Goal: Task Accomplishment & Management: Use online tool/utility

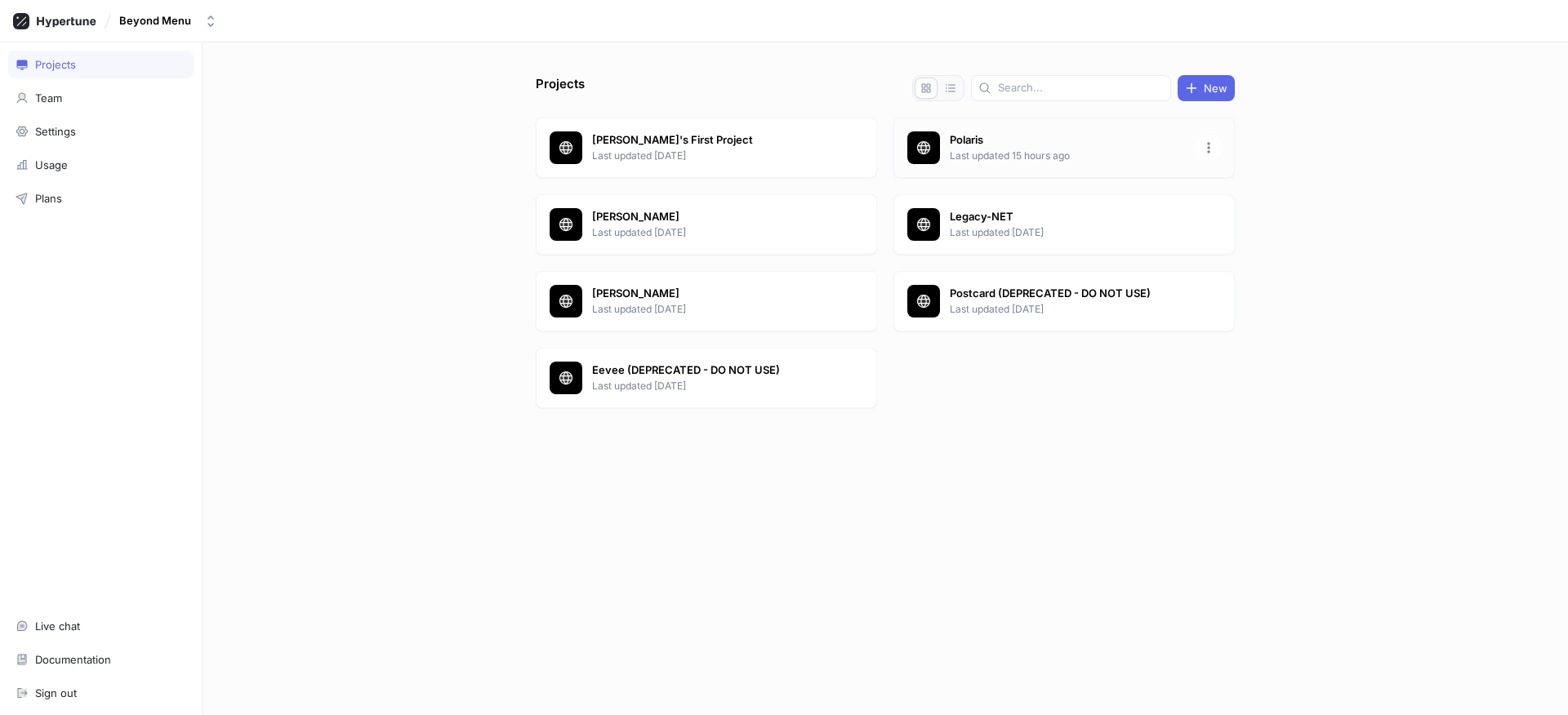
click at [1048, 164] on div "Polaris Last updated 15 hours ago" at bounding box center [1064, 148] width 341 height 60
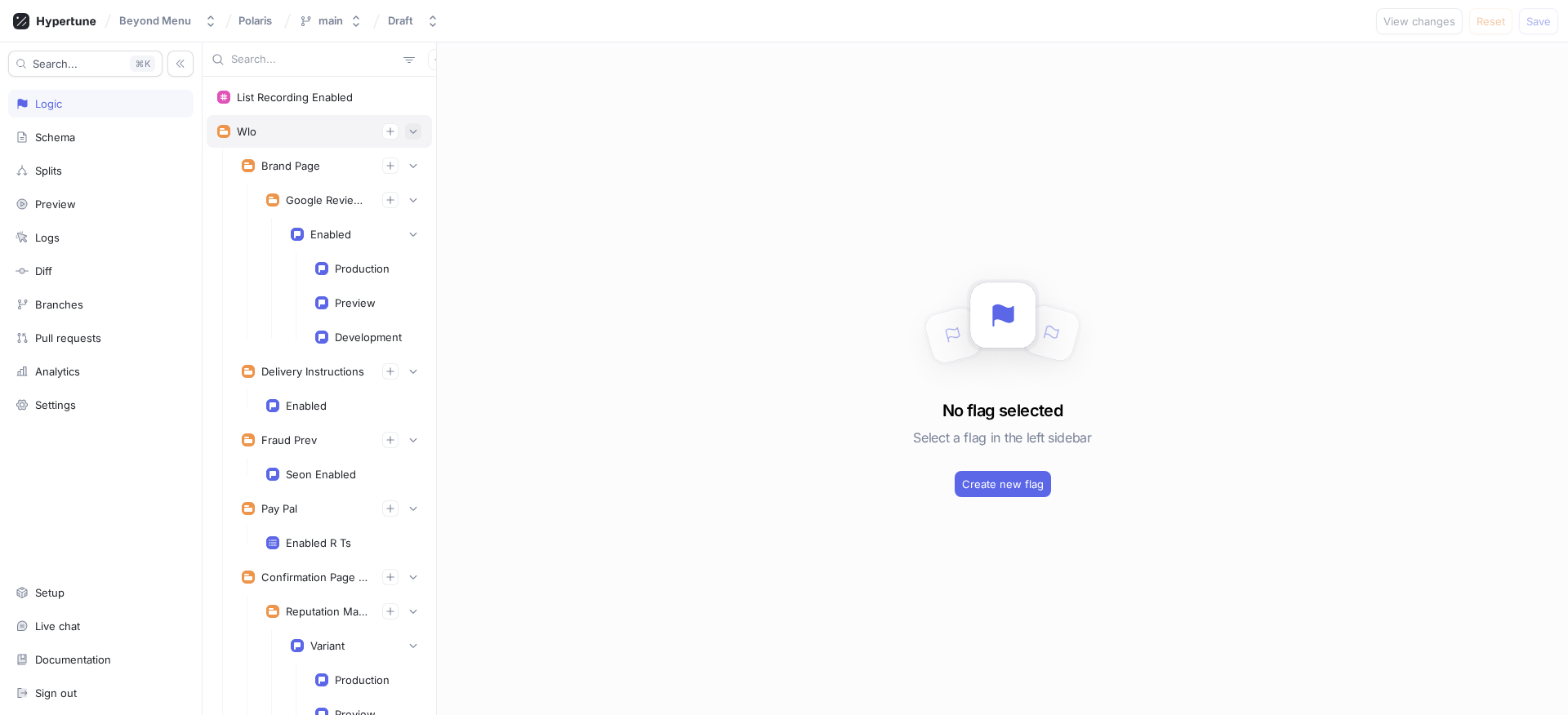
click at [408, 135] on icon "button" at bounding box center [413, 132] width 9 height 9
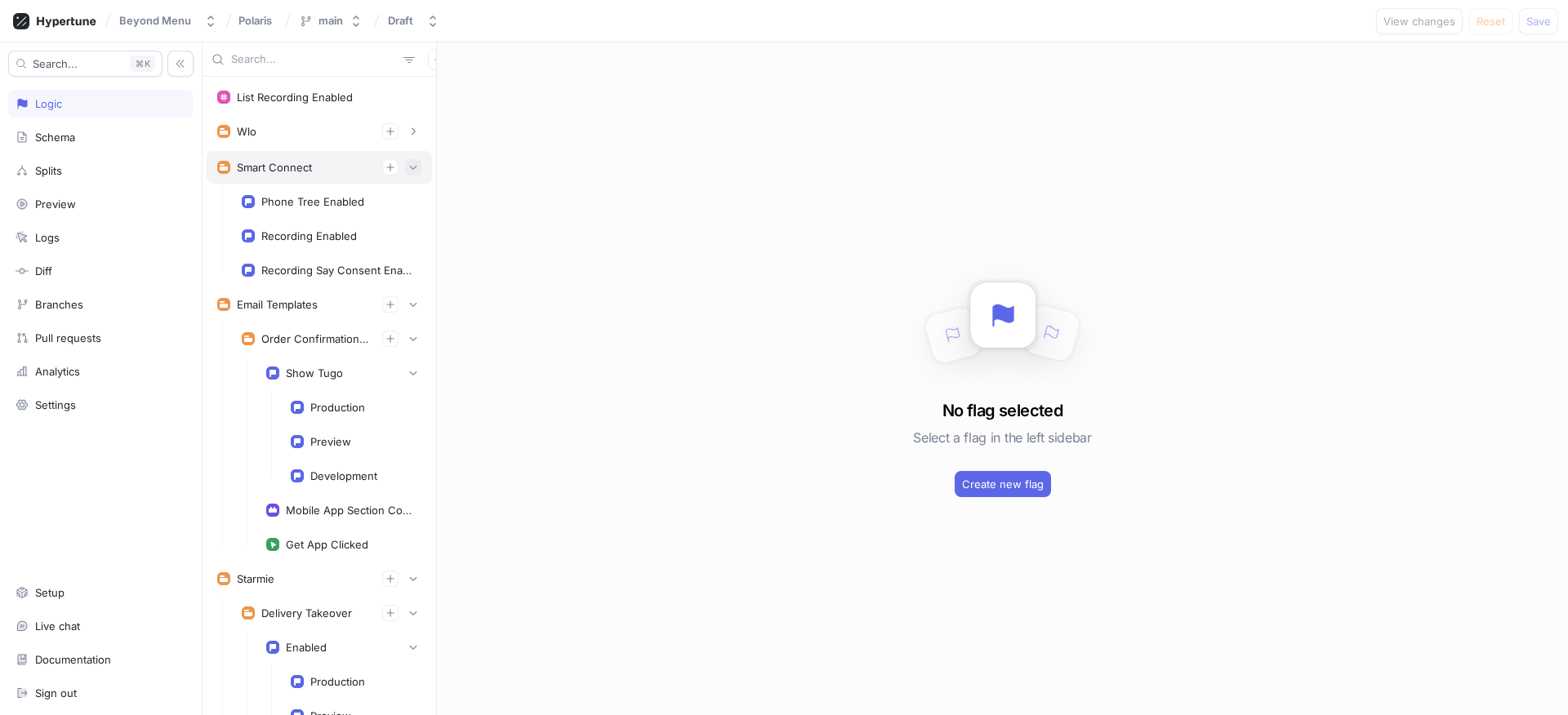
click at [408, 170] on icon "button" at bounding box center [413, 167] width 9 height 9
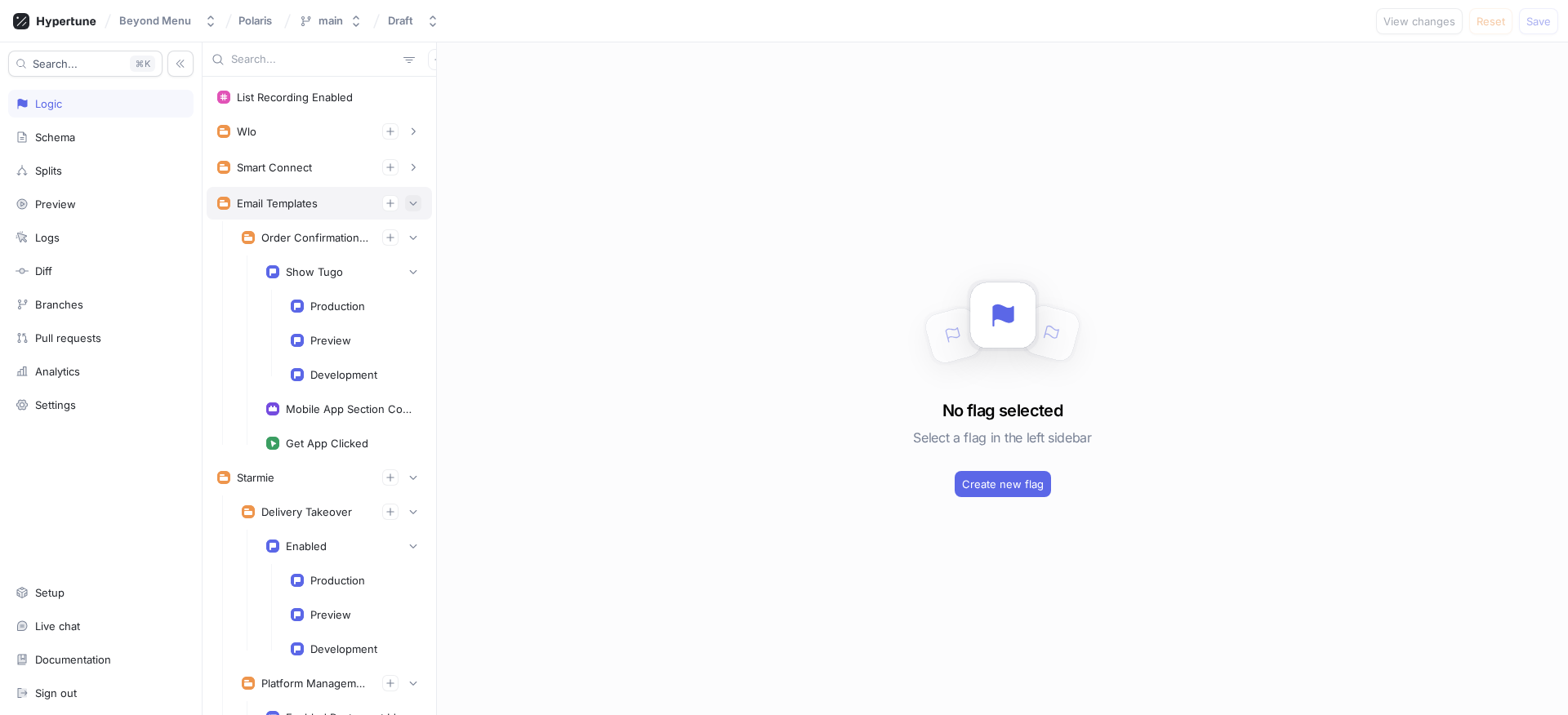
click at [408, 201] on icon "button" at bounding box center [413, 203] width 9 height 9
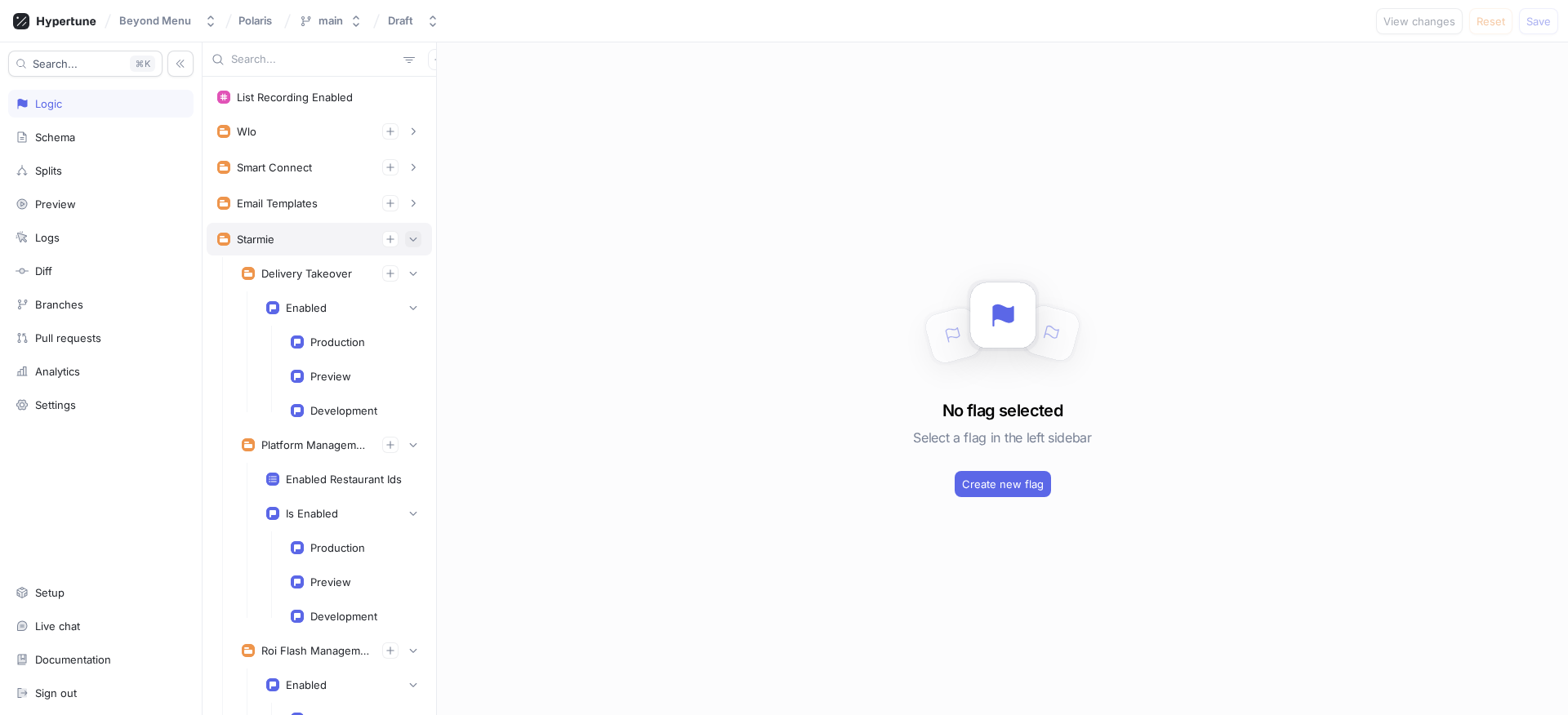
click at [408, 238] on icon "button" at bounding box center [413, 239] width 9 height 9
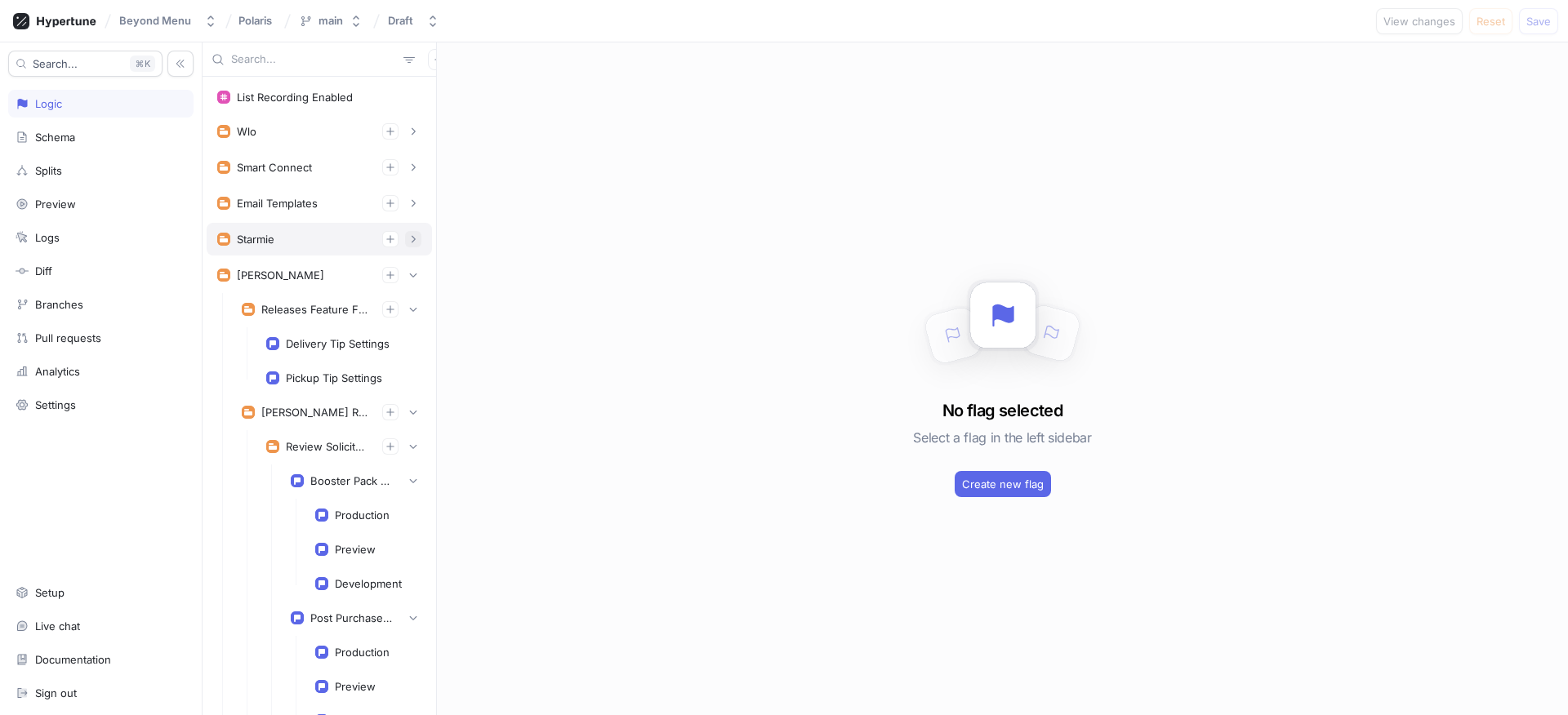
click at [408, 238] on icon "button" at bounding box center [413, 239] width 9 height 9
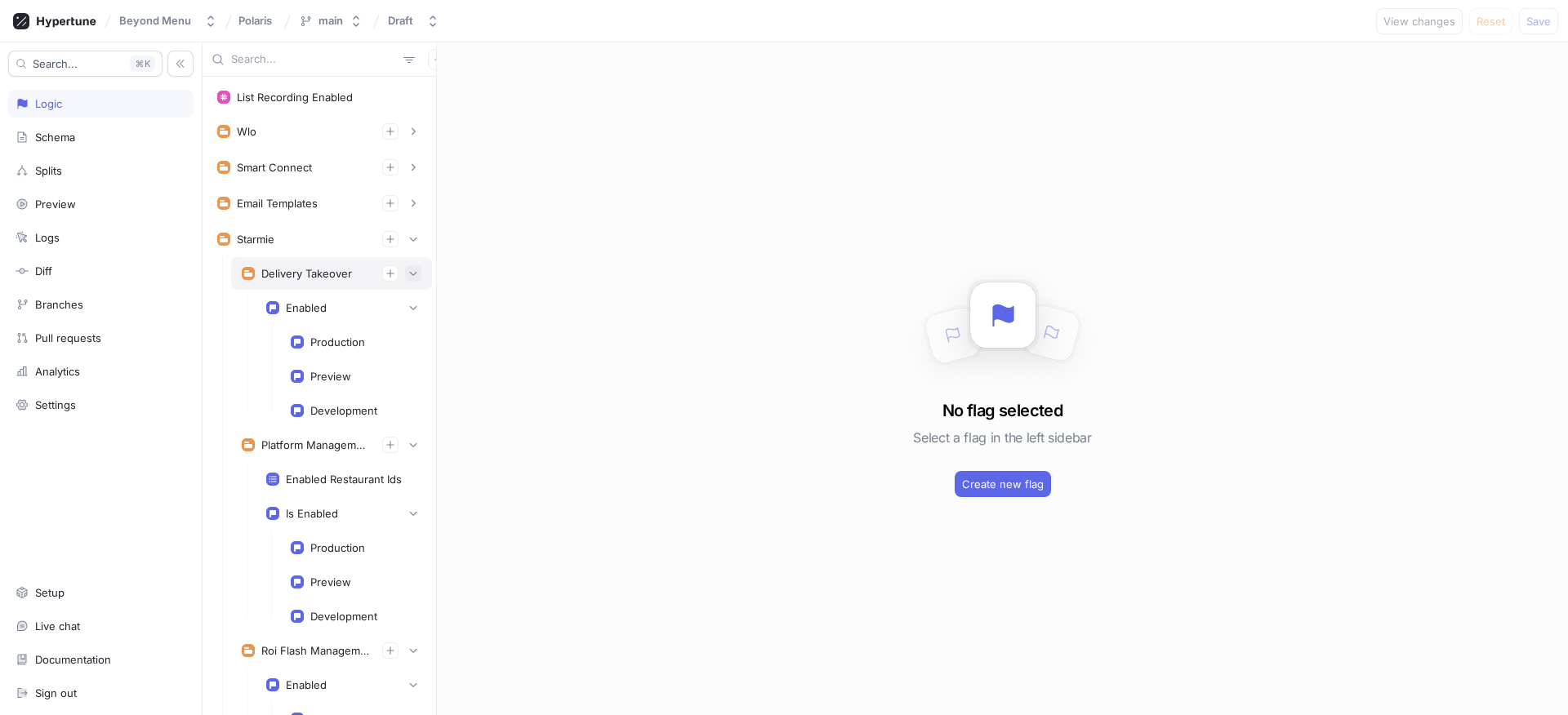
click at [408, 276] on icon "button" at bounding box center [413, 274] width 9 height 9
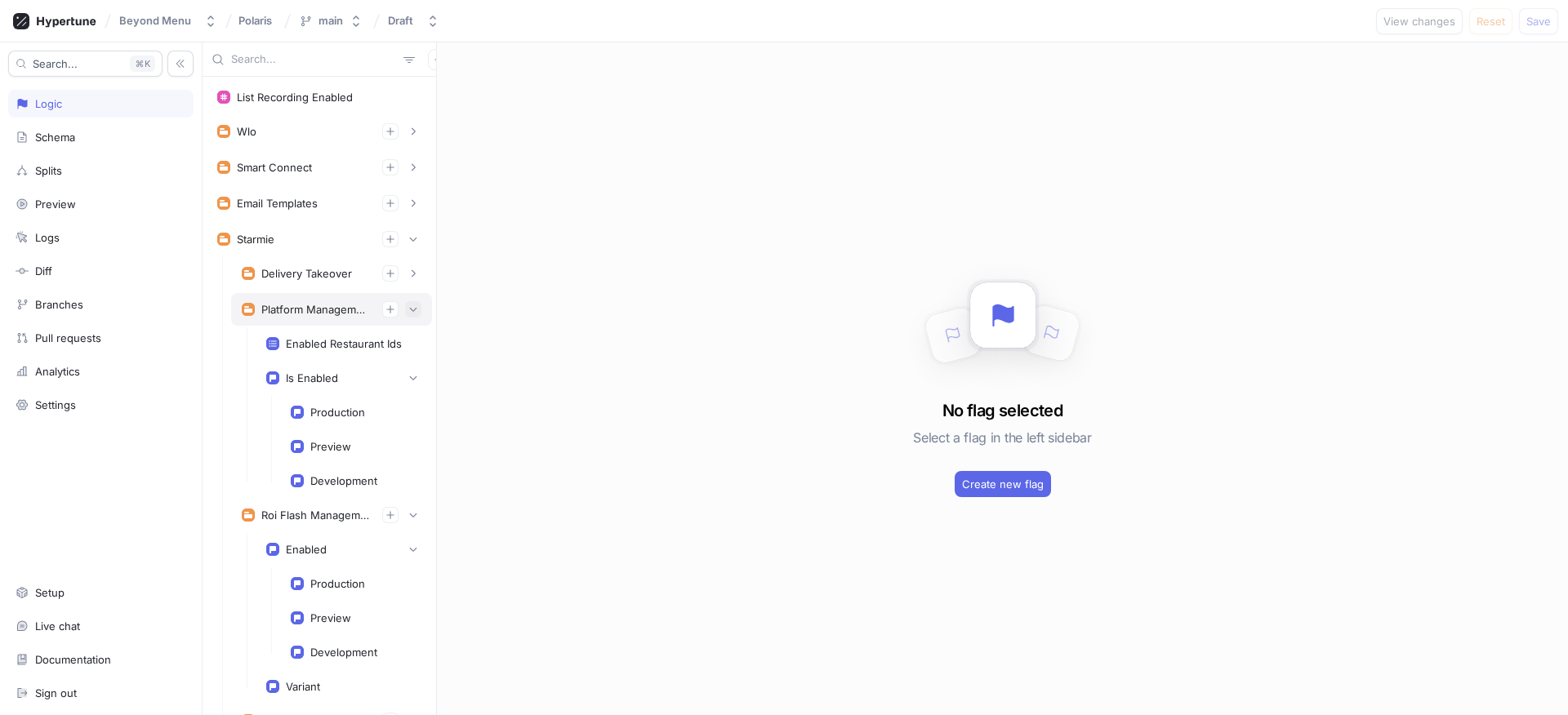
click at [405, 301] on button "button" at bounding box center [413, 309] width 16 height 16
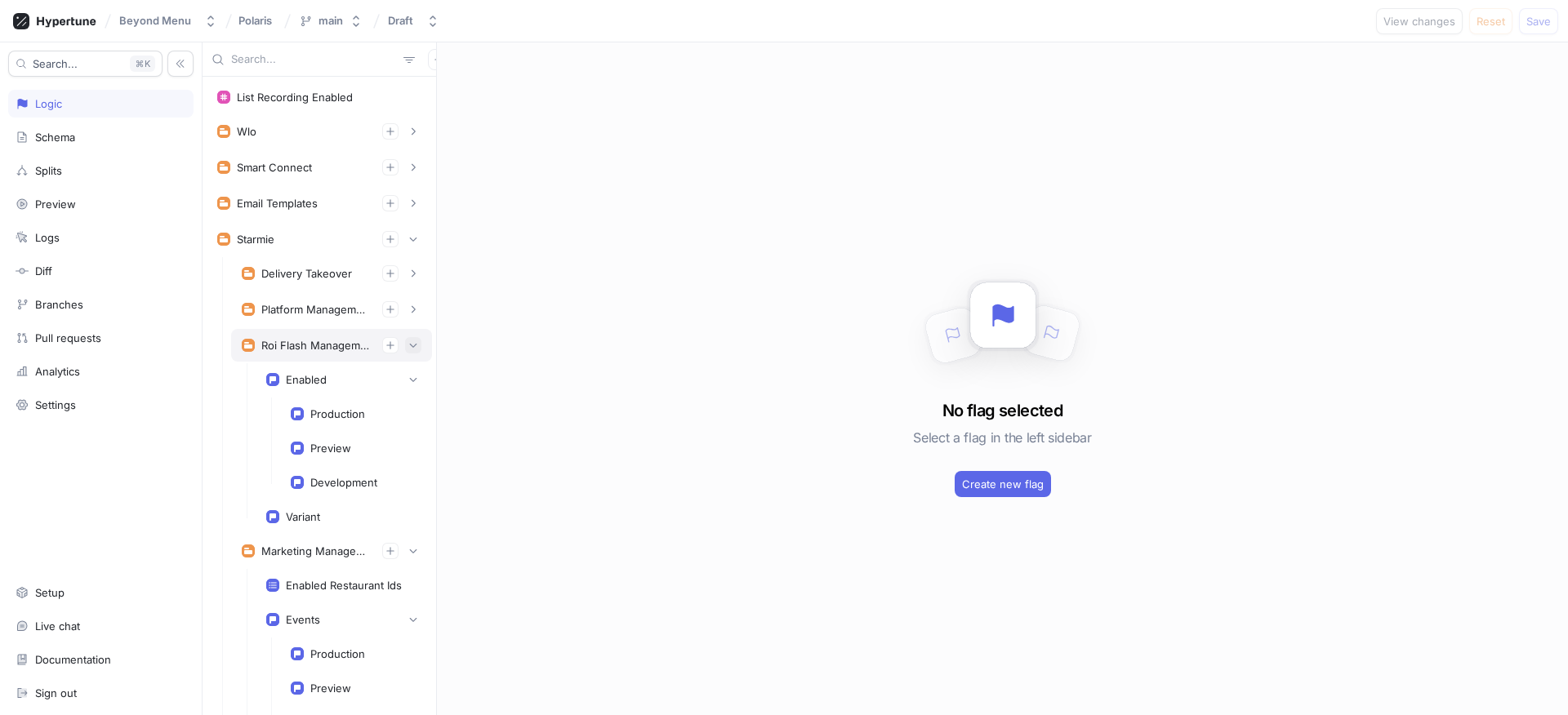
click at [408, 343] on icon "button" at bounding box center [413, 345] width 9 height 9
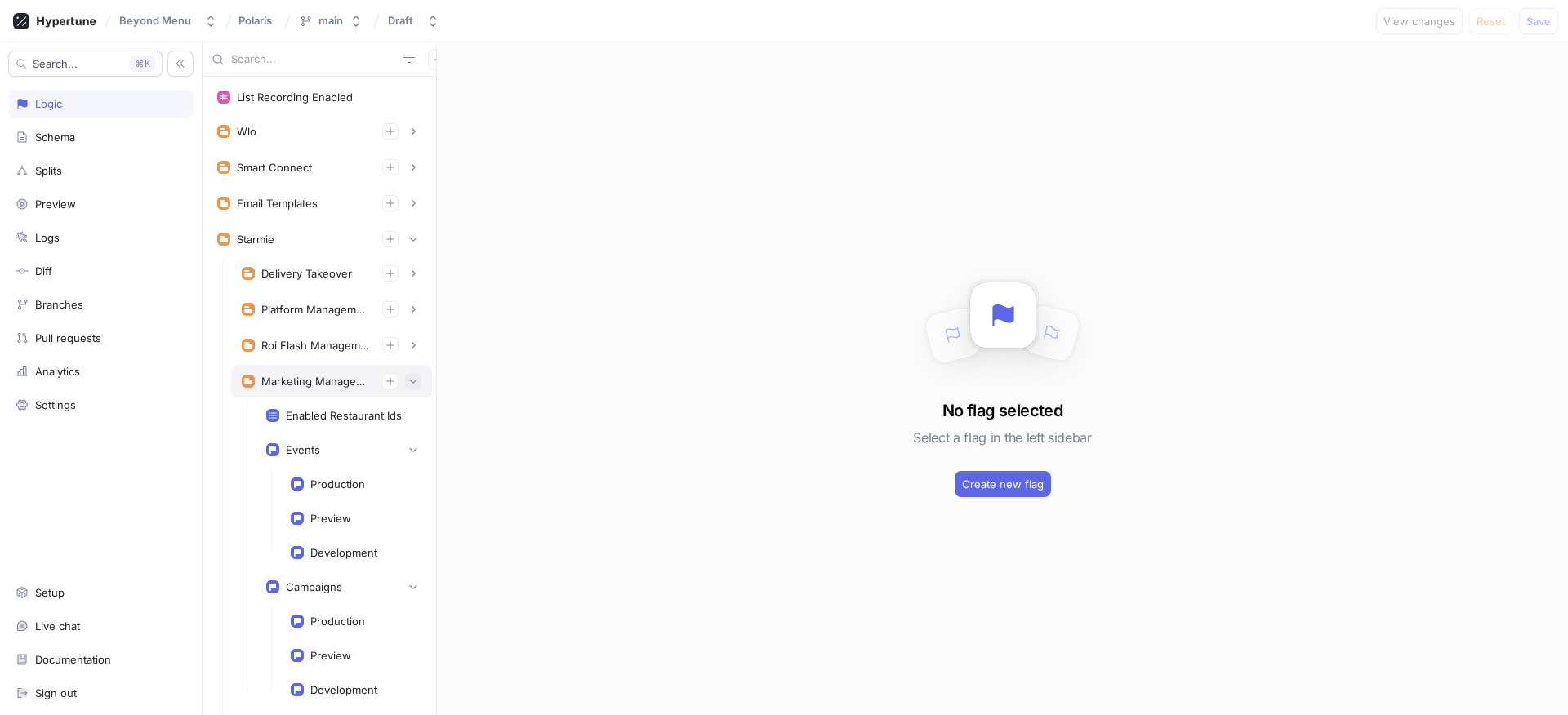
click at [408, 385] on icon "button" at bounding box center [413, 381] width 9 height 9
click at [408, 416] on icon "button" at bounding box center [413, 417] width 9 height 9
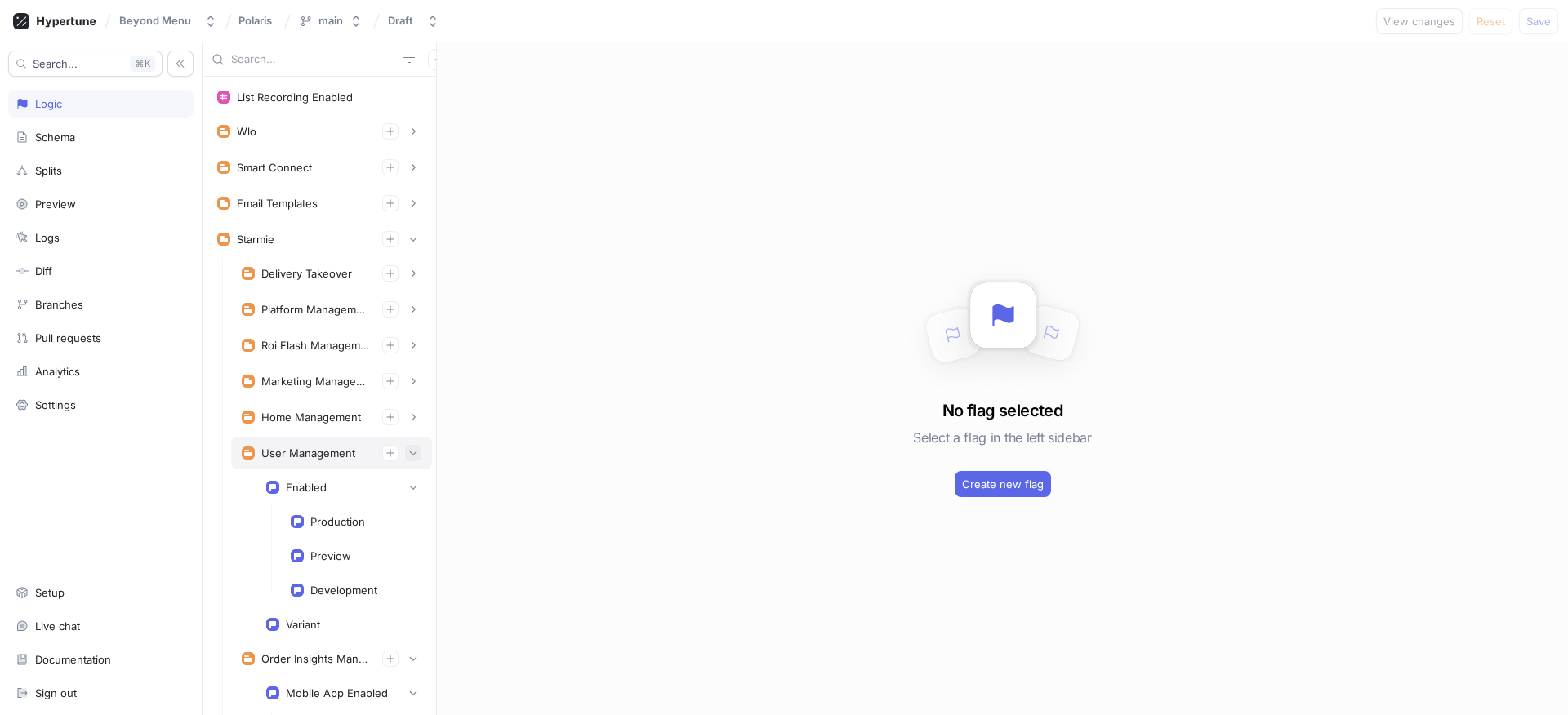
click at [408, 450] on icon "button" at bounding box center [413, 453] width 9 height 9
click at [405, 485] on button "button" at bounding box center [413, 488] width 16 height 16
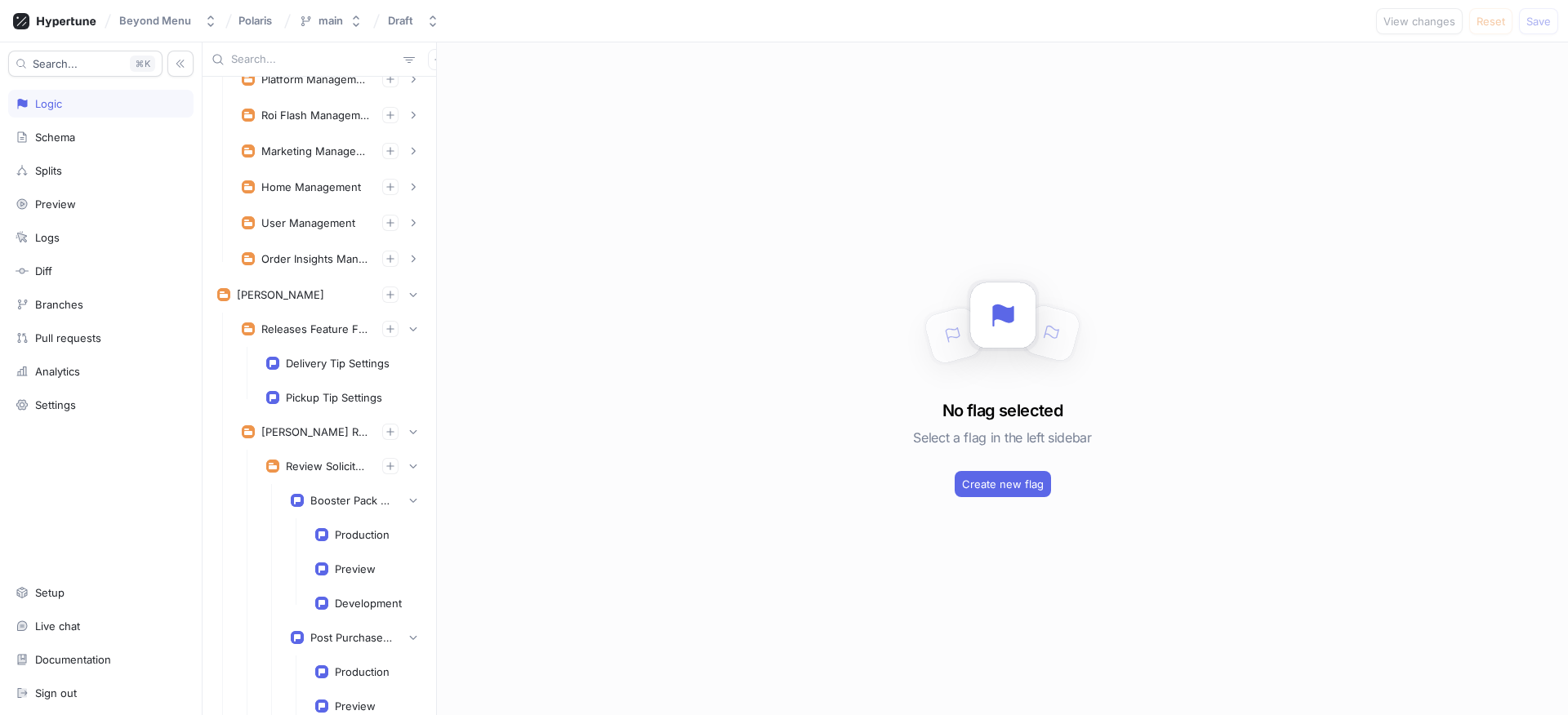
scroll to position [338, 0]
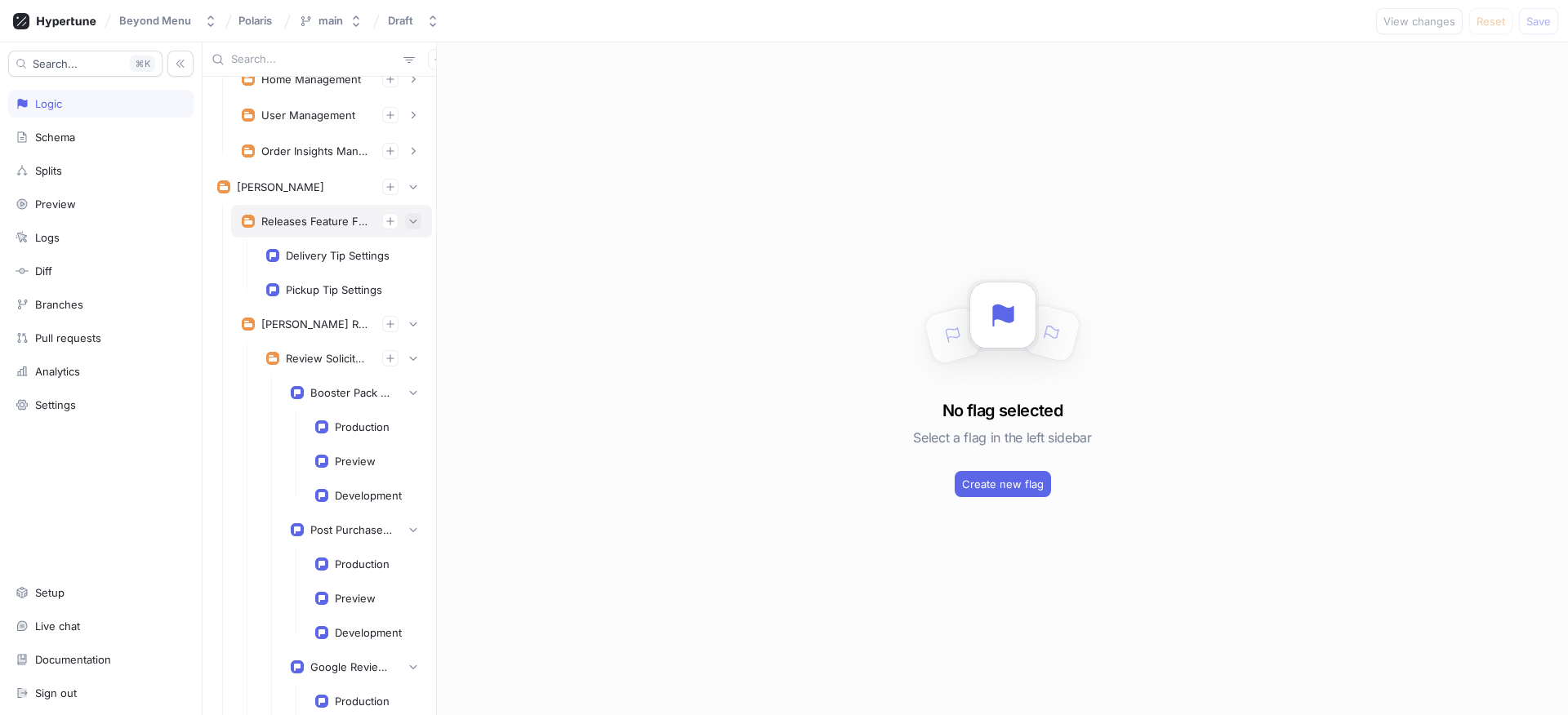
click at [408, 220] on icon "button" at bounding box center [413, 221] width 9 height 9
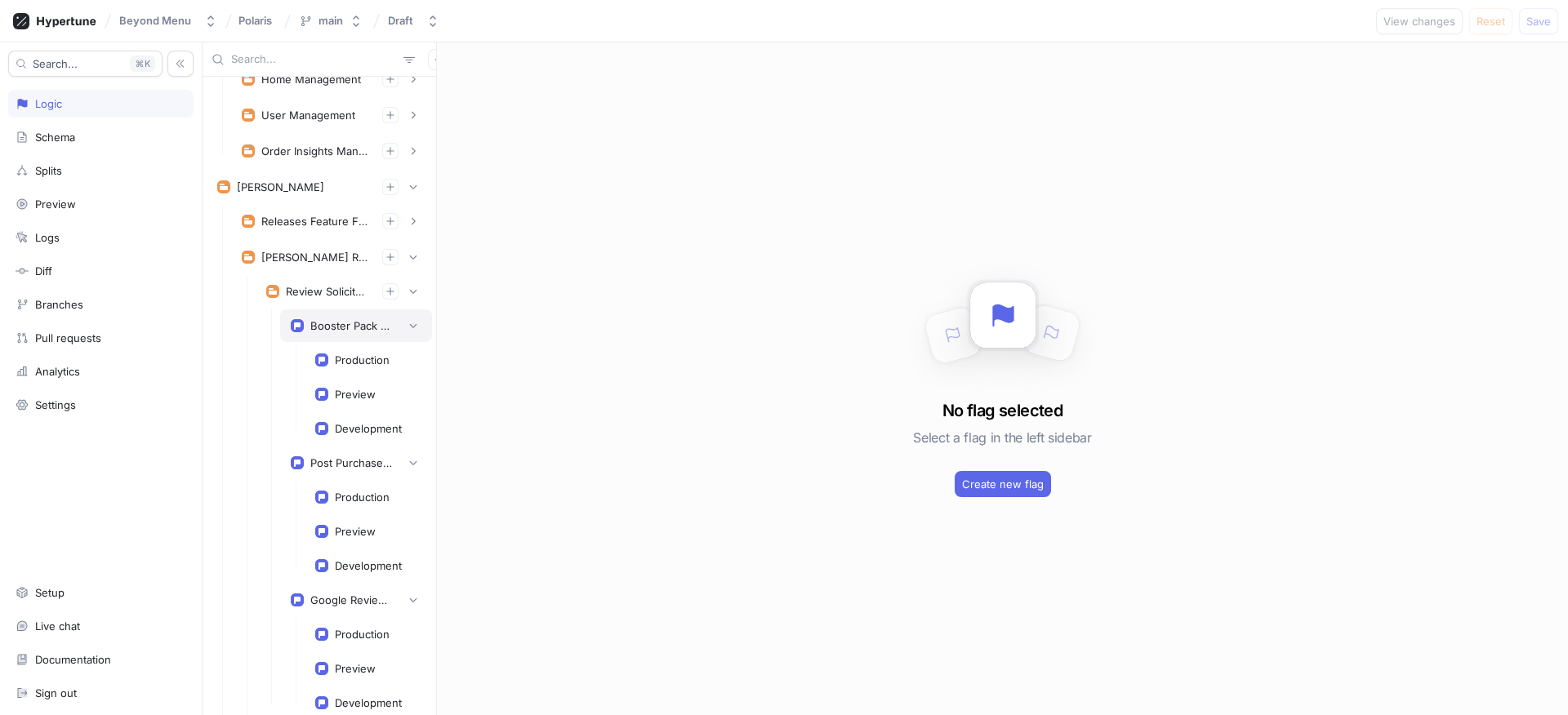
click at [351, 333] on div "Booster Pack Bundle Restriction Enabled" at bounding box center [356, 326] width 151 height 33
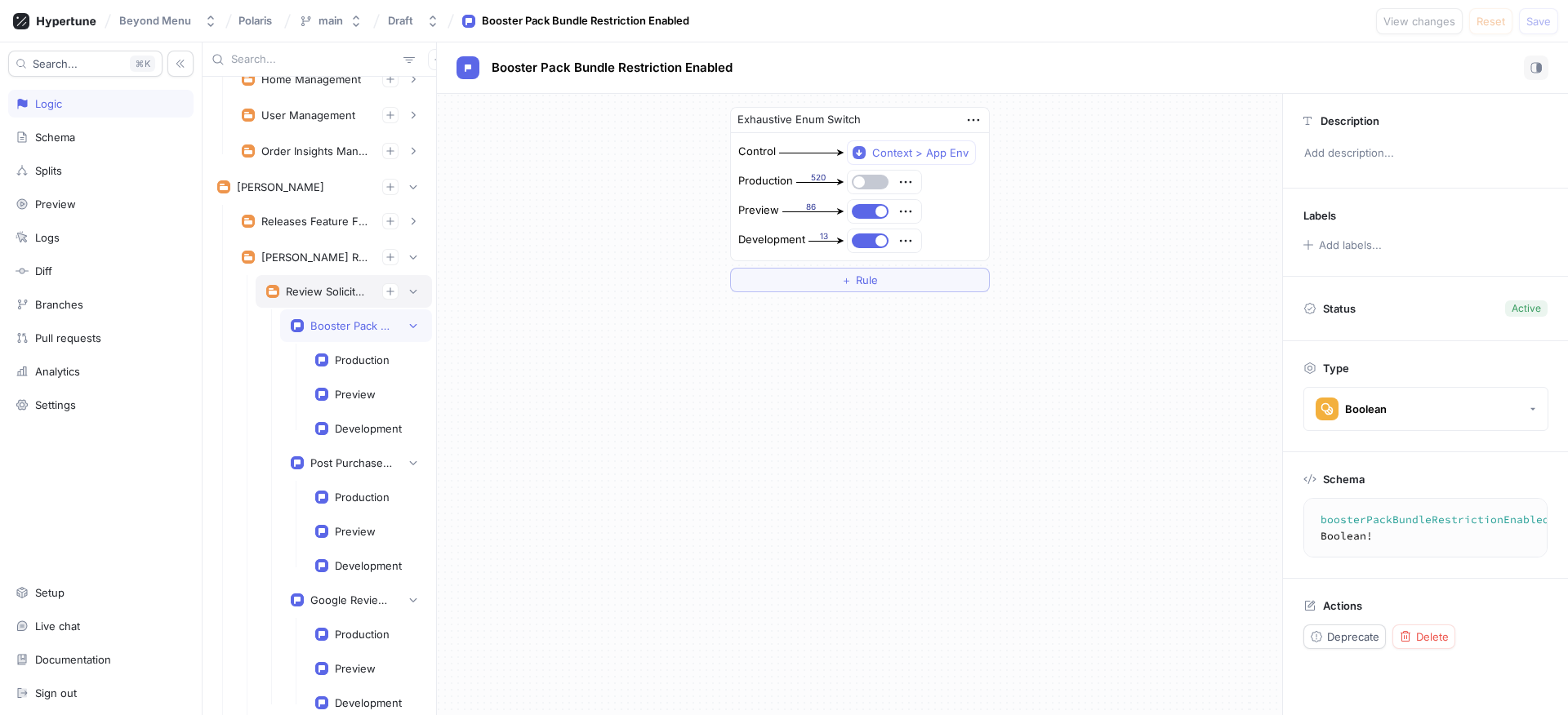
click at [332, 300] on div "Review Solicitation" at bounding box center [344, 292] width 177 height 33
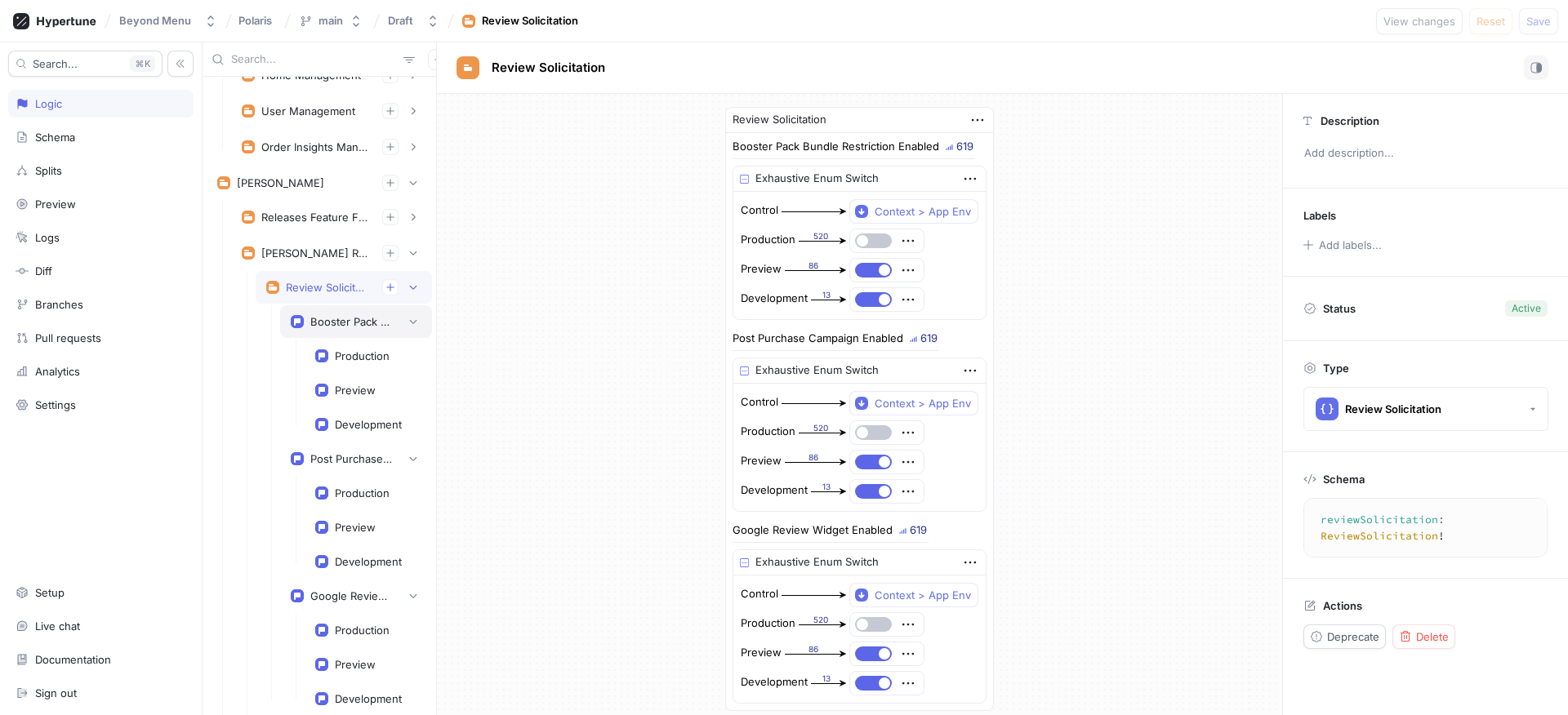
click at [333, 317] on div "Booster Pack Bundle Restriction Enabled" at bounding box center [351, 322] width 82 height 13
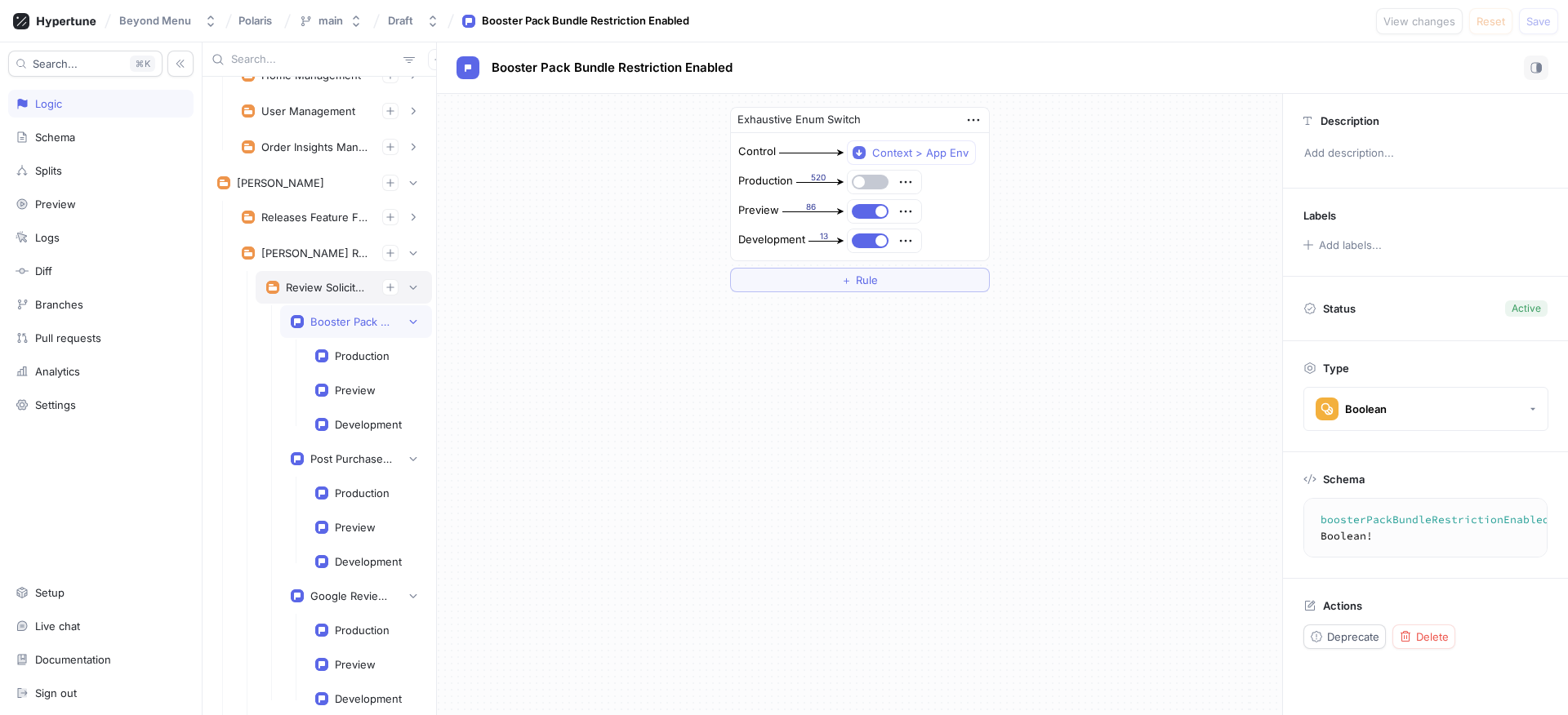
click at [308, 291] on div "Review Solicitation" at bounding box center [327, 288] width 84 height 13
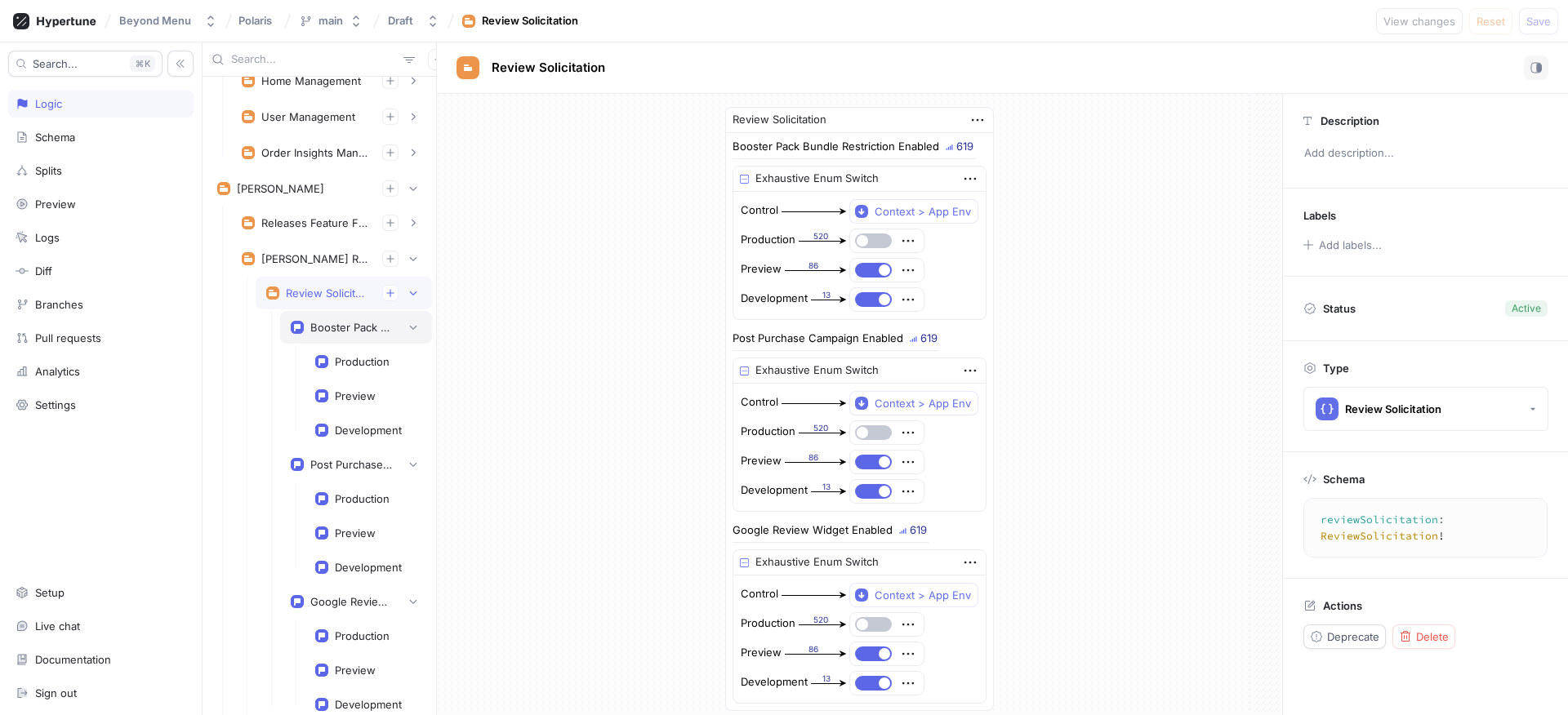
scroll to position [333, 0]
click at [326, 269] on div "[PERSON_NAME] Reputation Management" at bounding box center [331, 262] width 180 height 16
type textarea "dwightReputationManagement: DwightReputationManagement!"
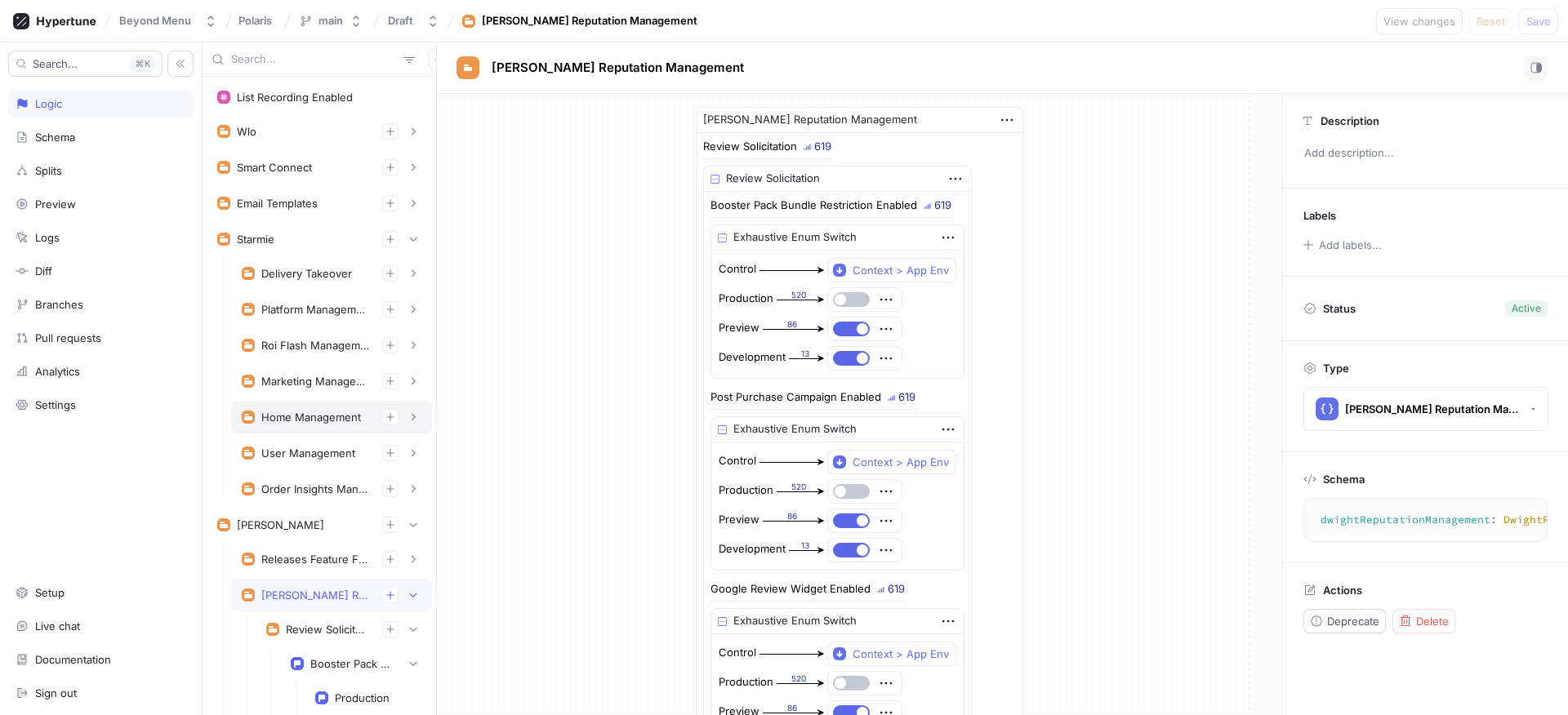
type textarea "x"
click at [386, 235] on icon "button" at bounding box center [390, 239] width 9 height 9
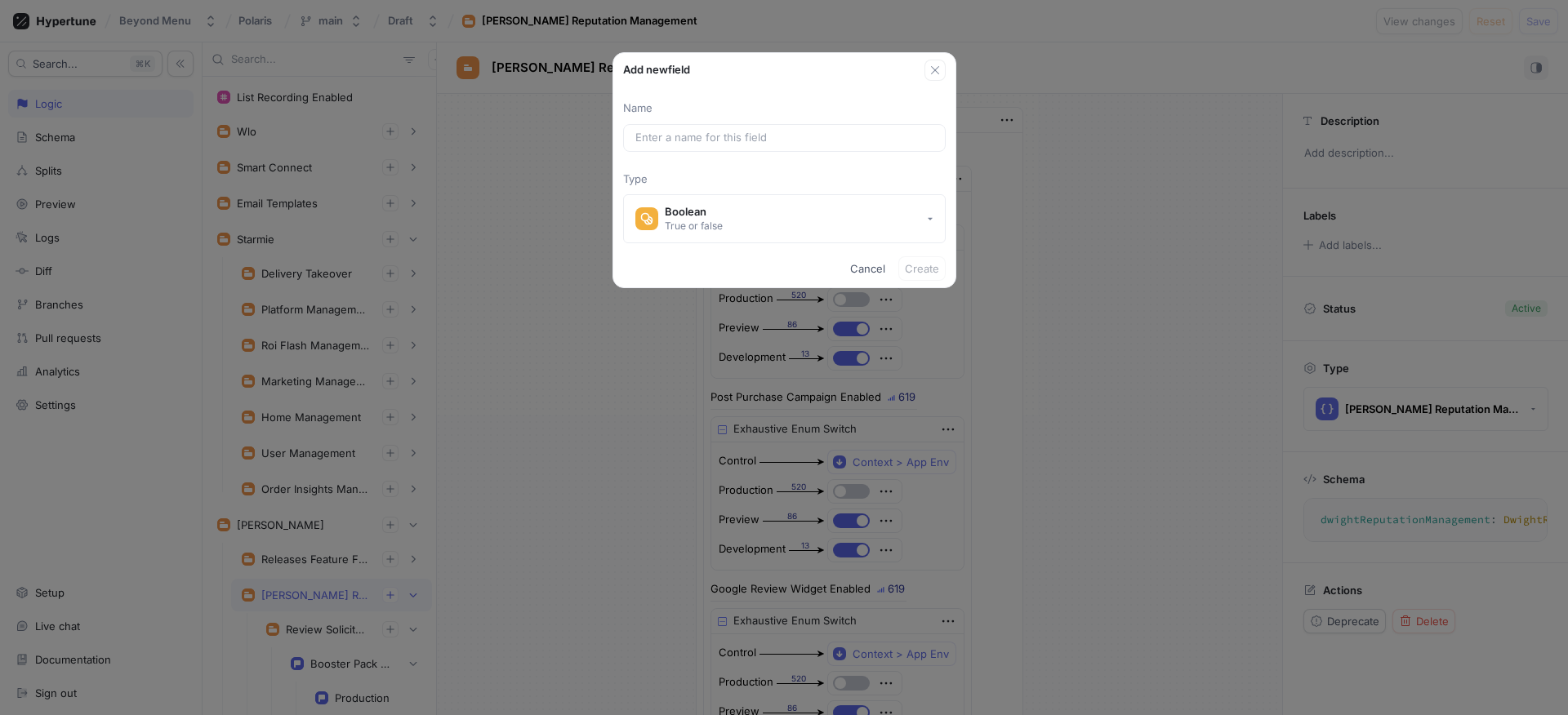
type input "S"
type textarea "x"
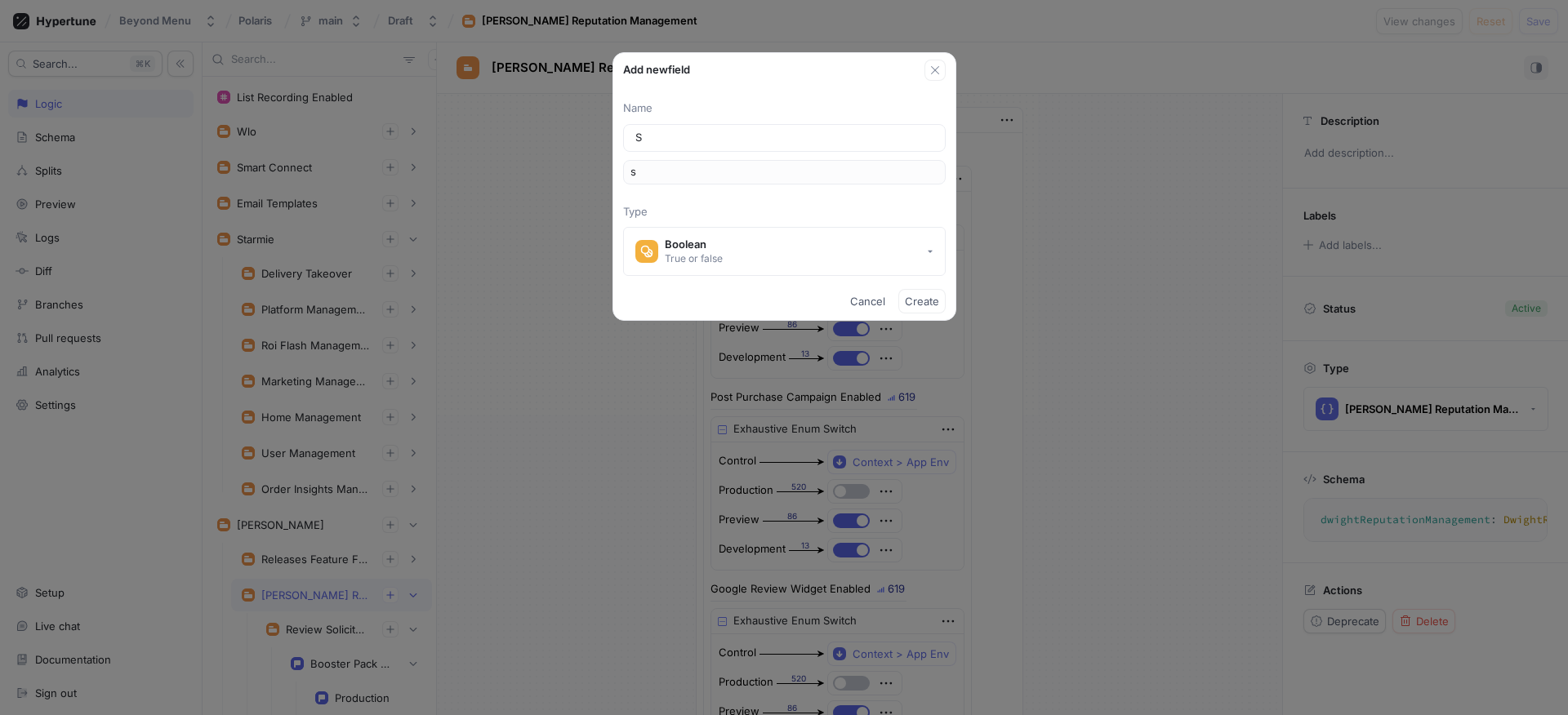
type input "St"
type input "st"
type input "Sta"
type input "sta"
type input "Star"
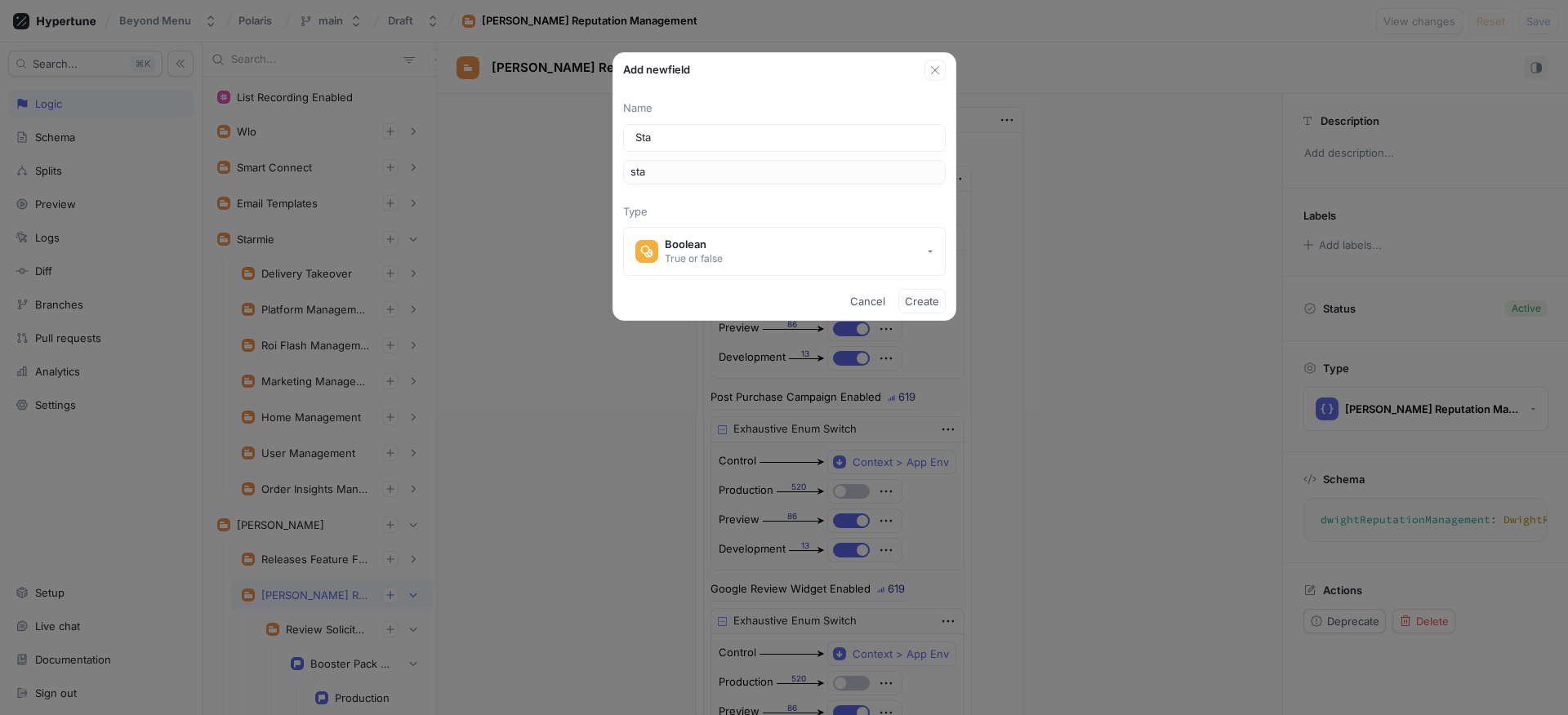
type input "star"
type input "Starm"
type input "starm"
type input "Starmi"
type input "starmi"
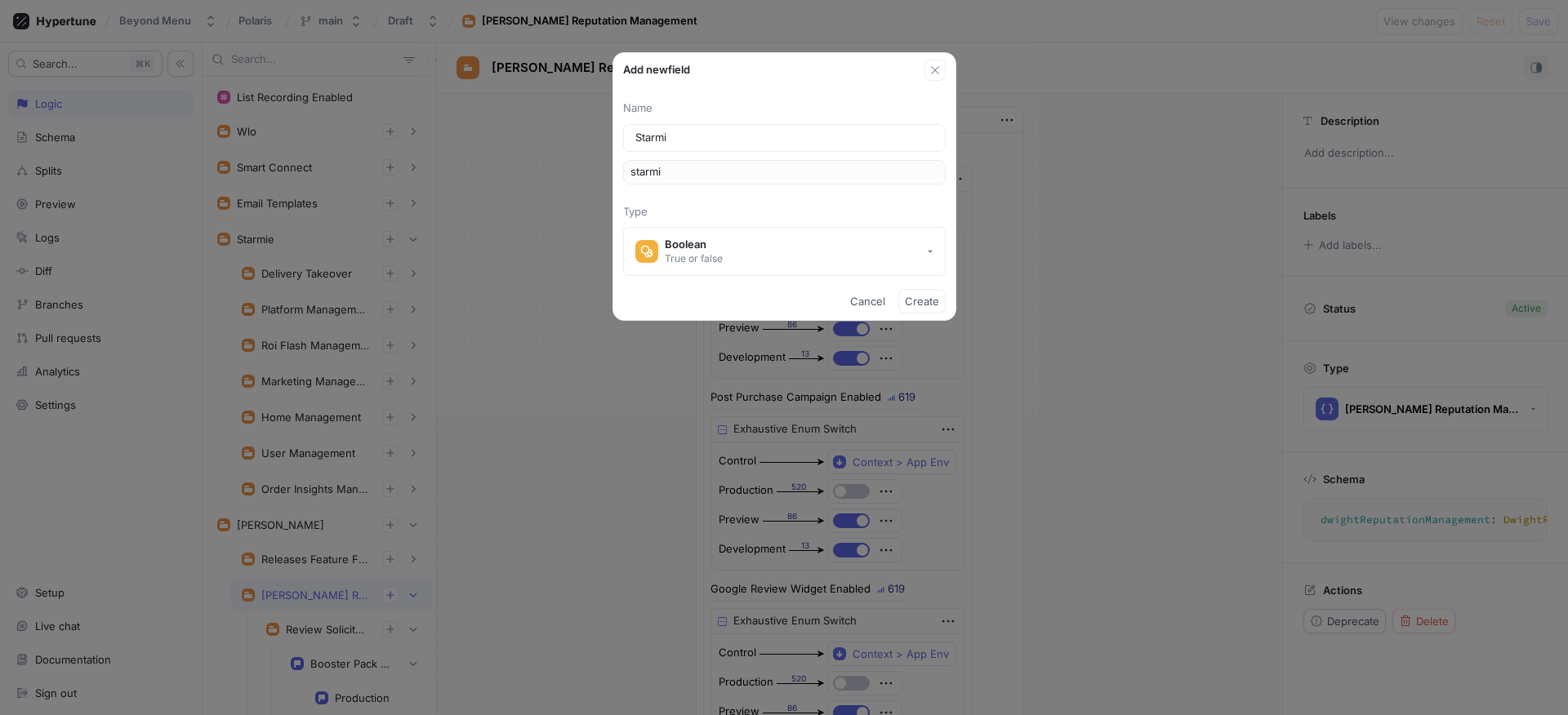
type input "Starmie"
type input "starmie"
type input "StarmieR"
type input "starmieR"
type textarea "x"
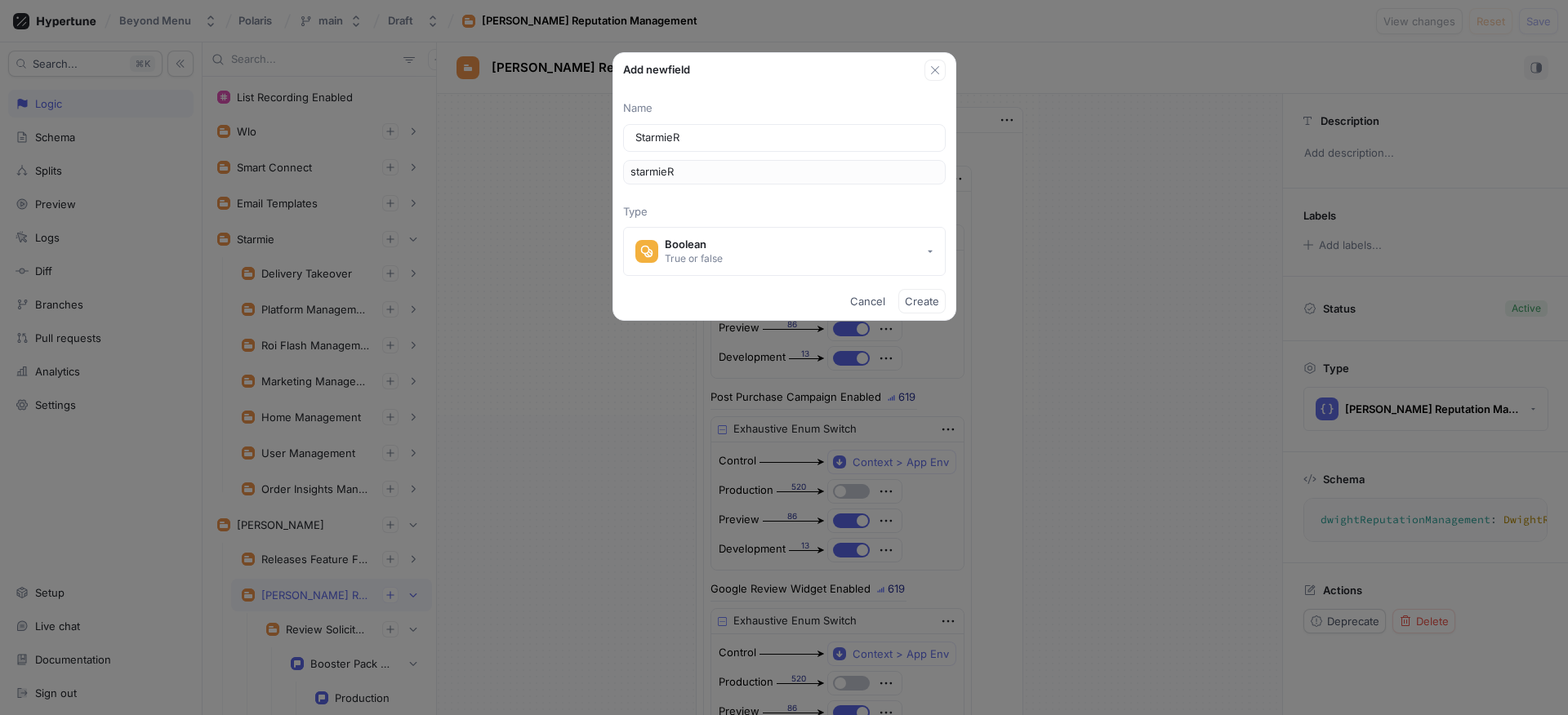
type input "StarmieRe"
type input "starmieRe"
type input "StarmieRep"
type input "starmieRep"
type input "StarmieRepu"
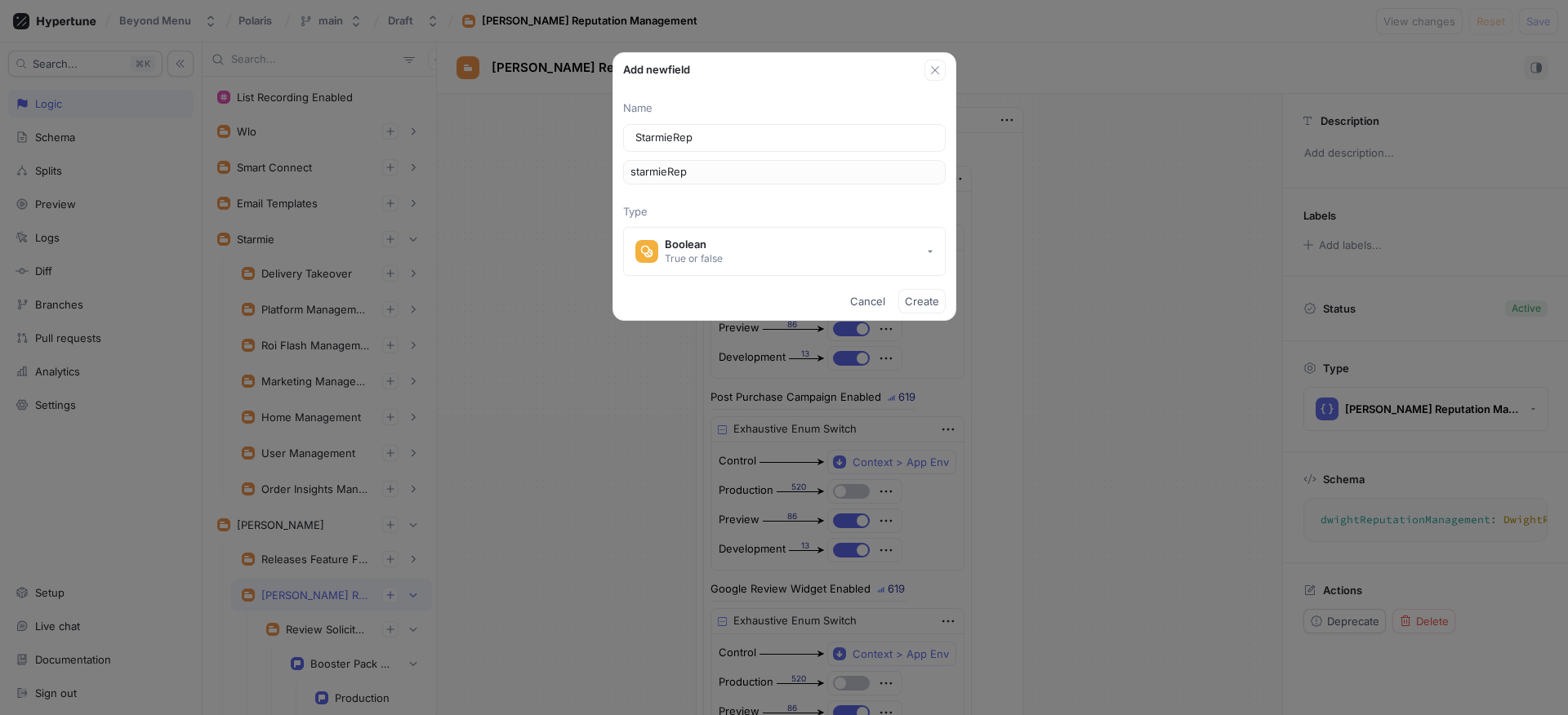
type input "starmieRepu"
type input "StarmieReput"
type input "starmieReput"
type input "StarmieReputa"
type input "starmieReputa"
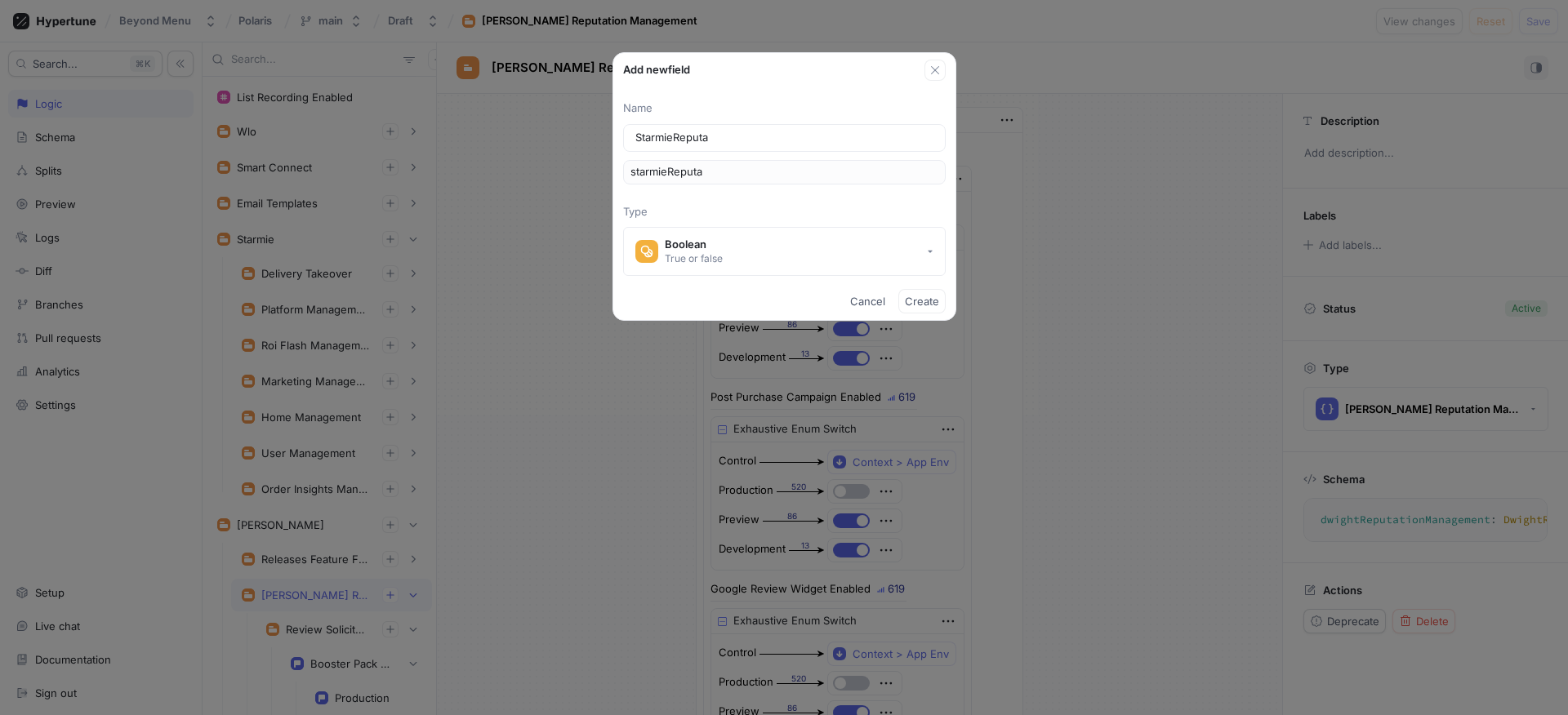
type input "StarmieReputat"
type input "starmieReputat"
type input "StarmieReputati"
type input "starmieReputati"
type textarea "x"
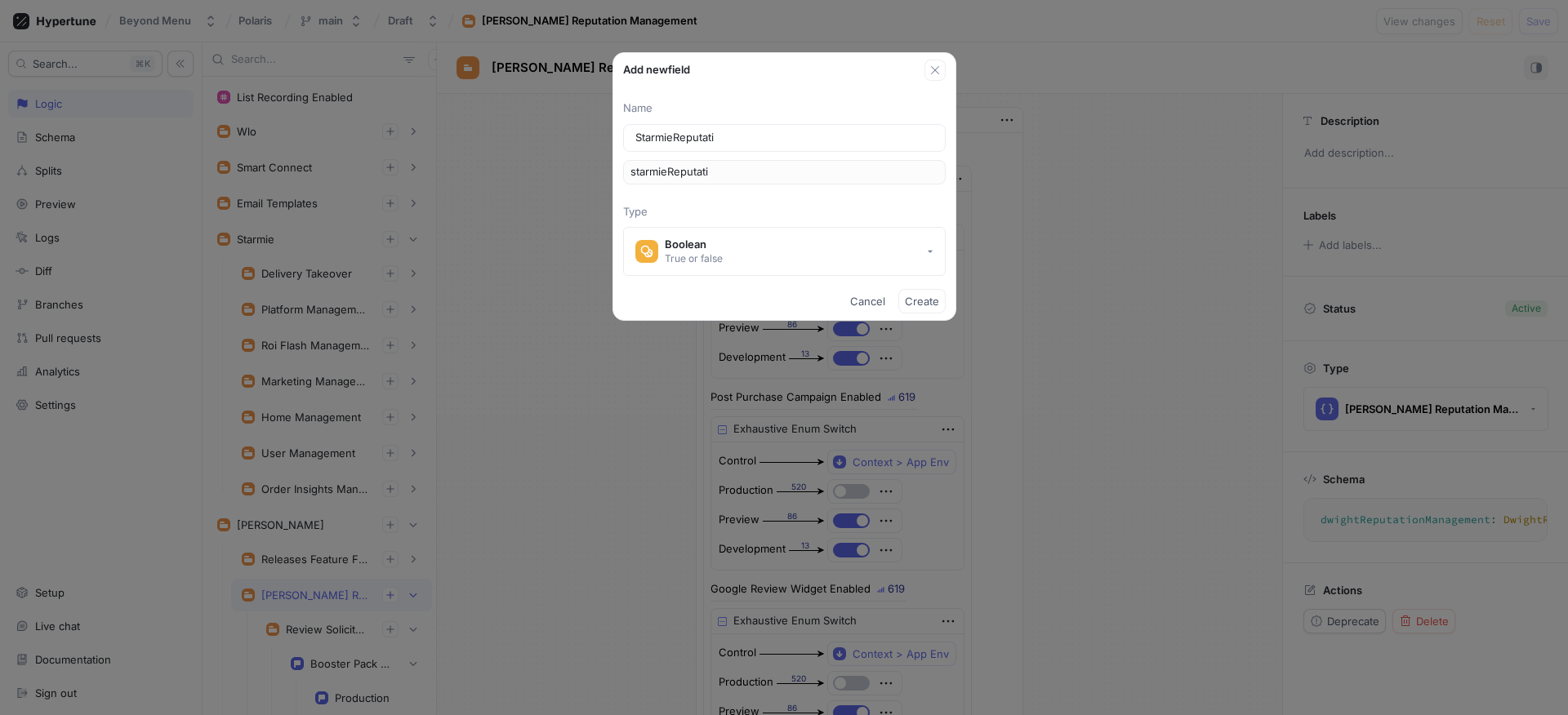
type input "StarmieReputatio"
type input "starmieReputatio"
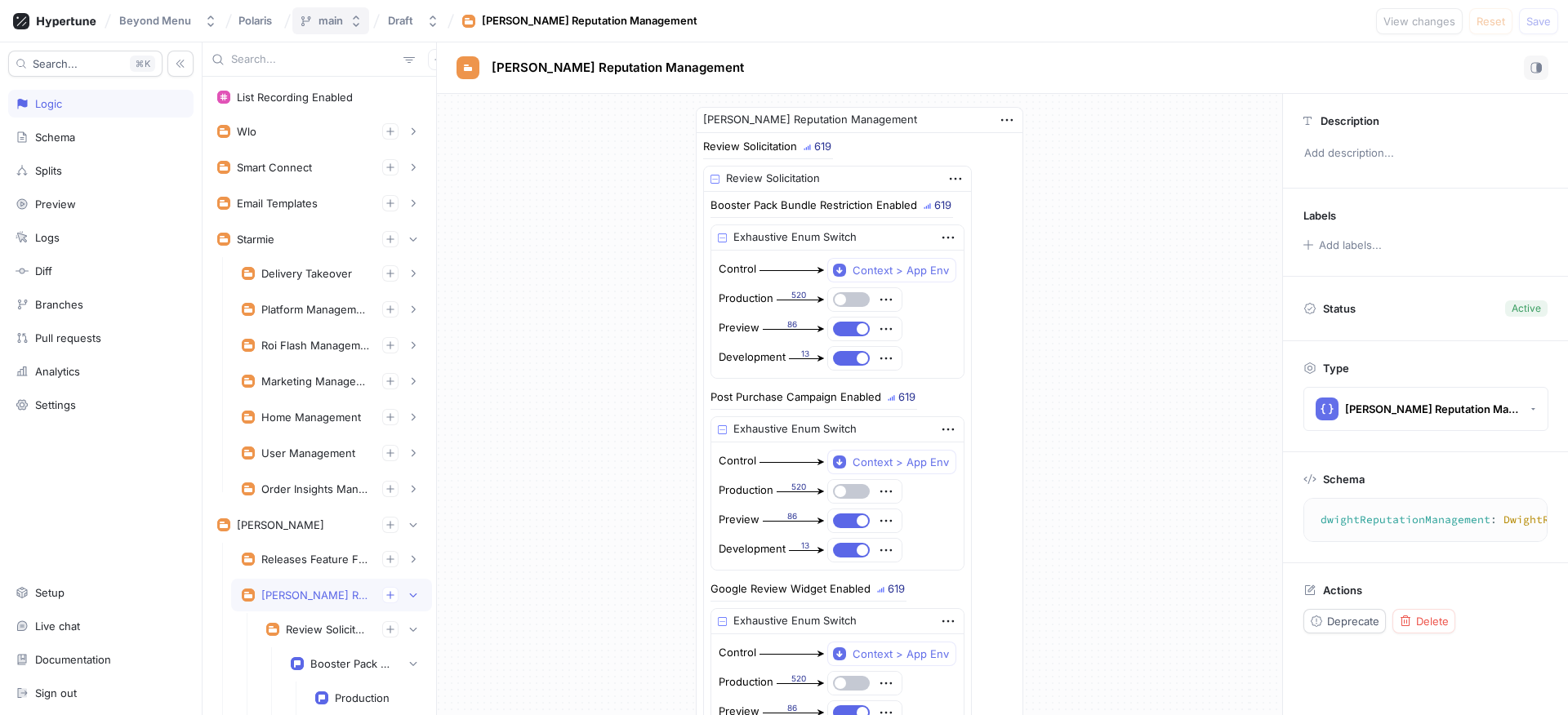
click at [354, 21] on icon "button" at bounding box center [356, 22] width 13 height 13
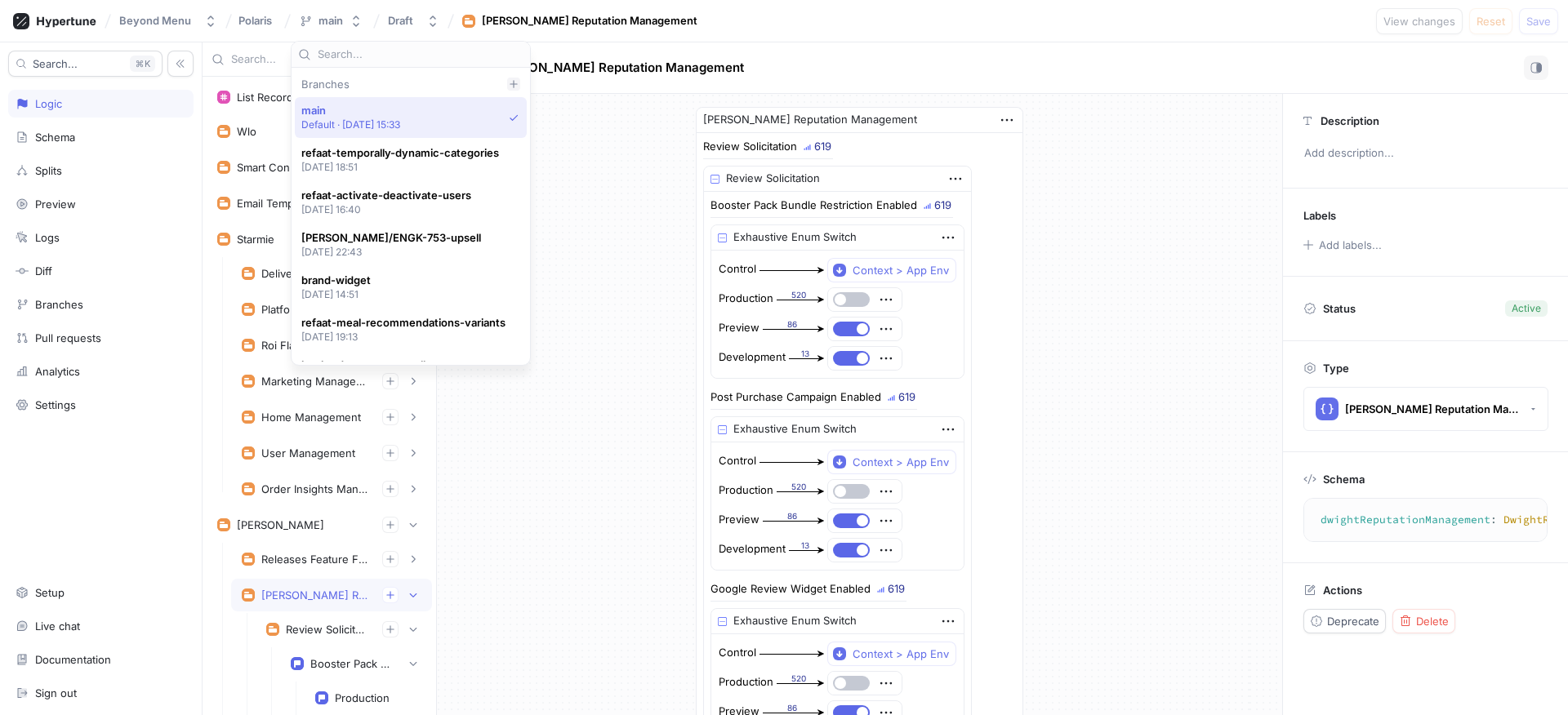
click at [518, 84] on icon at bounding box center [514, 84] width 9 height 9
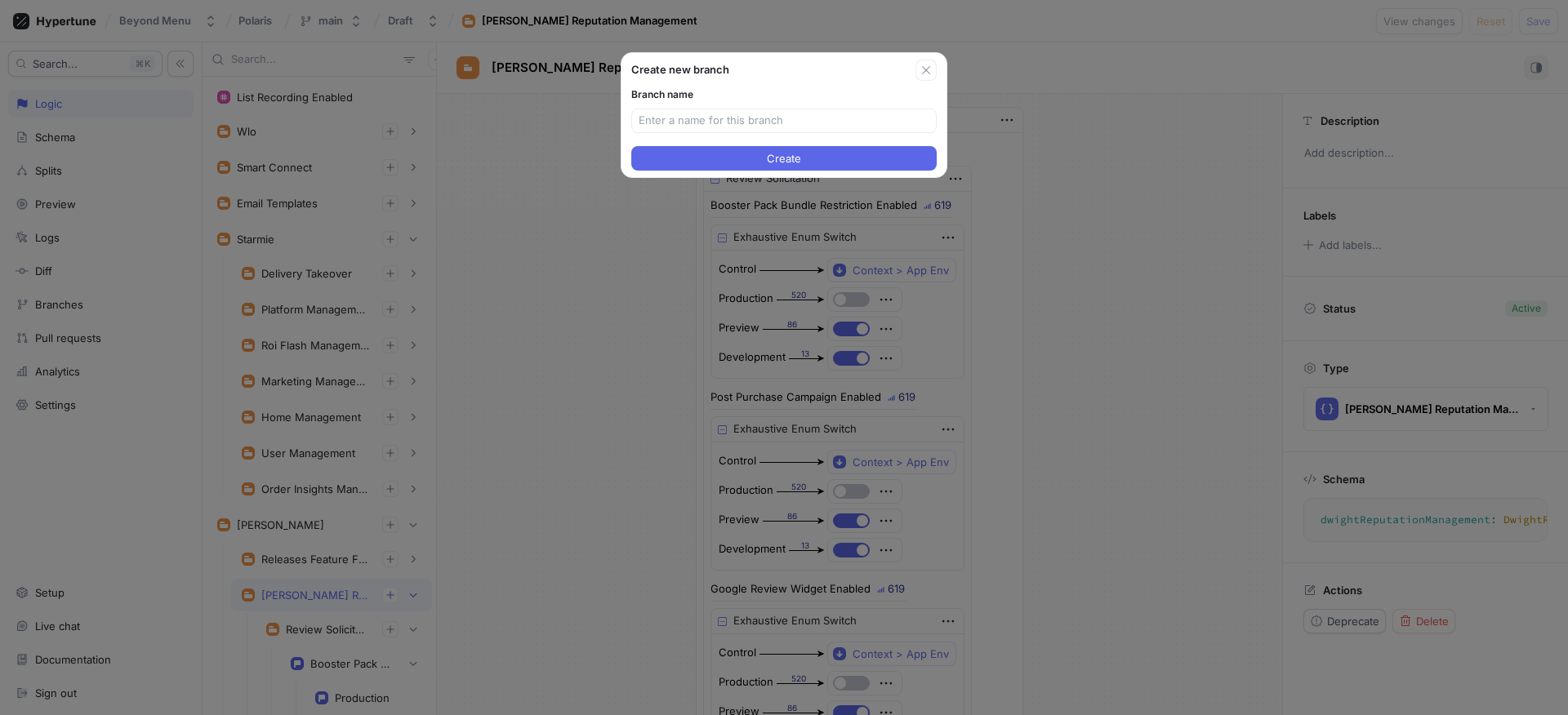
type textarea "x"
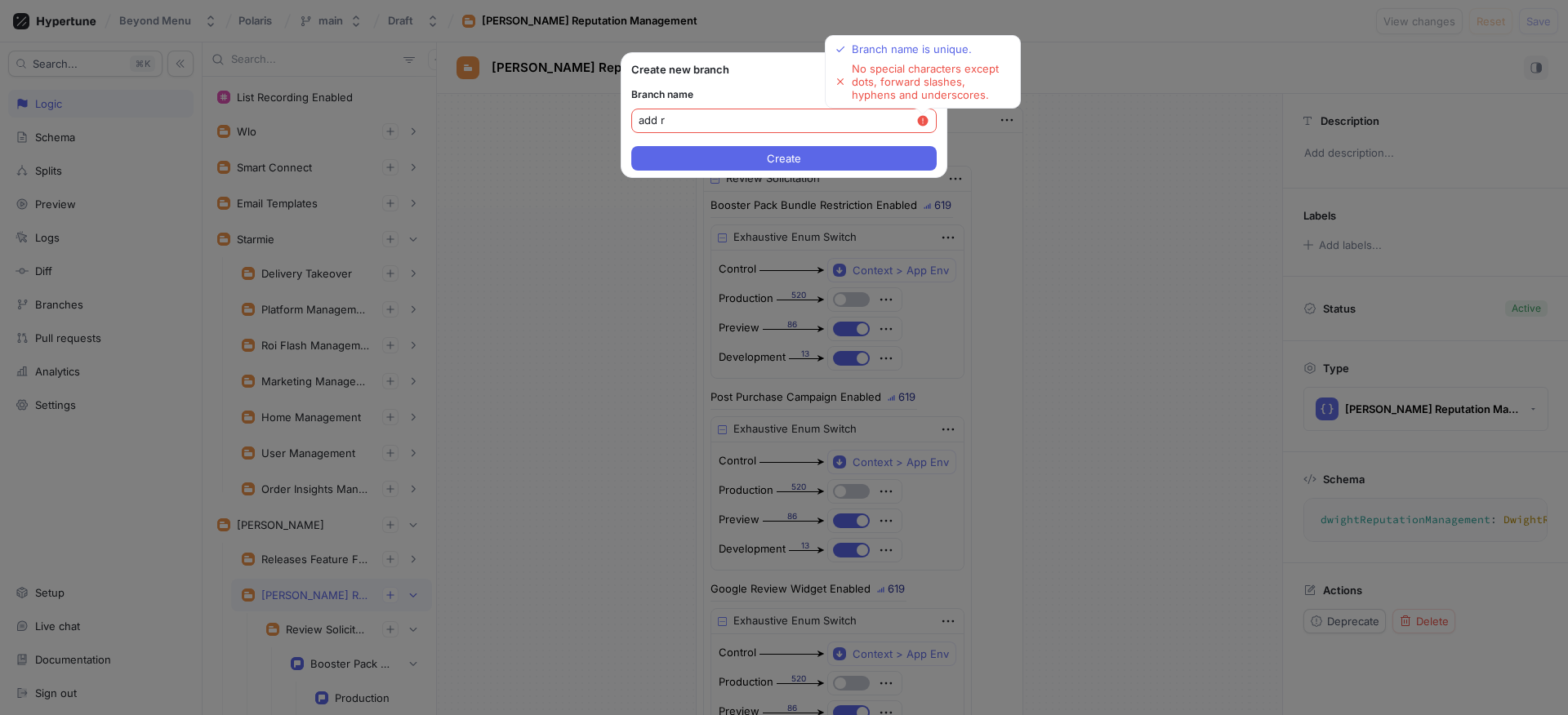
type input "add re"
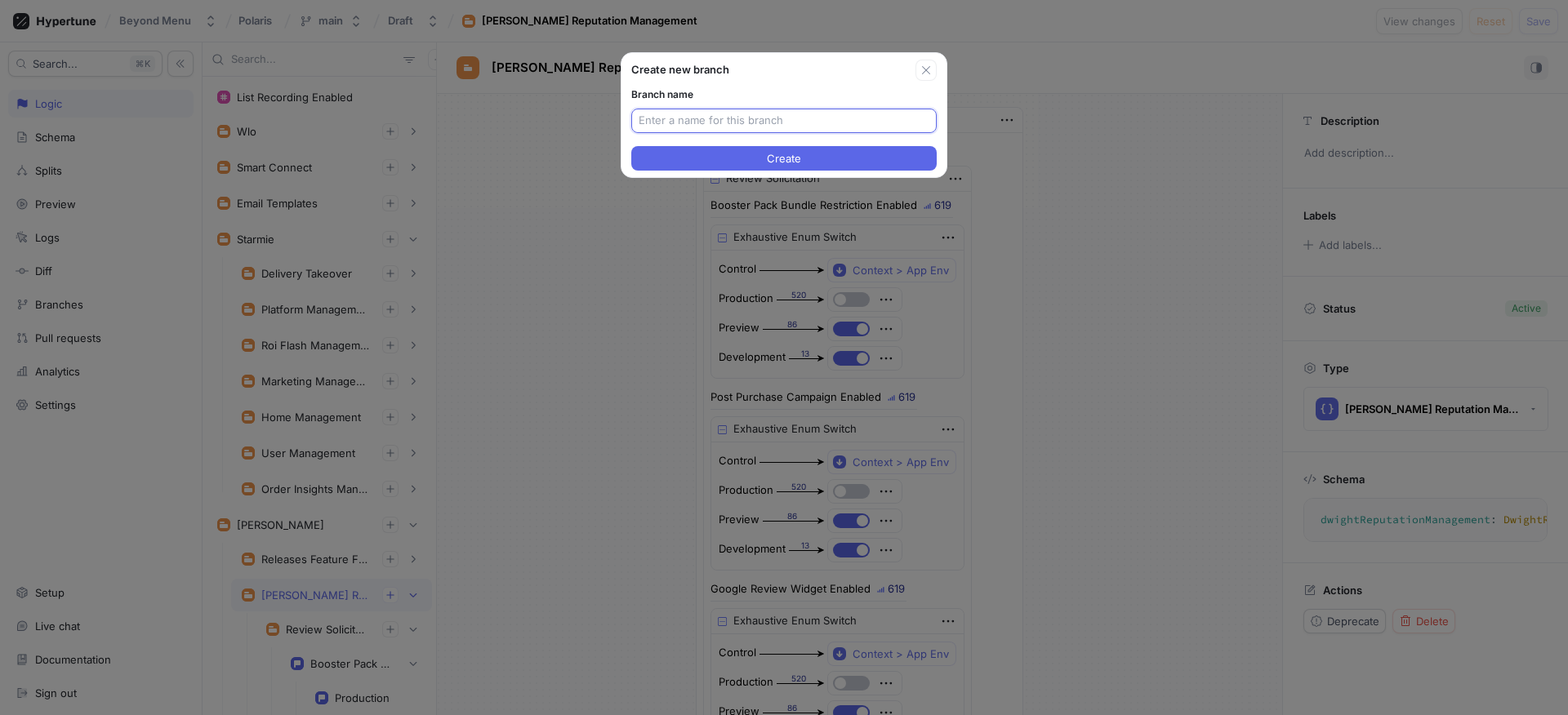
type textarea "x"
paste input "ENGK-794"
type input "ENGK-794-too"
type textarea "x"
type input "ENGK-794-toogle-bo"
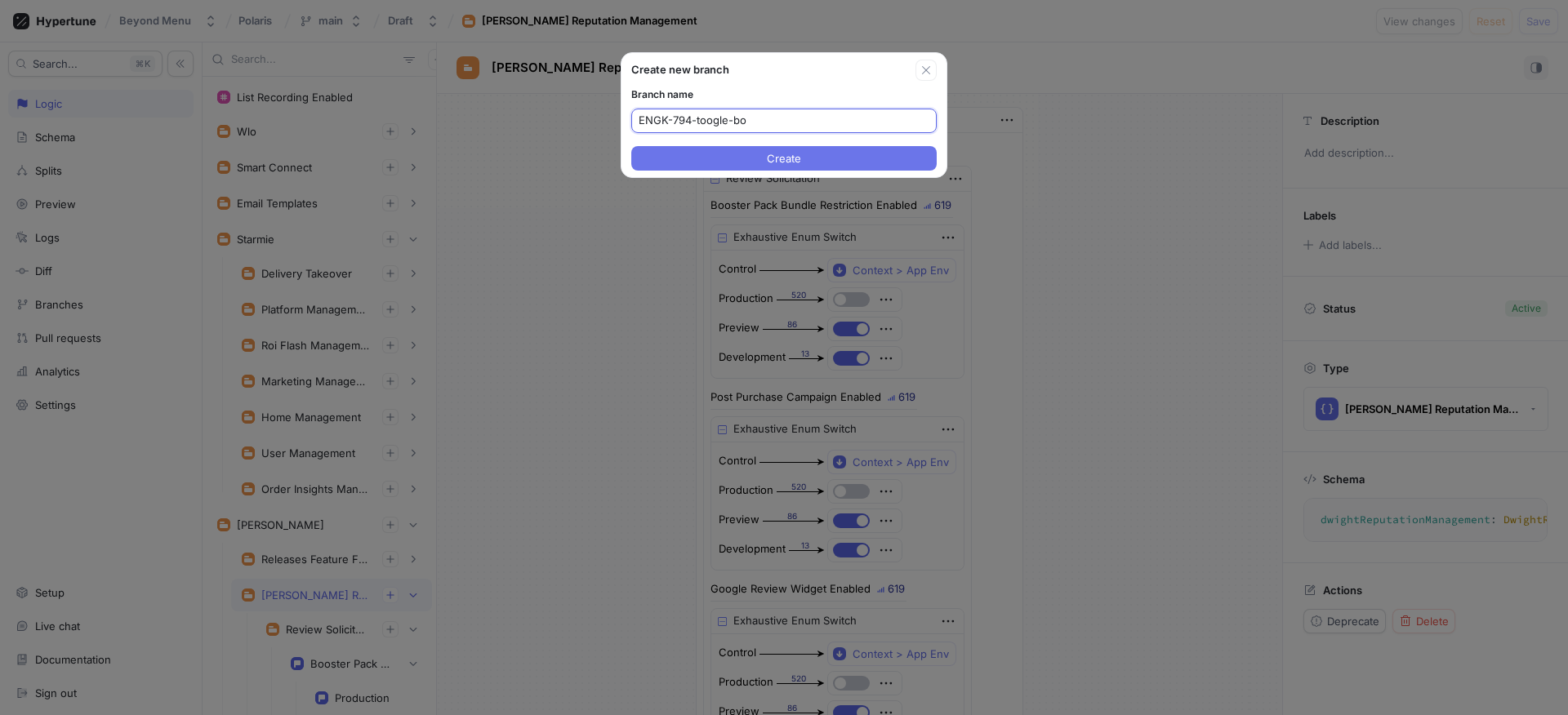
type textarea "x"
type input "ENGK-794-toogle-booster-"
type textarea "x"
type input "ENGK-794-toogle-booster-pack"
type textarea "x"
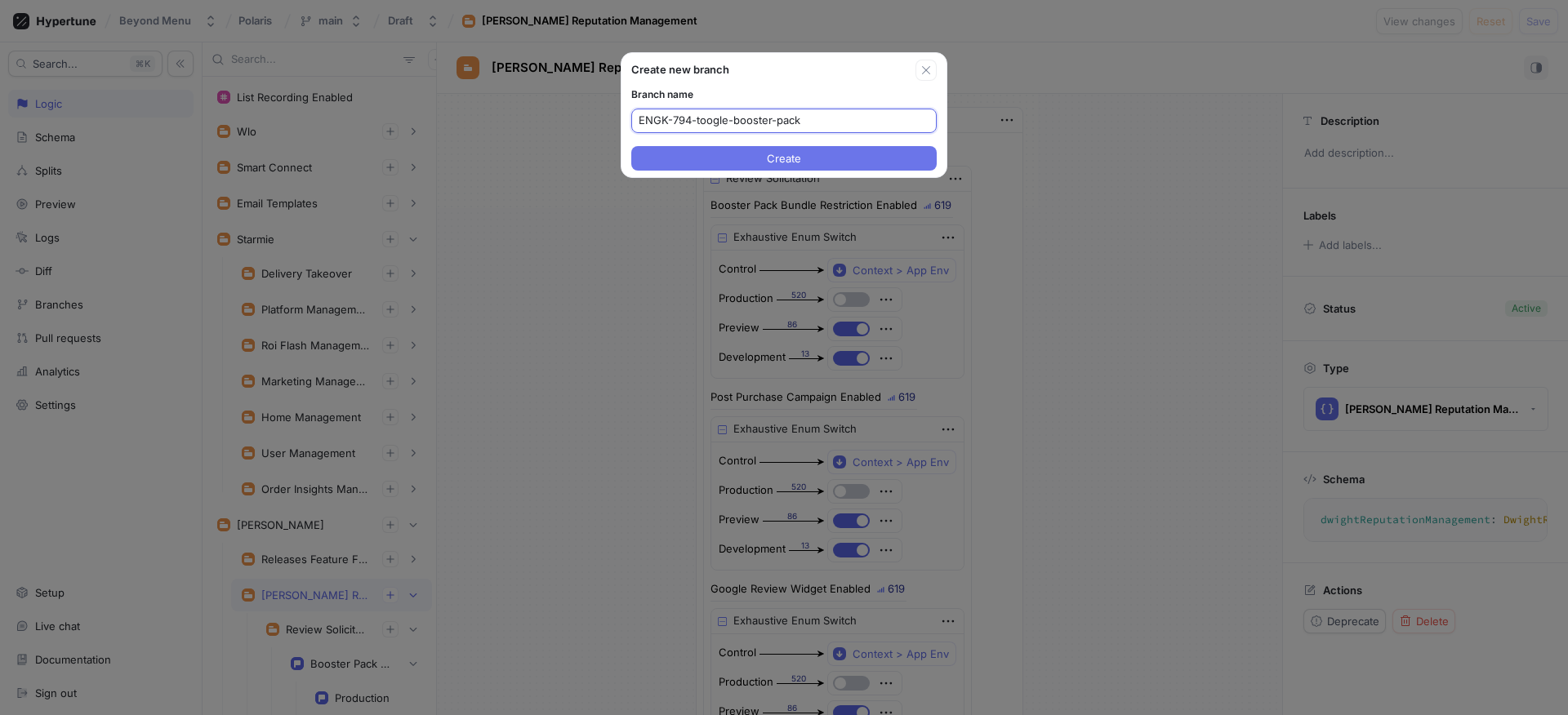
type input "ENGK-794-toogle-booster-pack"
click at [763, 154] on button "Create" at bounding box center [784, 158] width 306 height 24
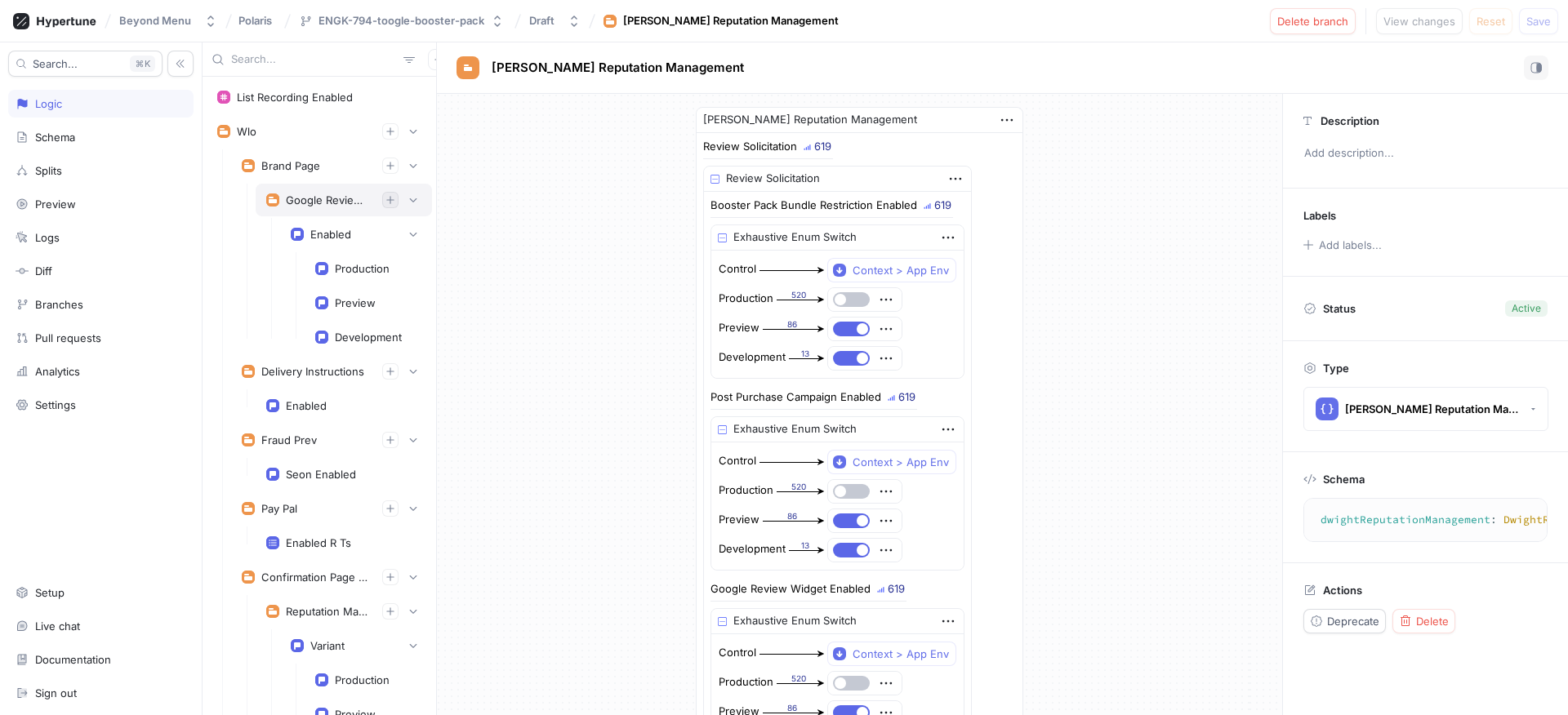
type textarea "x"
click at [408, 135] on icon "button" at bounding box center [413, 132] width 9 height 9
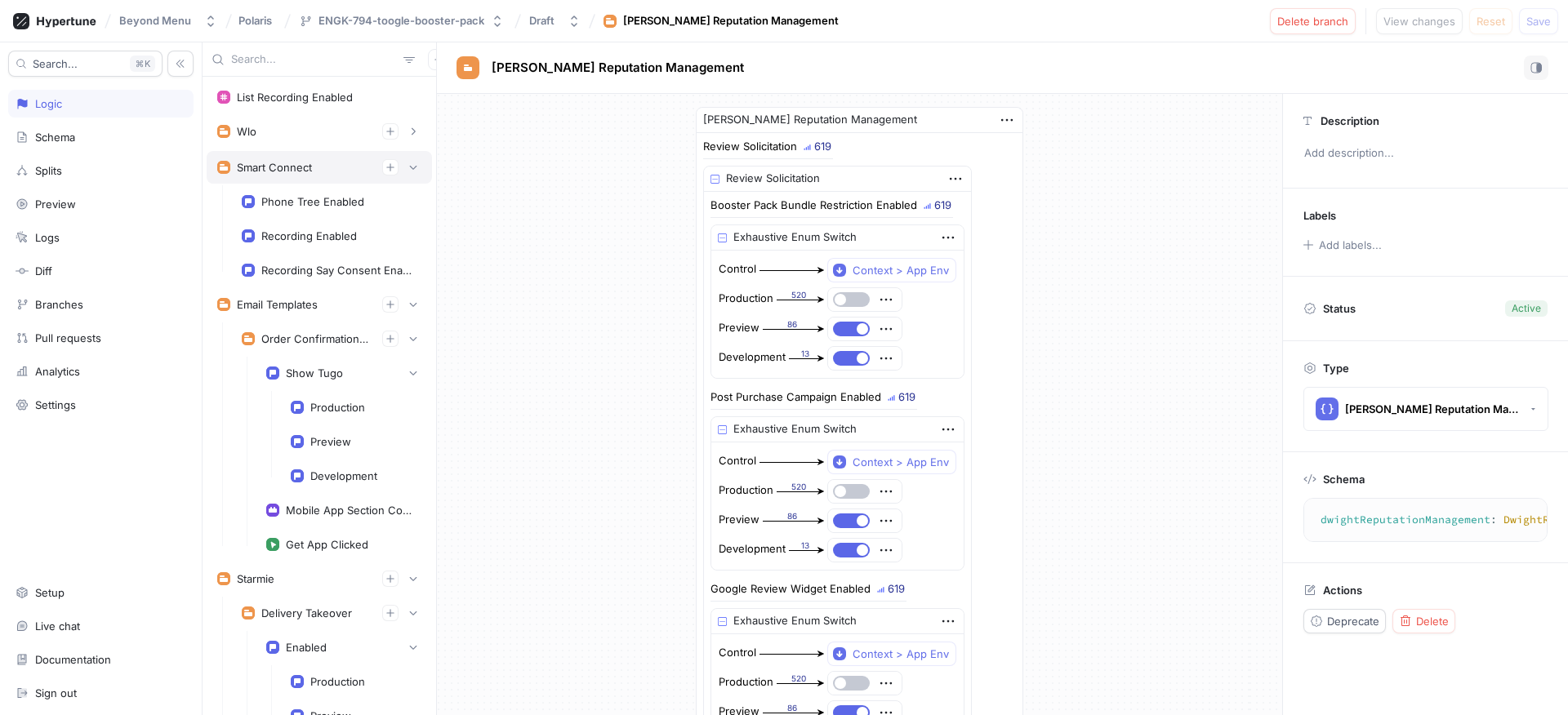
click at [391, 169] on div "Smart Connect" at bounding box center [319, 167] width 204 height 16
type textarea "smartConnect(smartConnectContext: SmartConnectContext!): SmartConnect!"
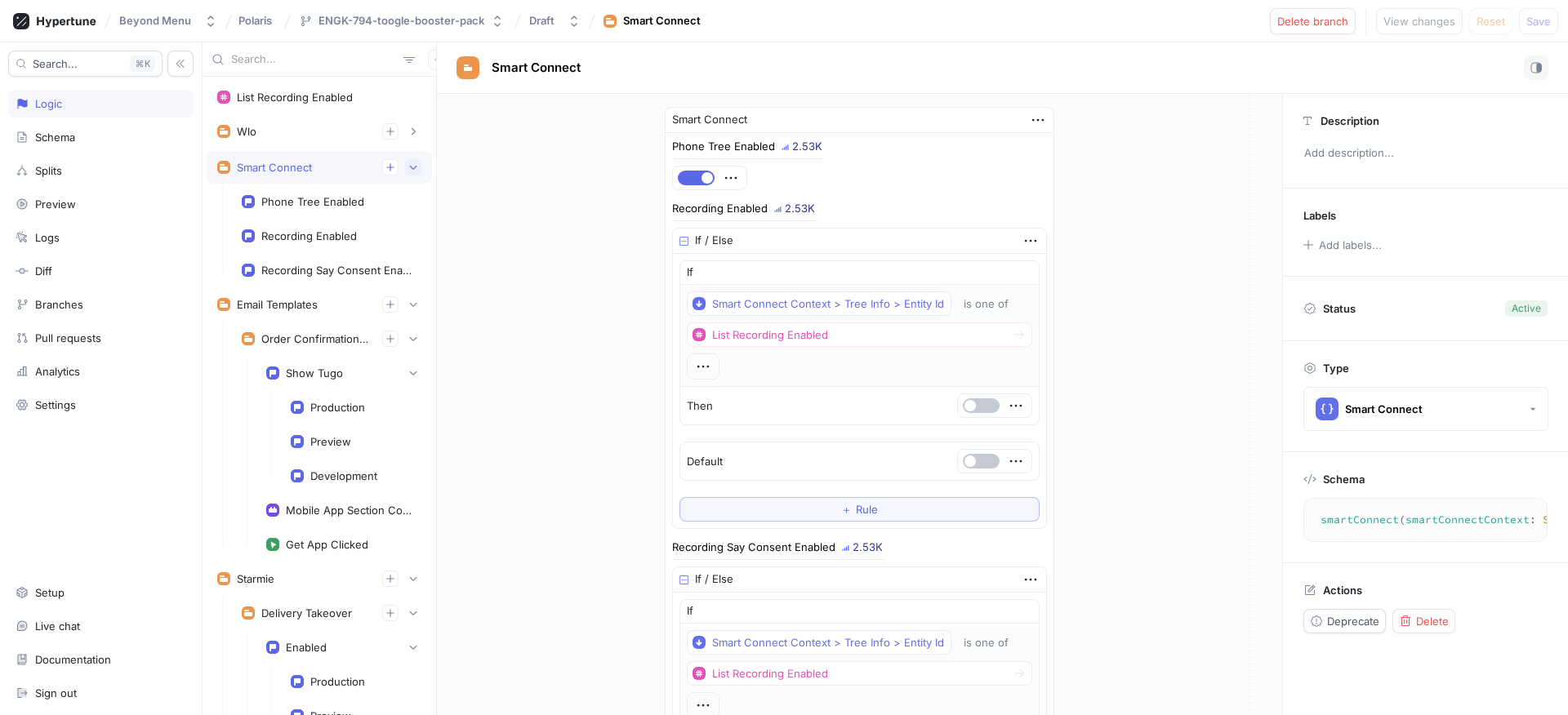
click at [408, 169] on icon "button" at bounding box center [413, 167] width 9 height 9
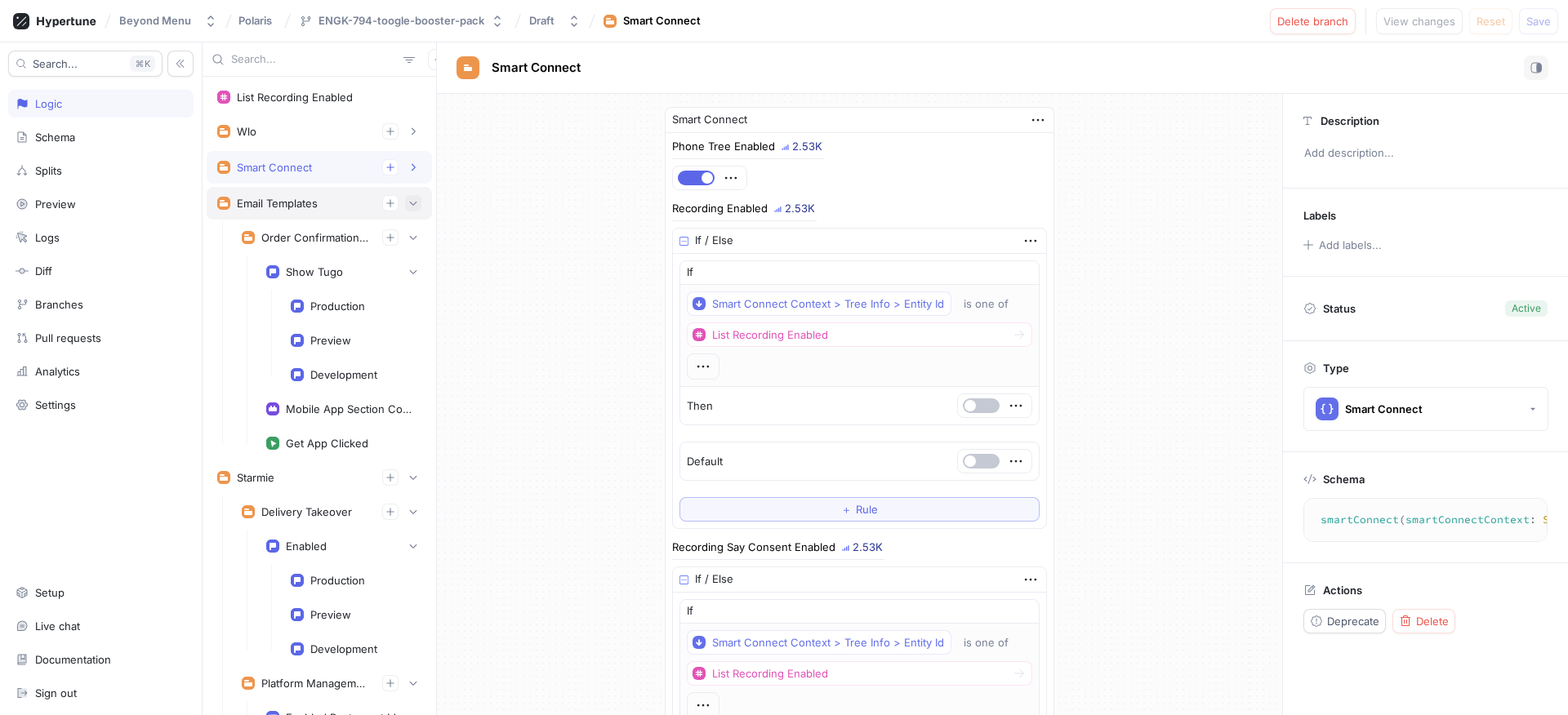
click at [408, 207] on icon "button" at bounding box center [413, 203] width 9 height 9
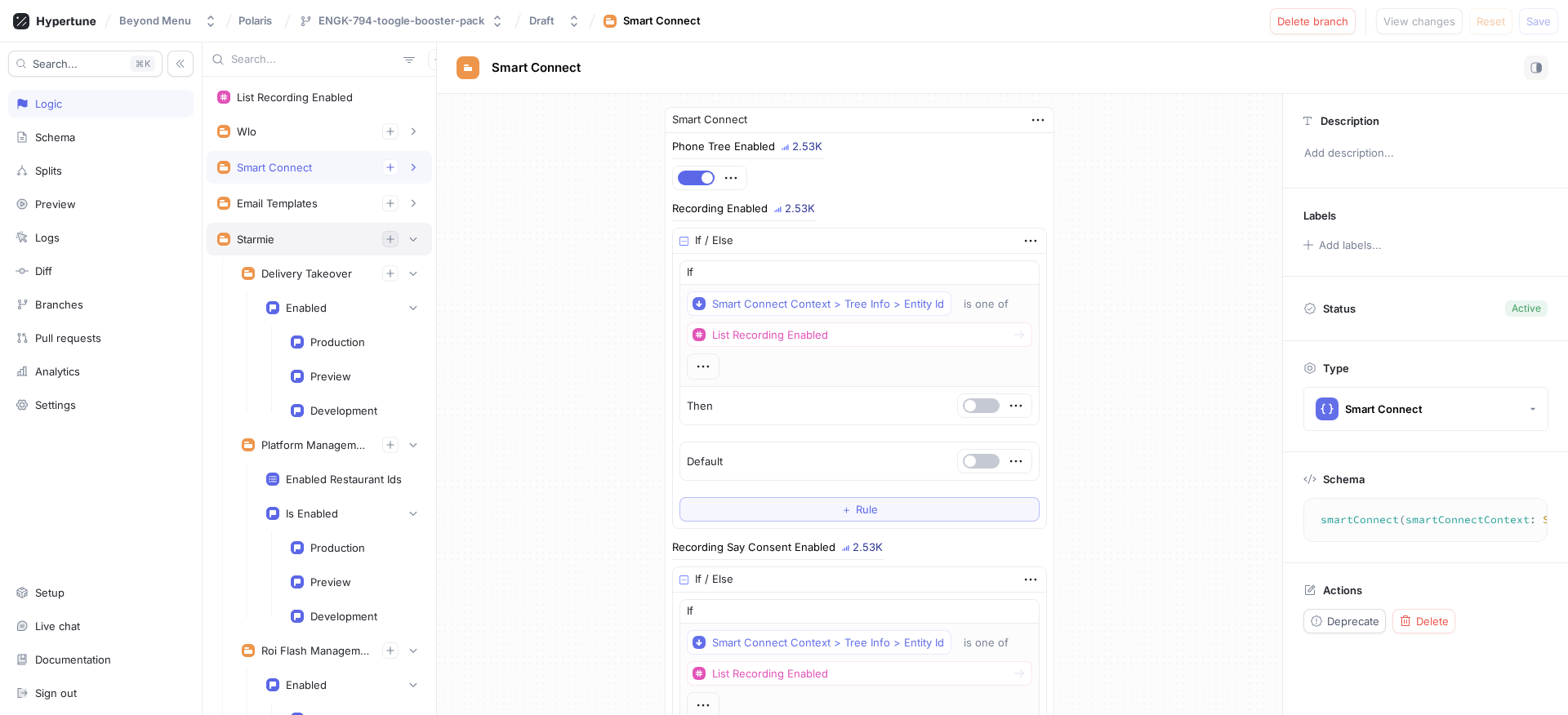
click at [387, 242] on icon "button" at bounding box center [390, 239] width 8 height 8
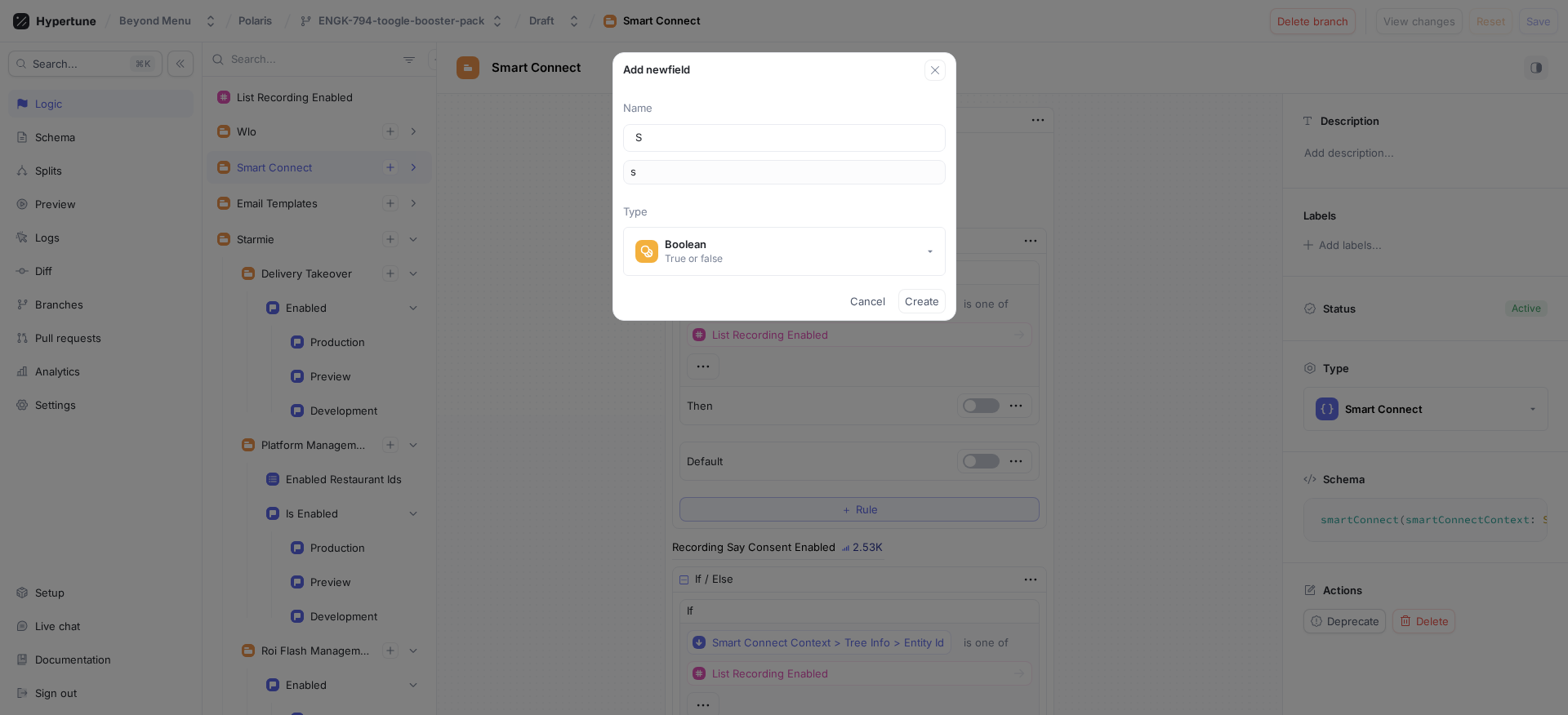
type input "St"
type input "st"
type input "Sta"
type input "sta"
type input "Star"
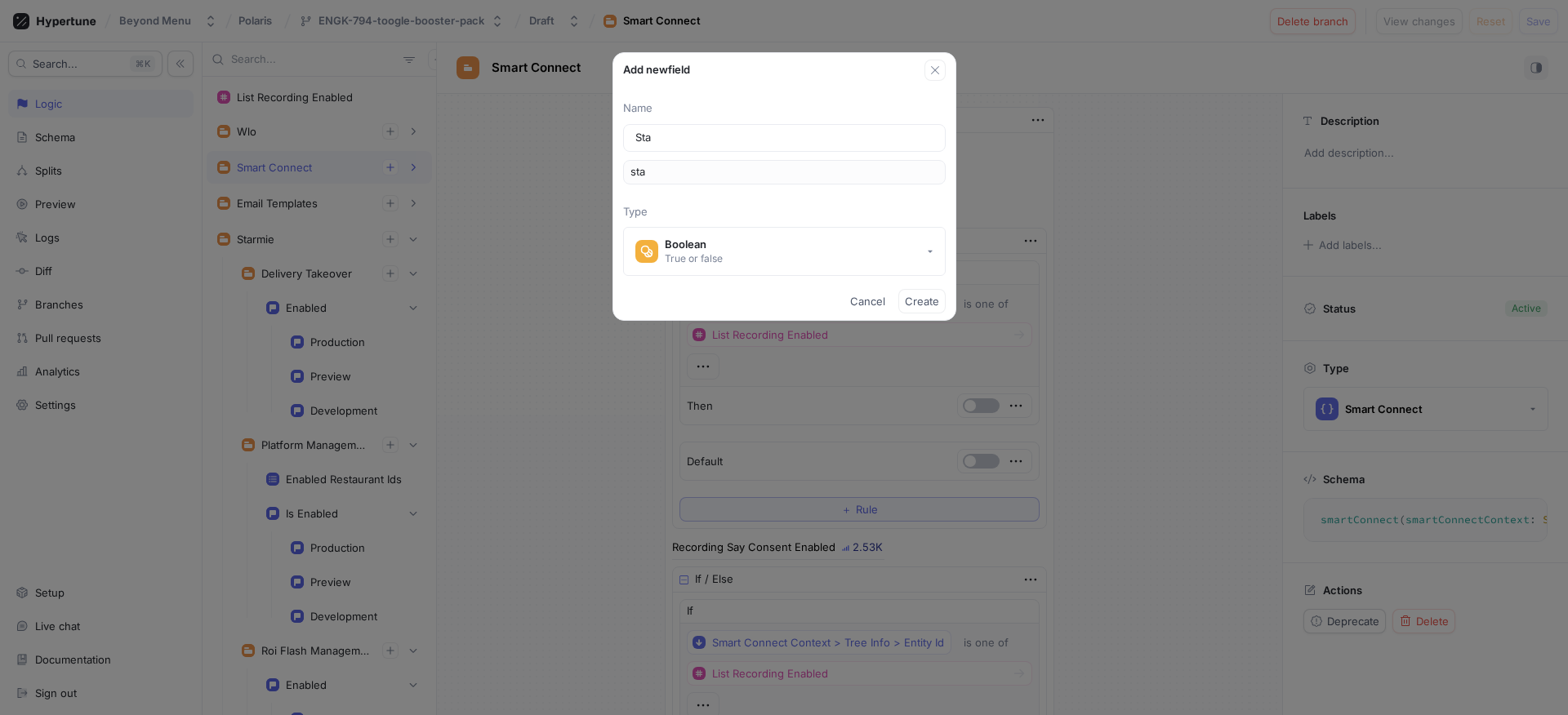
type input "star"
type input "Starm"
type input "starm"
type input "Starmi"
type input "starmi"
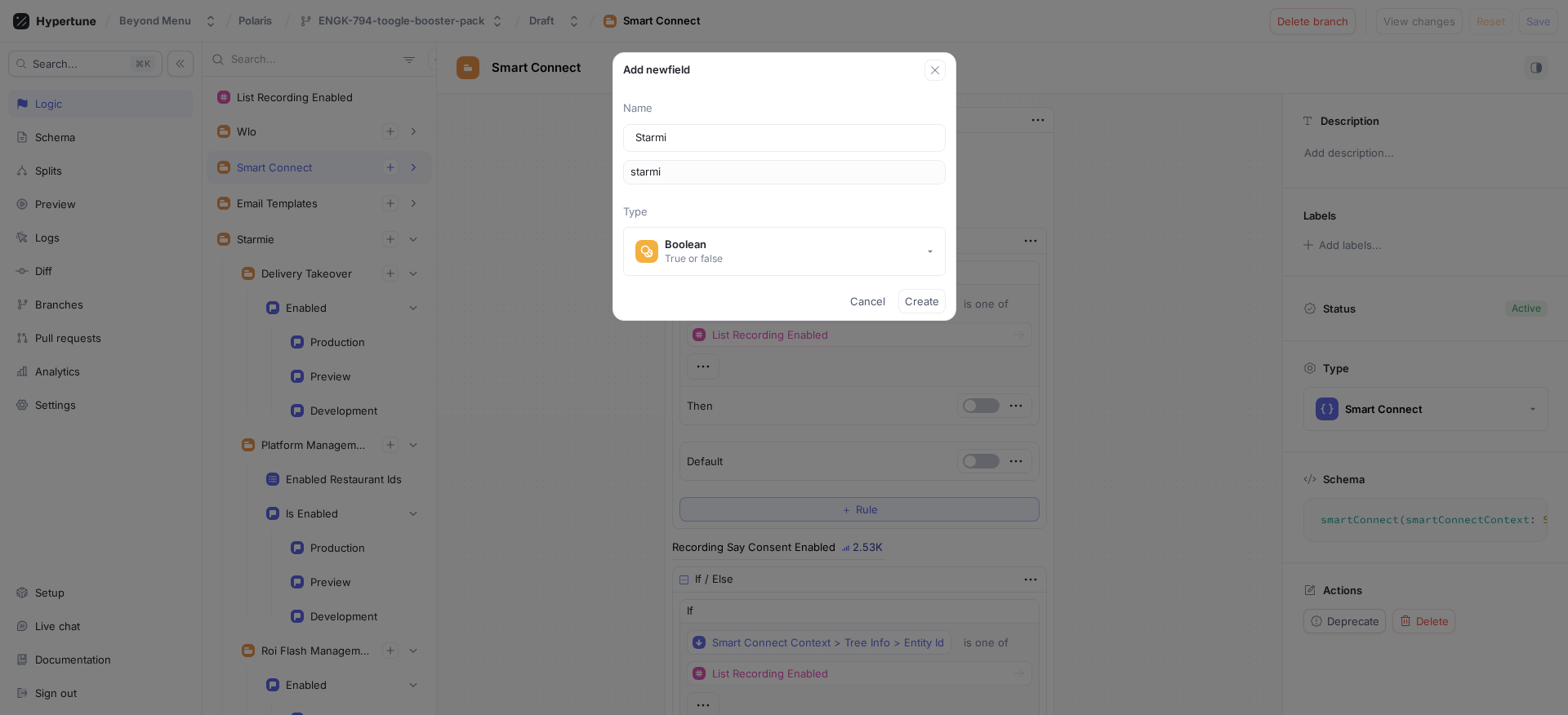
type input "Starmie"
type input "starmie"
type input "StarmieR"
type input "starmieR"
type input "StarmieRe"
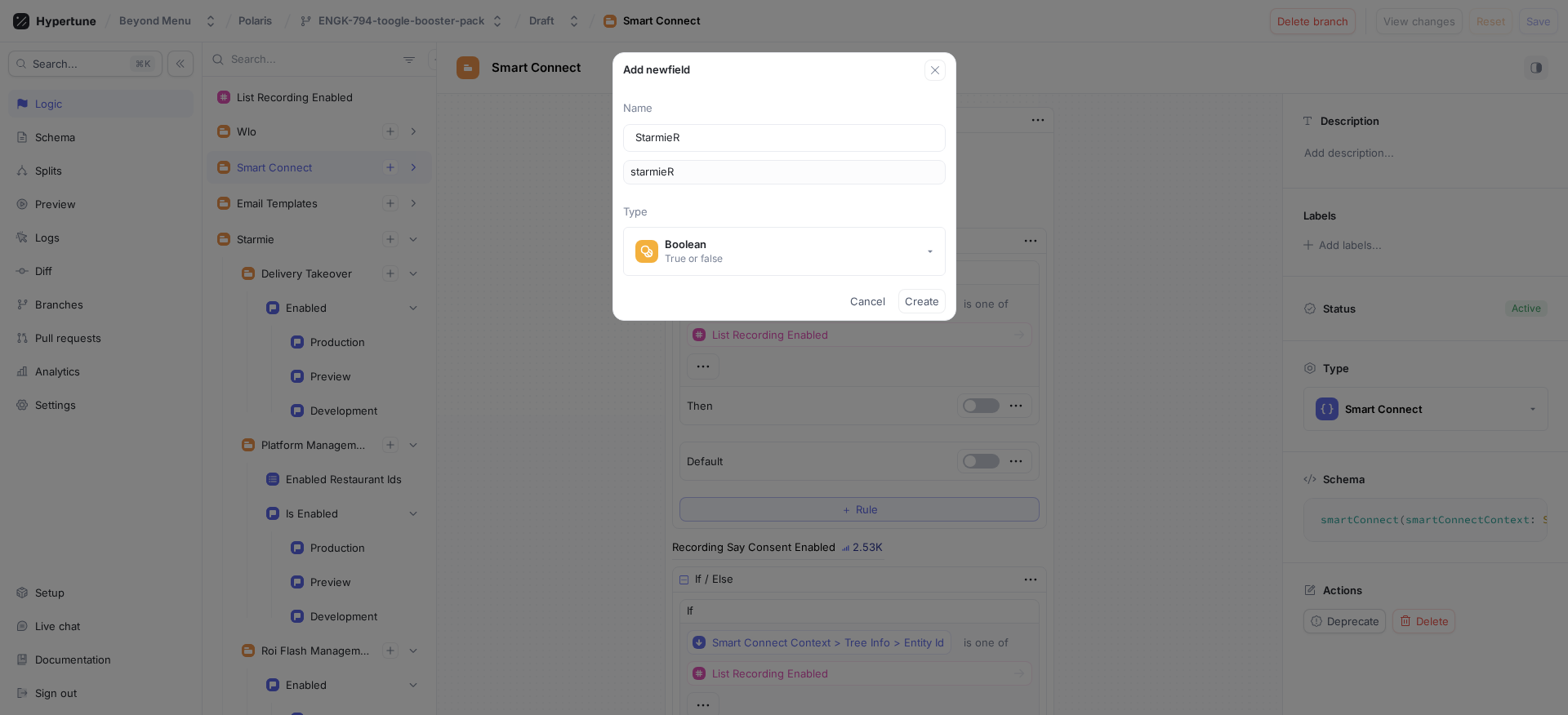
type input "starmieRe"
type input "StarmieRep"
type input "starmieRep"
type input "StarmieRepu"
type input "starmieRepu"
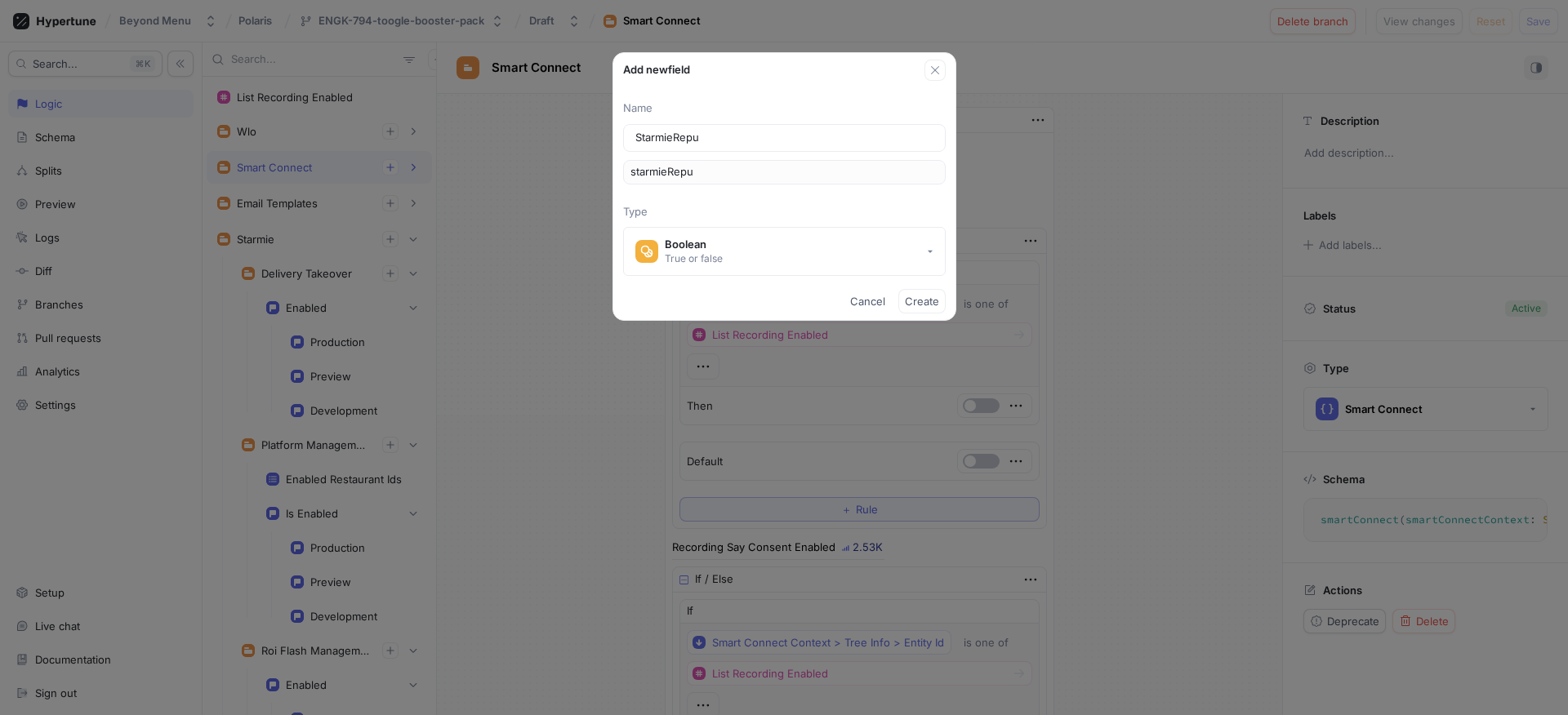
type input "StarmieReput"
type input "starmieReput"
type input "StarmieReputa"
type input "starmieReputa"
type input "StarmieReputat"
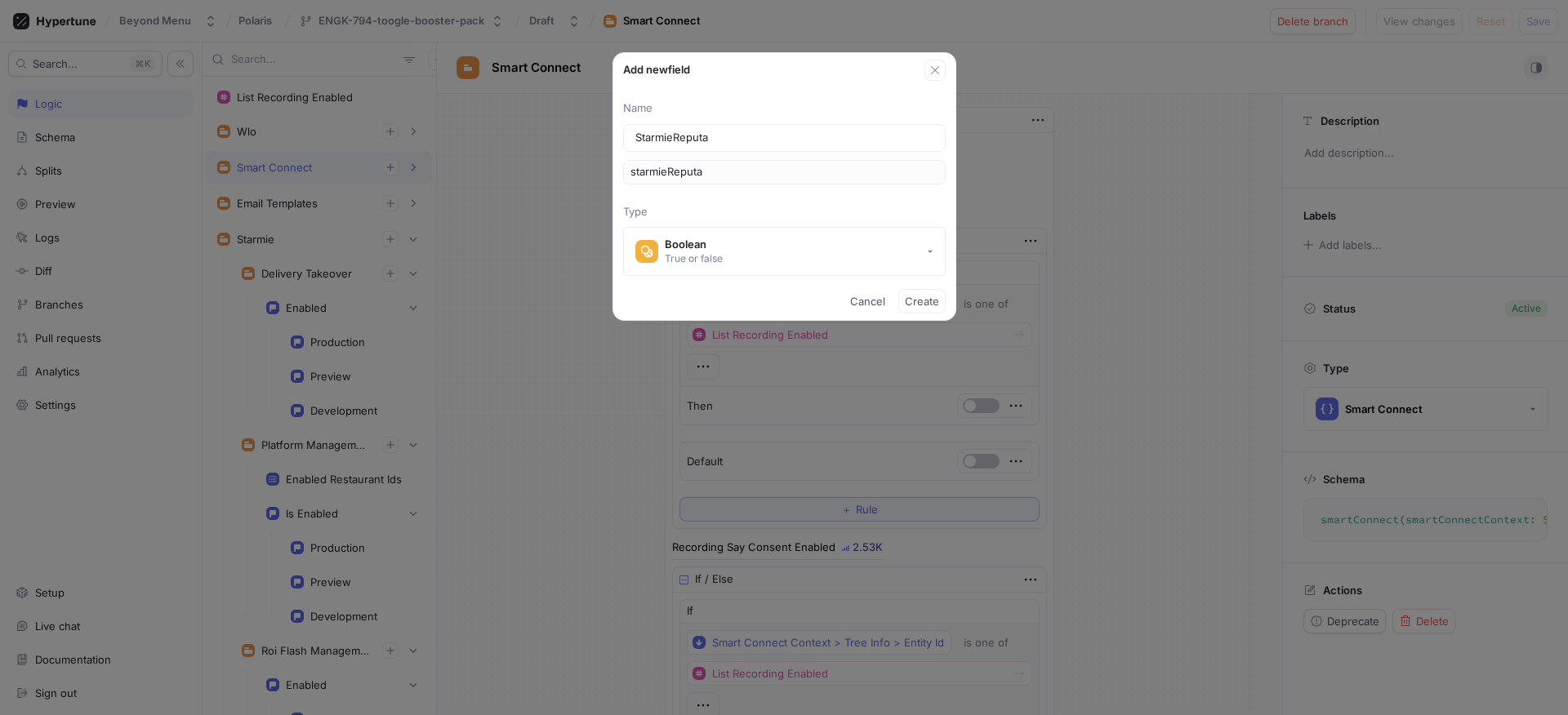
type input "starmieReputat"
type input "StarmieReputati"
type input "starmieReputati"
type input "StarmieReputatio"
type input "starmieReputatio"
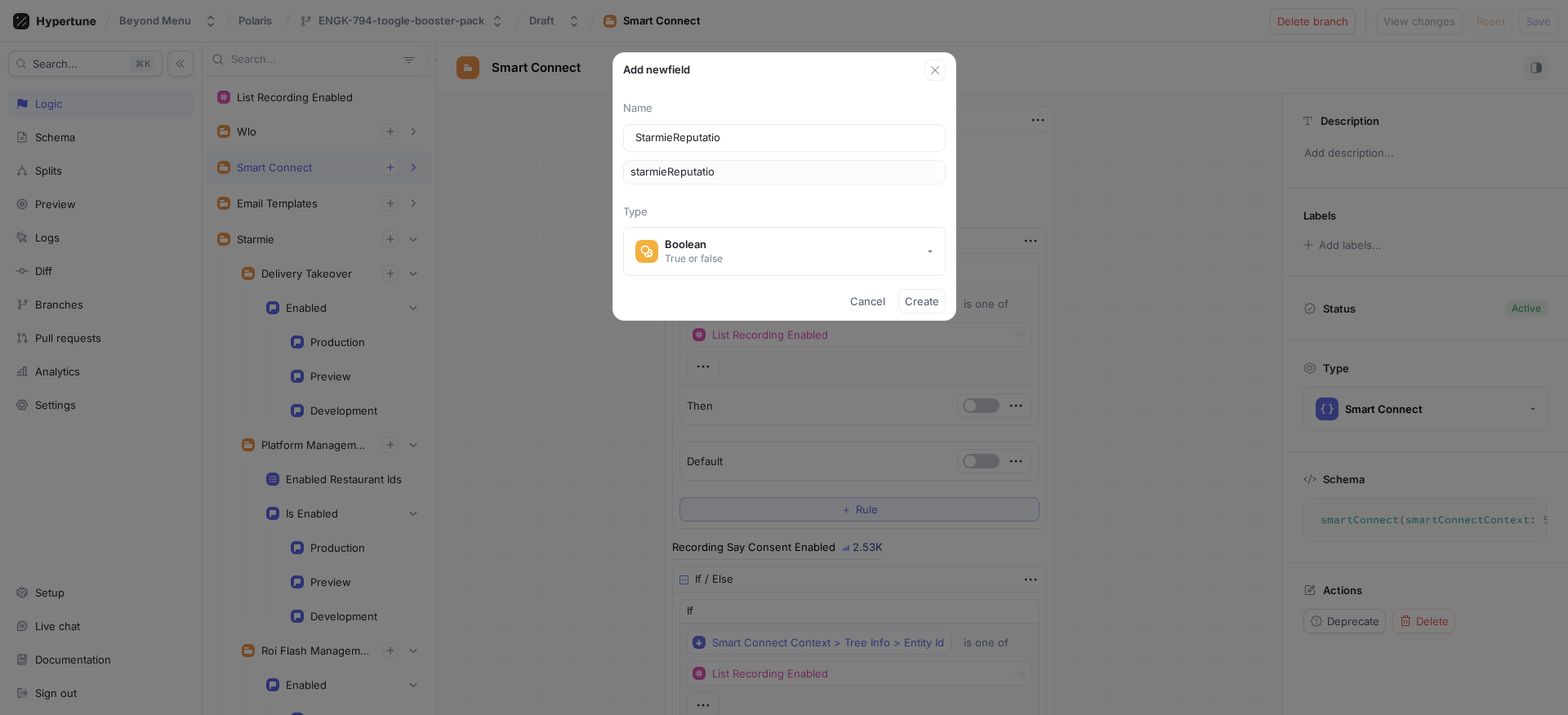
type input "StarmieReputation"
type input "starmieReputation"
type input "StarmieReputationM"
type input "starmieReputationM"
type input "StarmieReputationMa"
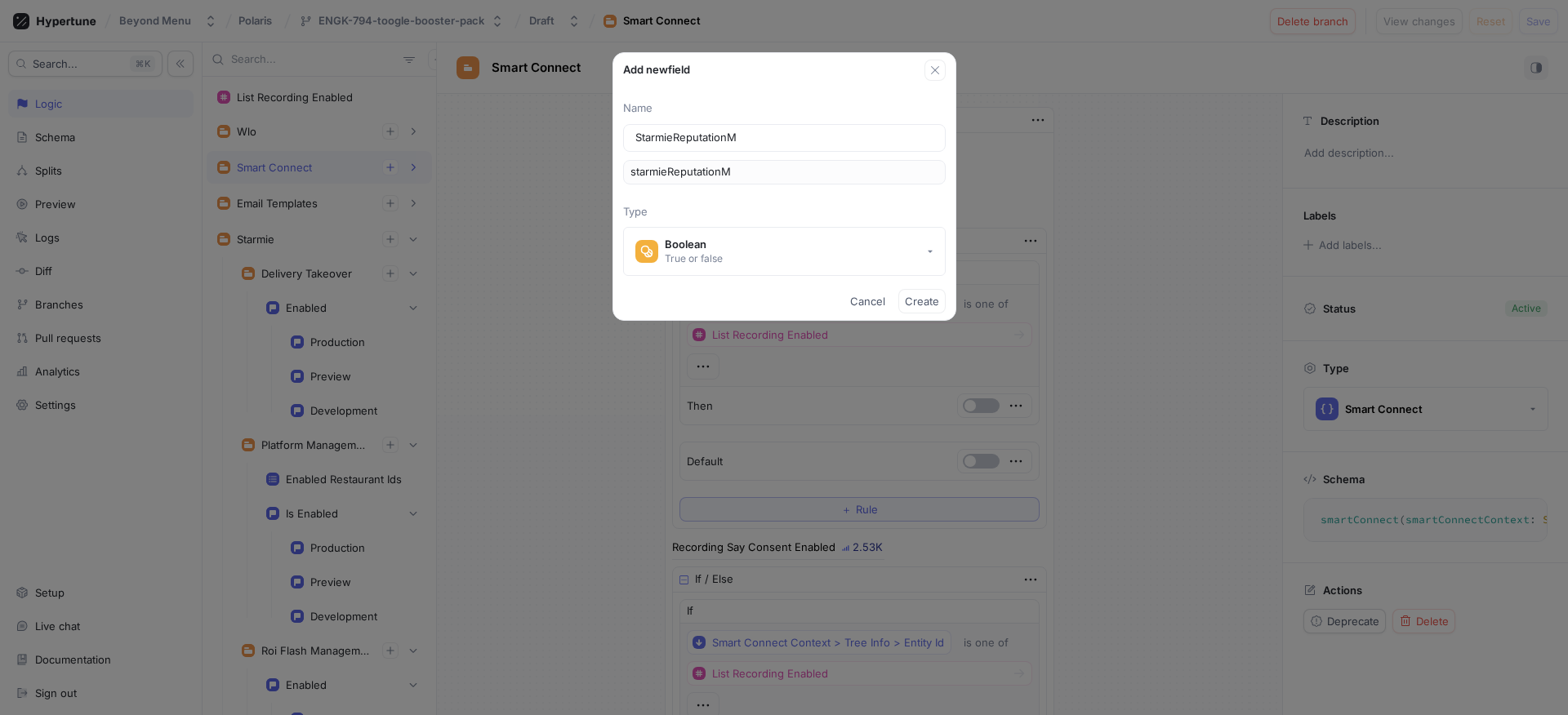
type input "starmieReputationMa"
type input "StarmieReputationMan"
type input "starmieReputationMan"
type input "StarmieReputationMana"
type input "starmieReputationMana"
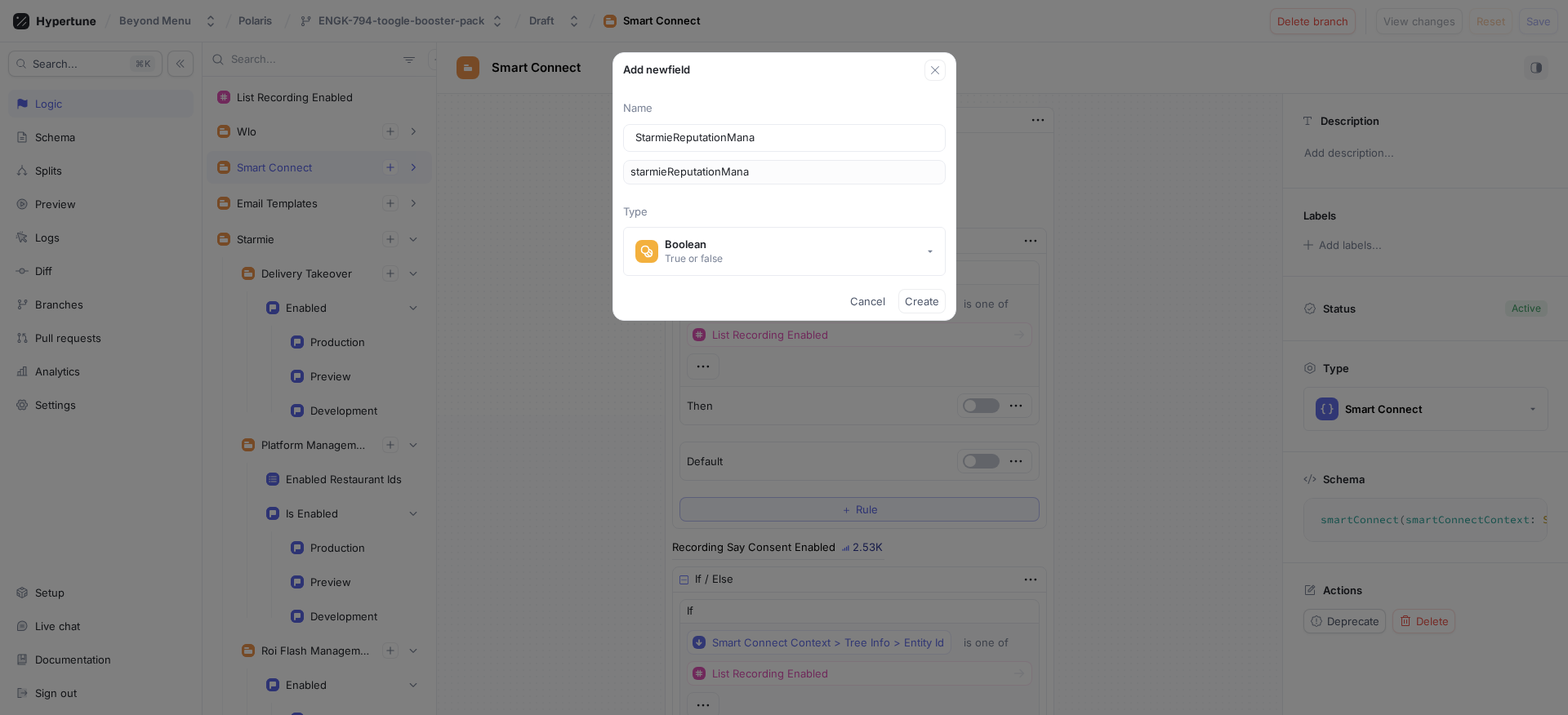
type input "StarmieReputationManag"
type input "starmieReputationManag"
type input "StarmieReputationManage"
type input "starmieReputationManage"
type input "StarmieReputationManagem"
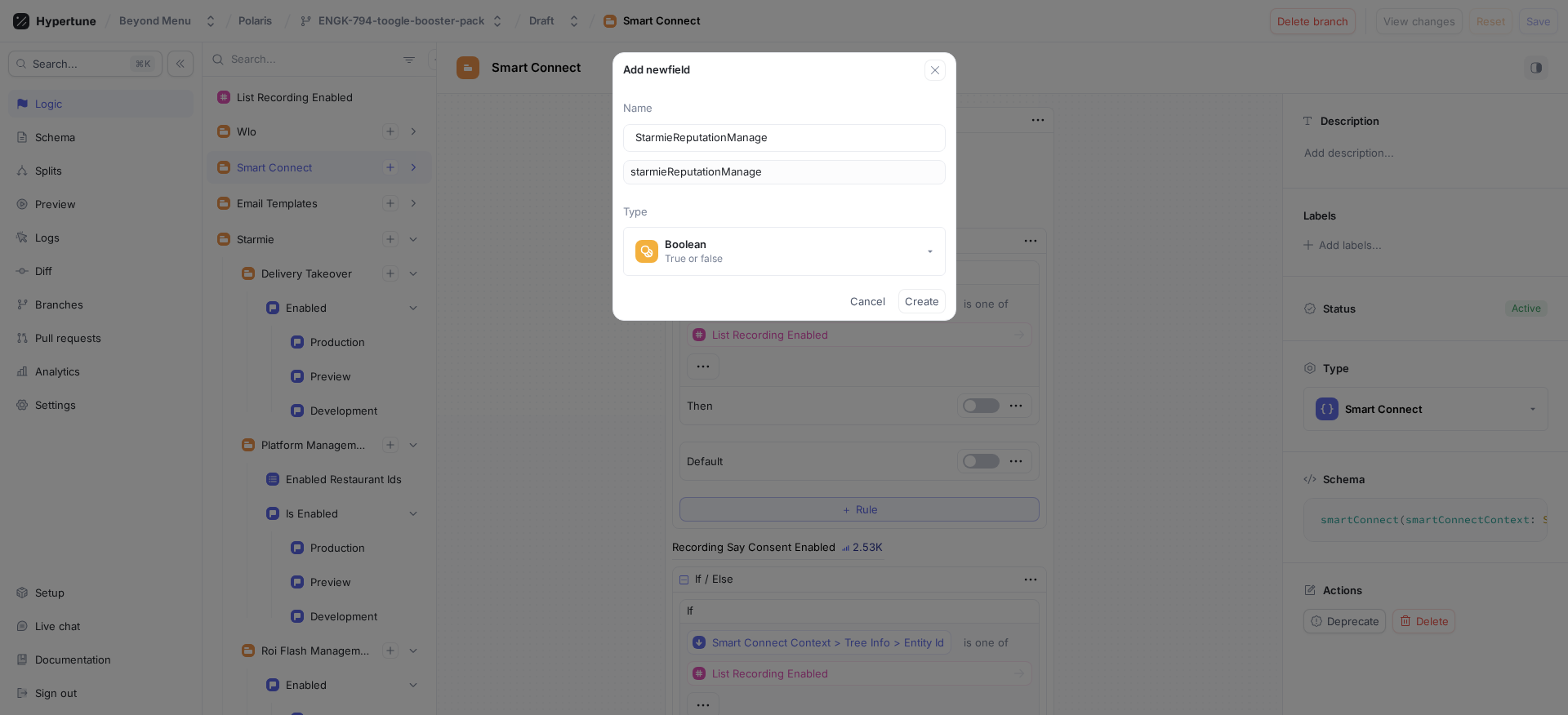
type input "starmieReputationManagem"
type input "StarmieReputationManageme"
type input "starmieReputationManageme"
type input "StarmieReputationManagemen"
type input "starmieReputationManagemen"
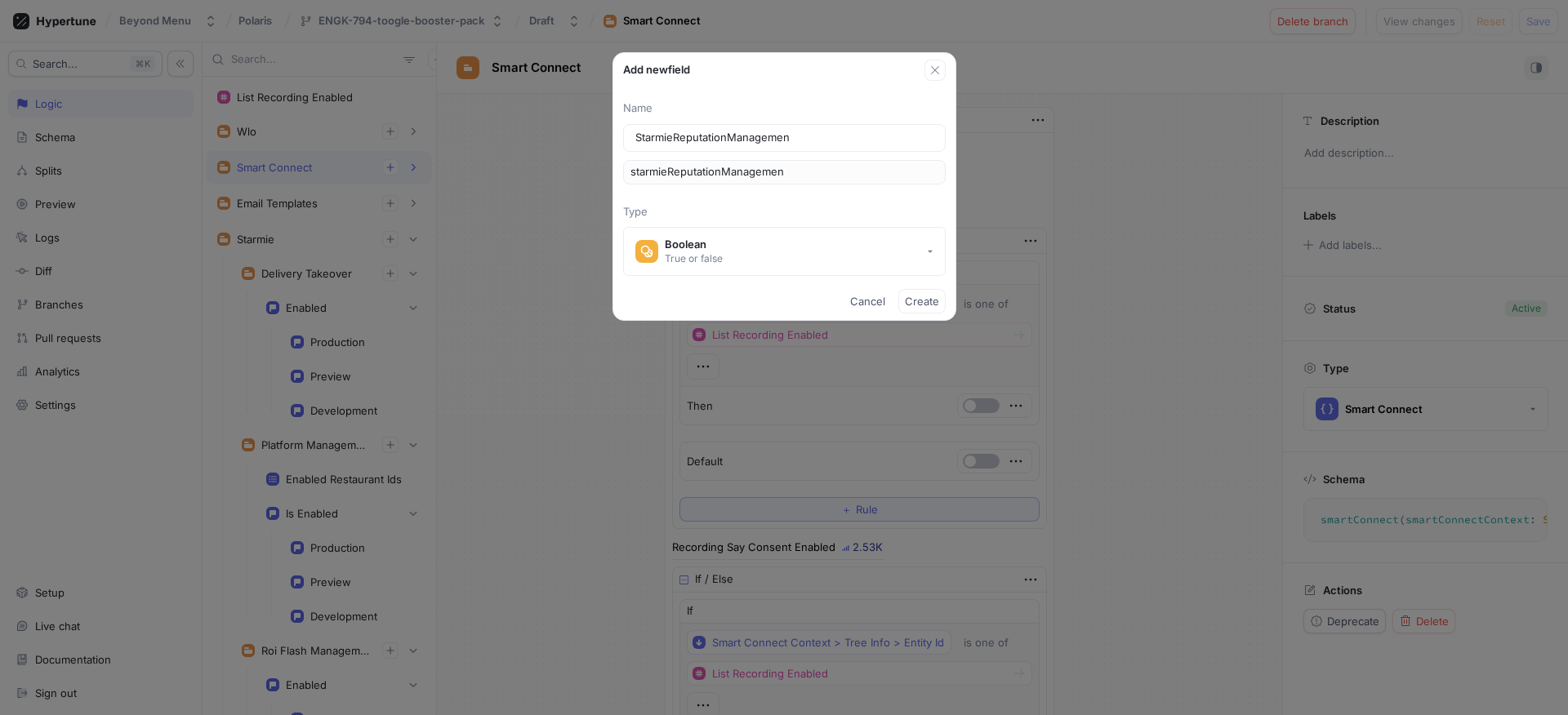
type input "StarmieReputationManagement"
type input "starmieReputationManagement"
click at [715, 256] on div "True or false" at bounding box center [694, 258] width 58 height 14
type input "StarmieReputationManagement"
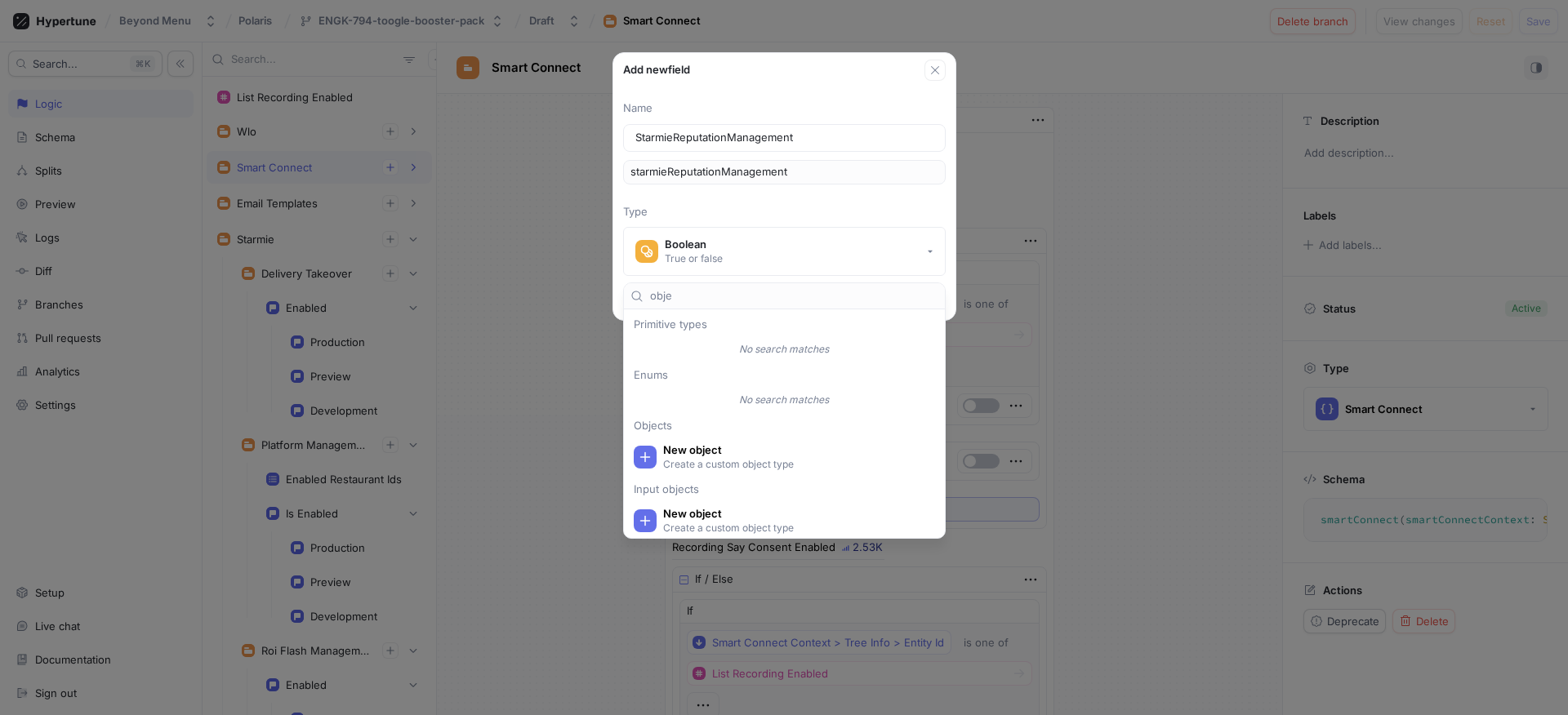
type input "obje"
click at [746, 487] on div "Input objects" at bounding box center [784, 489] width 314 height 9
click at [749, 473] on div "New object Create a custom object type" at bounding box center [784, 456] width 314 height 40
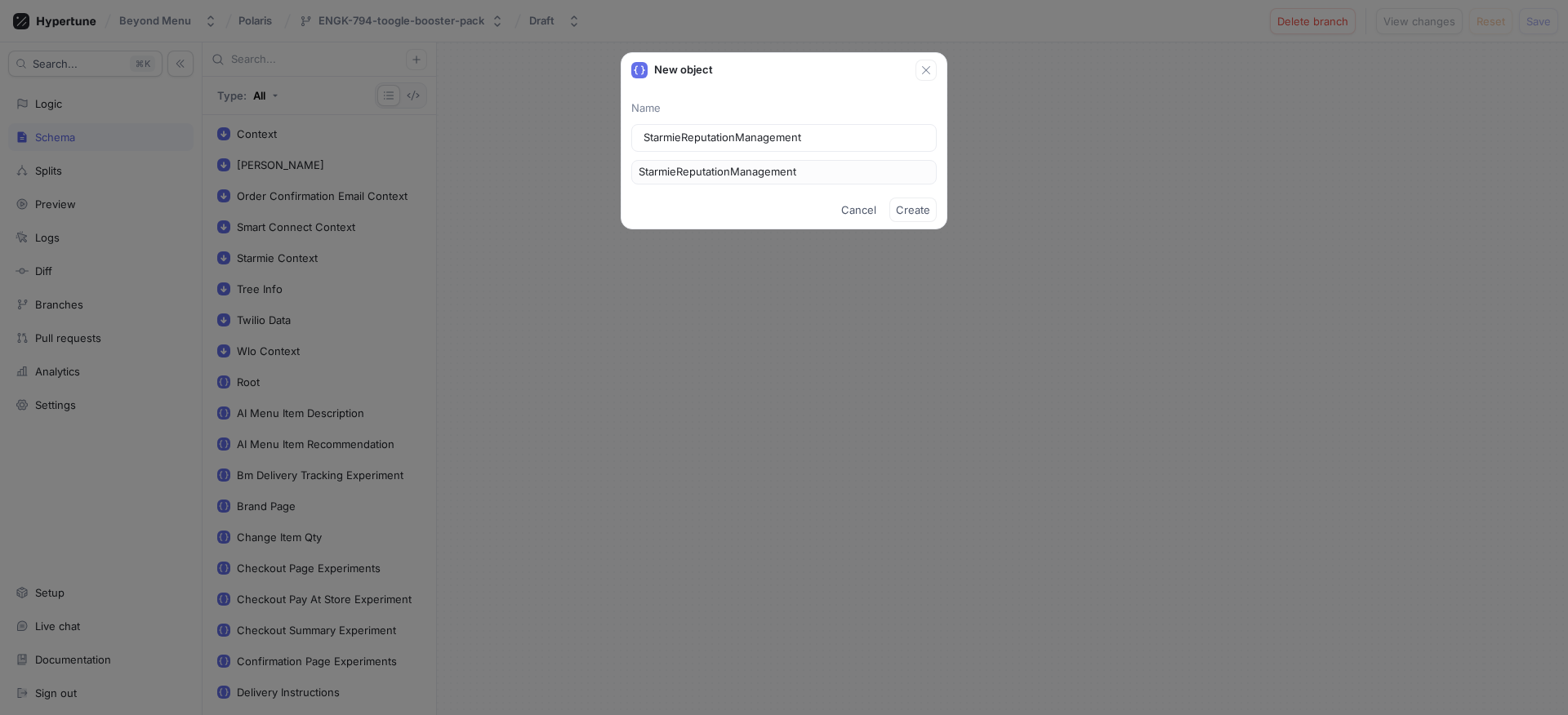
drag, startPoint x: 680, startPoint y: 143, endPoint x: 523, endPoint y: 127, distance: 157.8
click at [530, 127] on div "New object Name StarmieReputationManagement StarmieReputationManagement Cancel …" at bounding box center [784, 358] width 1568 height 715
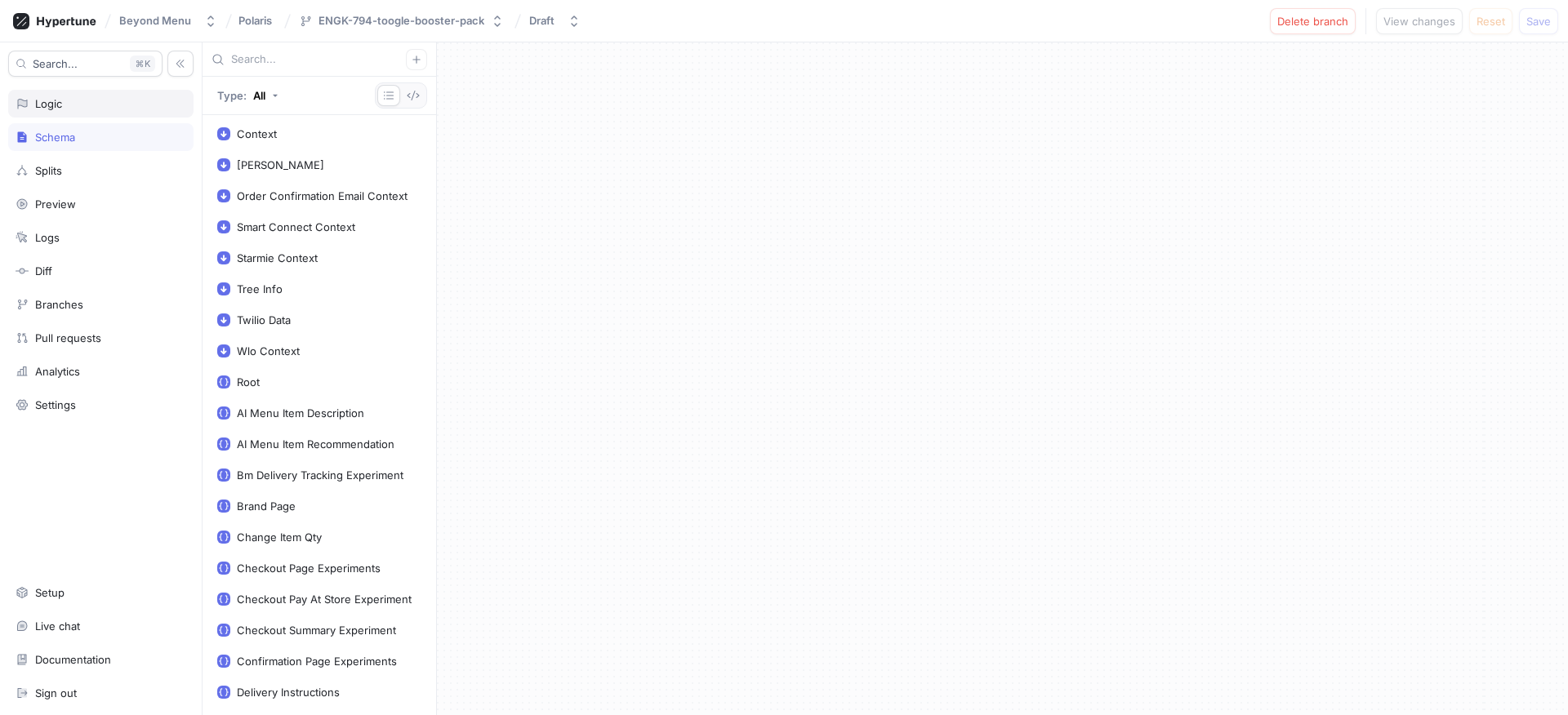
click at [72, 91] on div "Logic" at bounding box center [101, 103] width 185 height 28
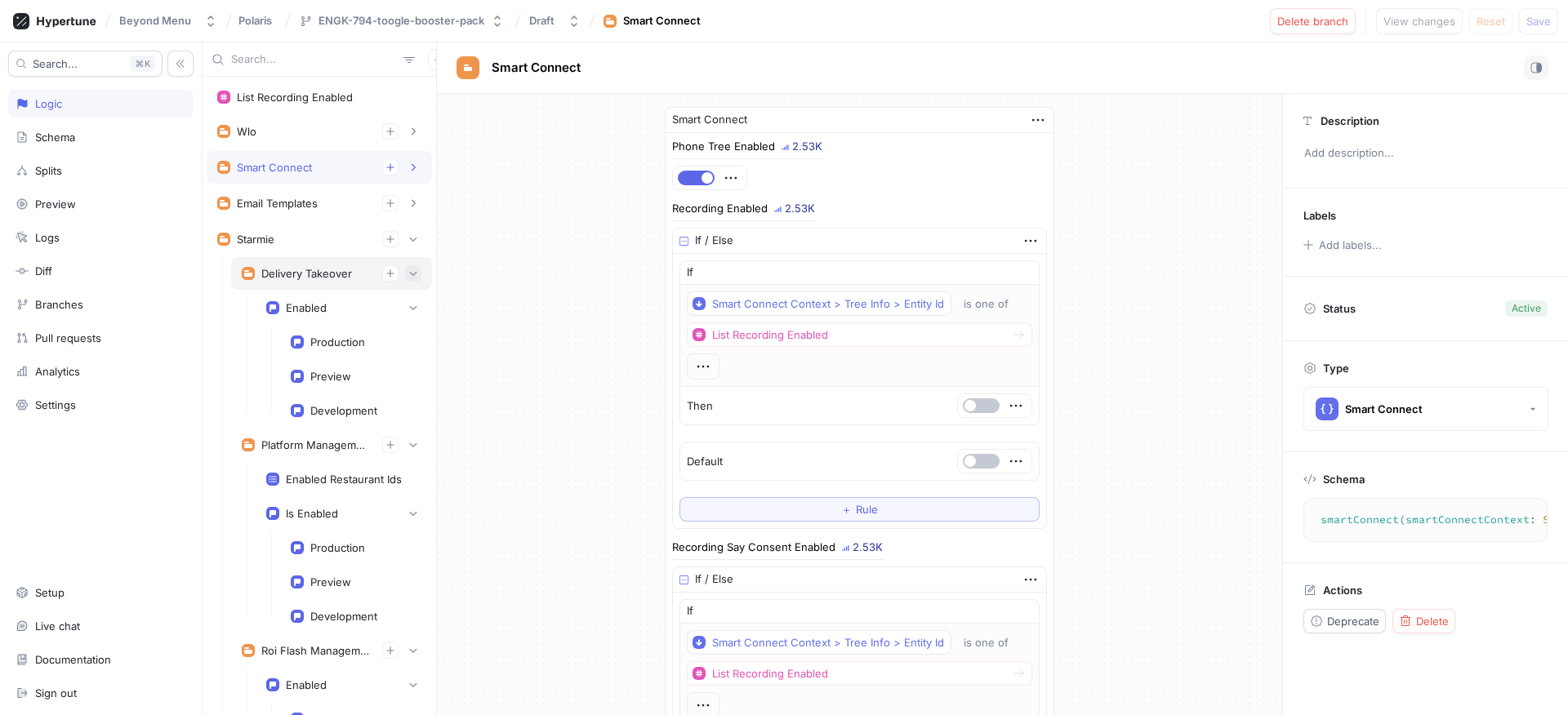
click at [410, 274] on icon "button" at bounding box center [414, 274] width 8 height 4
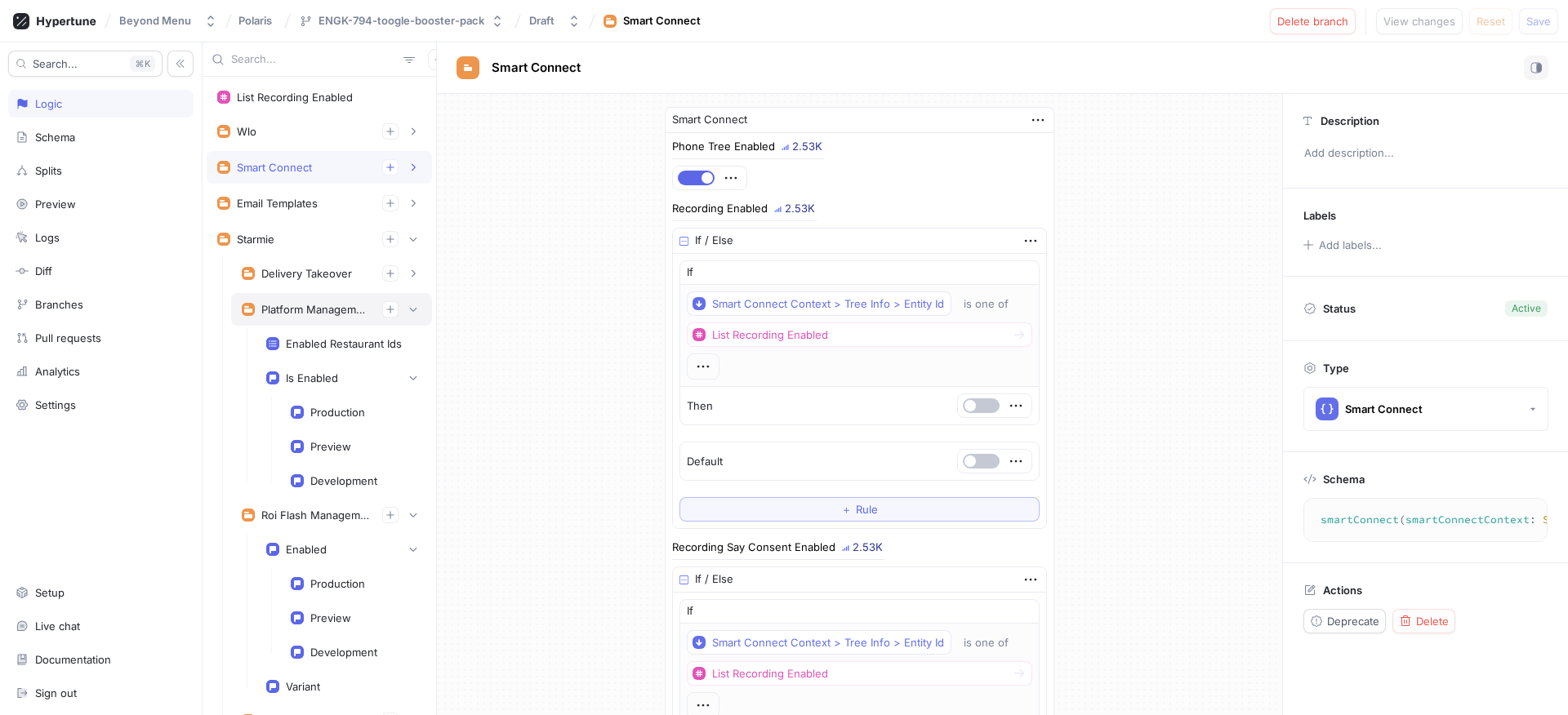
click at [404, 318] on div "Platform Management" at bounding box center [332, 310] width 201 height 33
type textarea "platformManagement: PlatformManagement!"
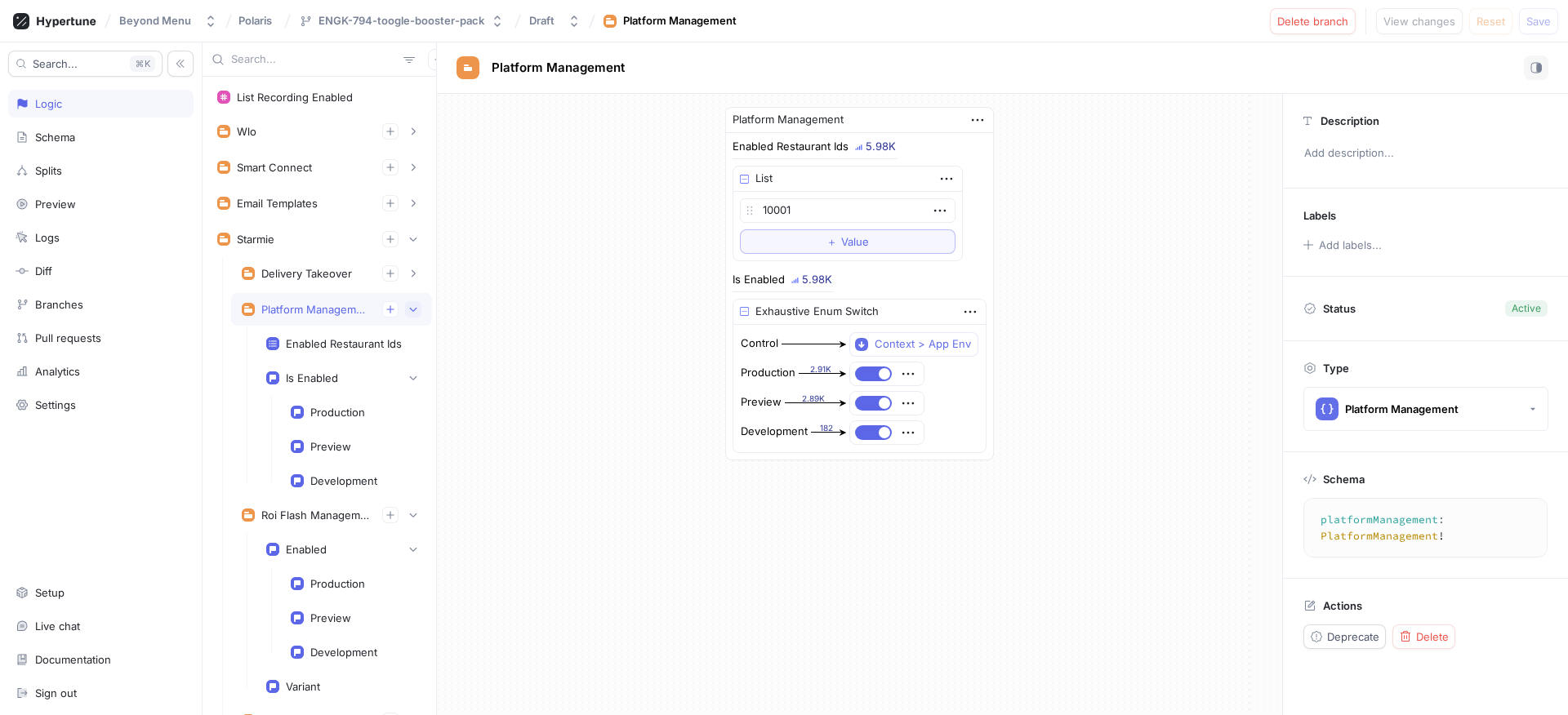
click at [405, 315] on button "button" at bounding box center [413, 309] width 16 height 16
click at [408, 348] on icon "button" at bounding box center [413, 345] width 9 height 9
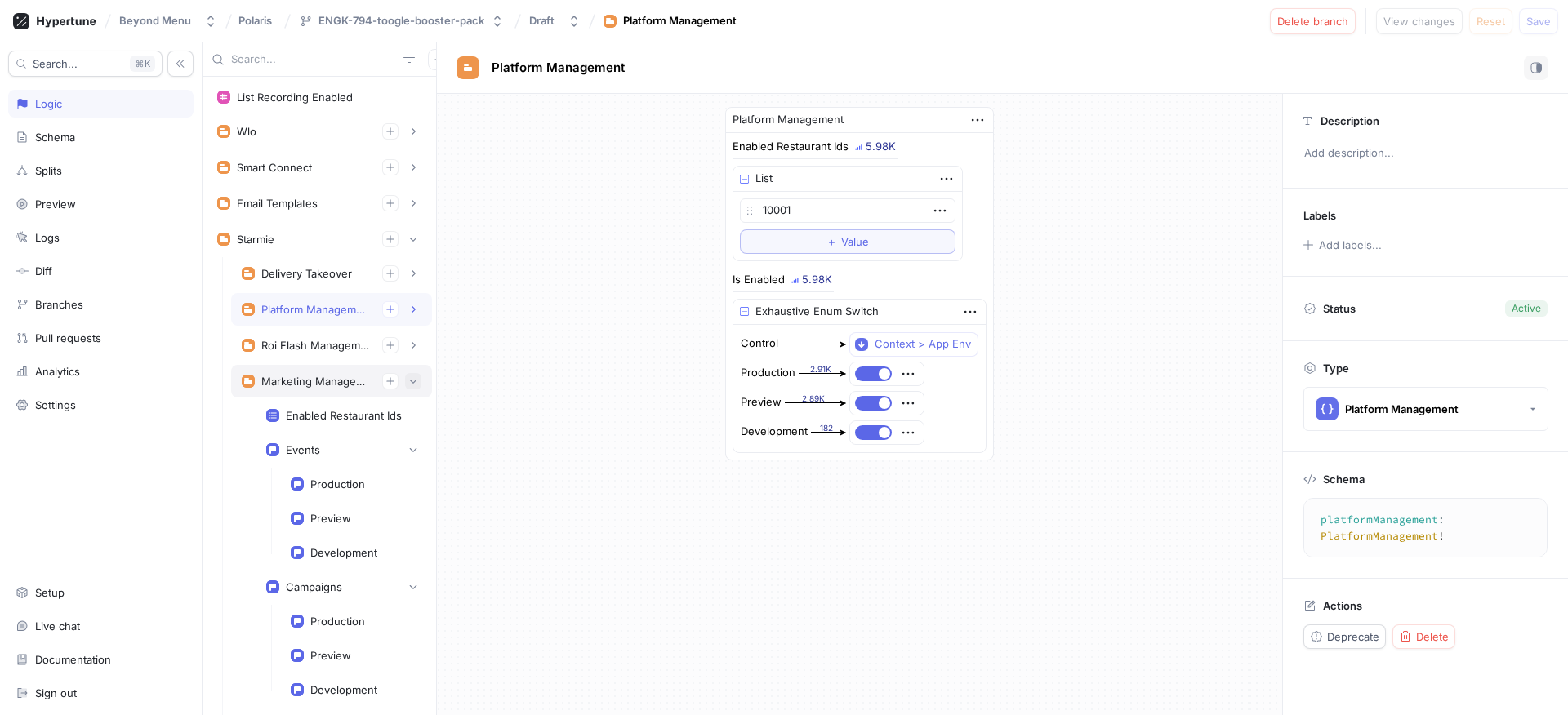
click at [405, 374] on button "button" at bounding box center [413, 381] width 16 height 16
click at [405, 421] on button "button" at bounding box center [413, 417] width 16 height 16
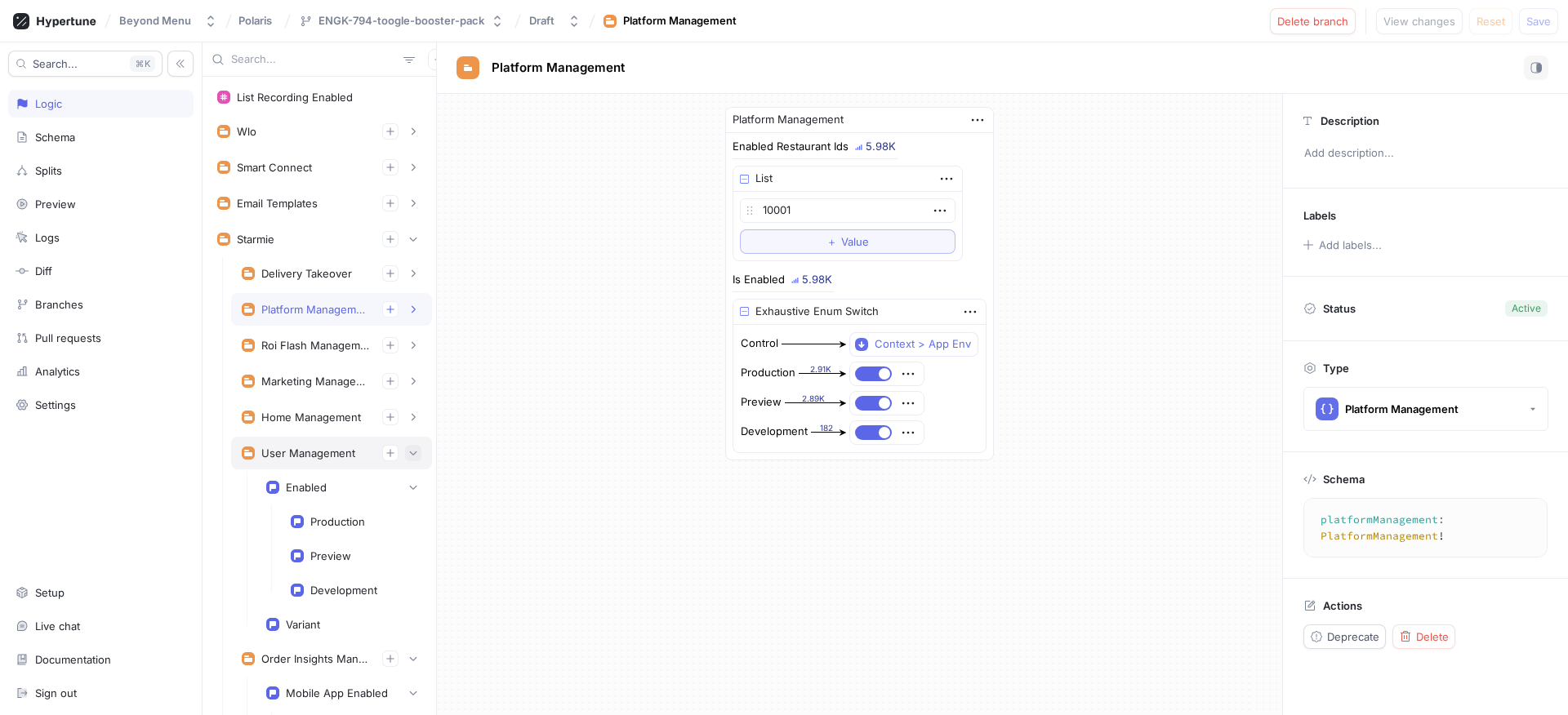
click at [408, 449] on icon "button" at bounding box center [413, 453] width 9 height 9
click at [408, 488] on icon "button" at bounding box center [413, 489] width 9 height 9
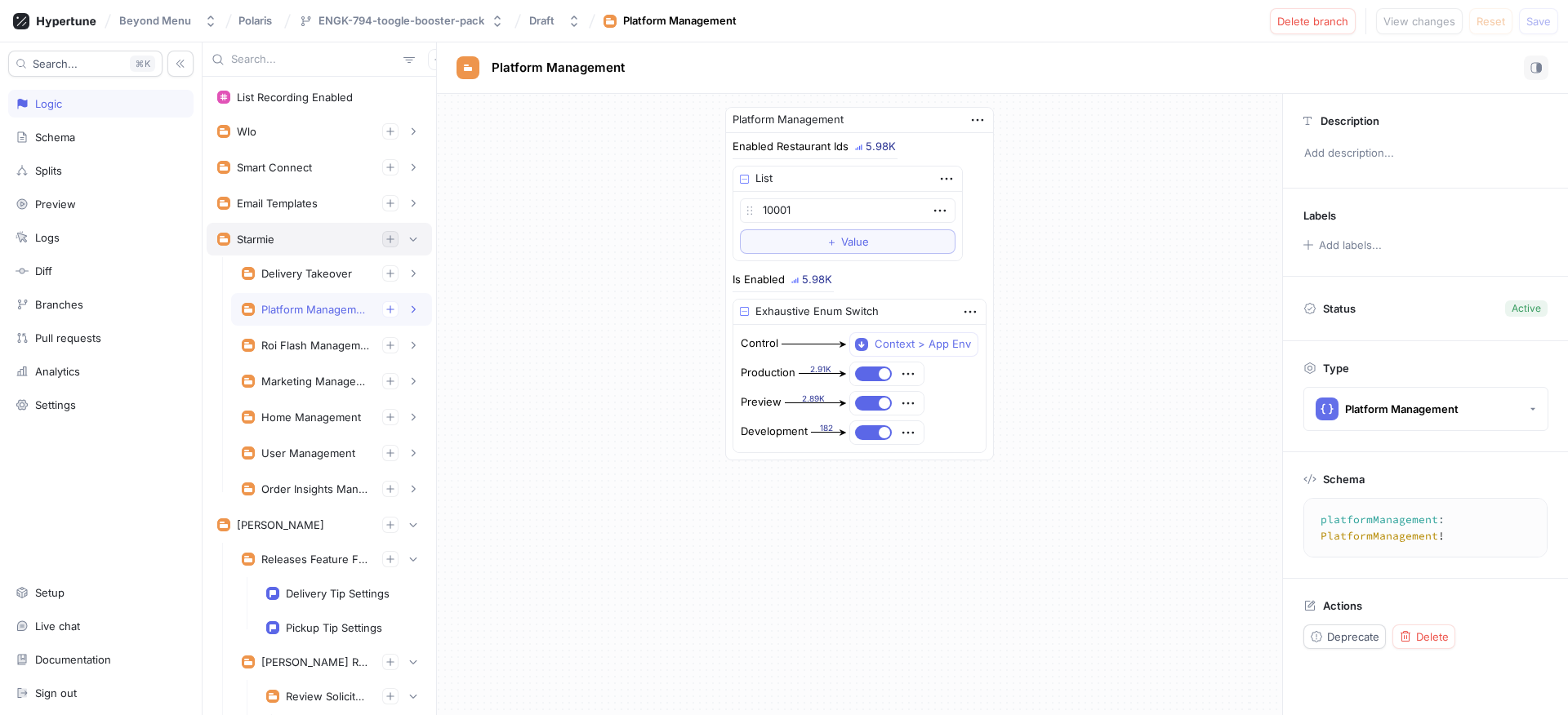
click at [382, 236] on button "button" at bounding box center [389, 239] width 16 height 16
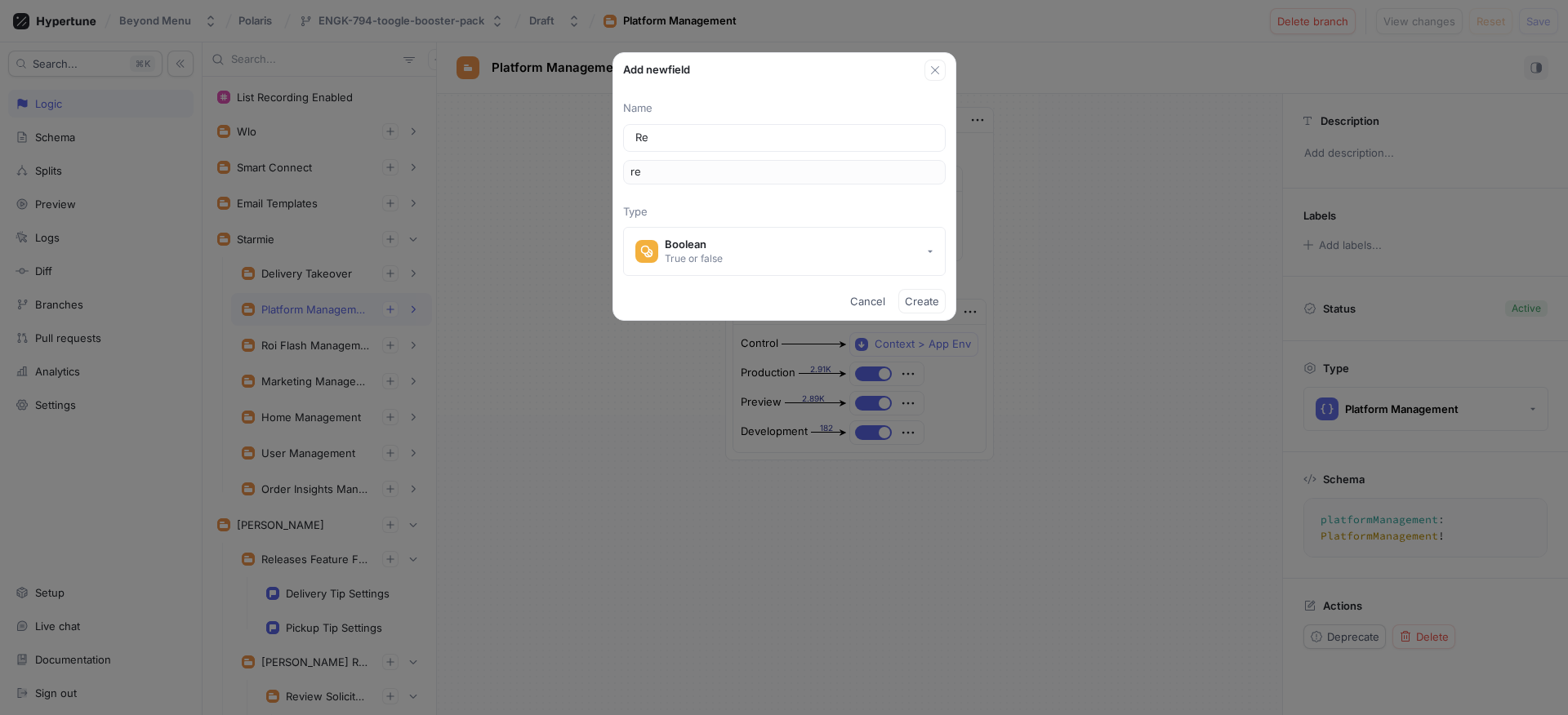
type input "Rep"
type input "rep"
type input "Repu"
type input "repu"
type input "Reput"
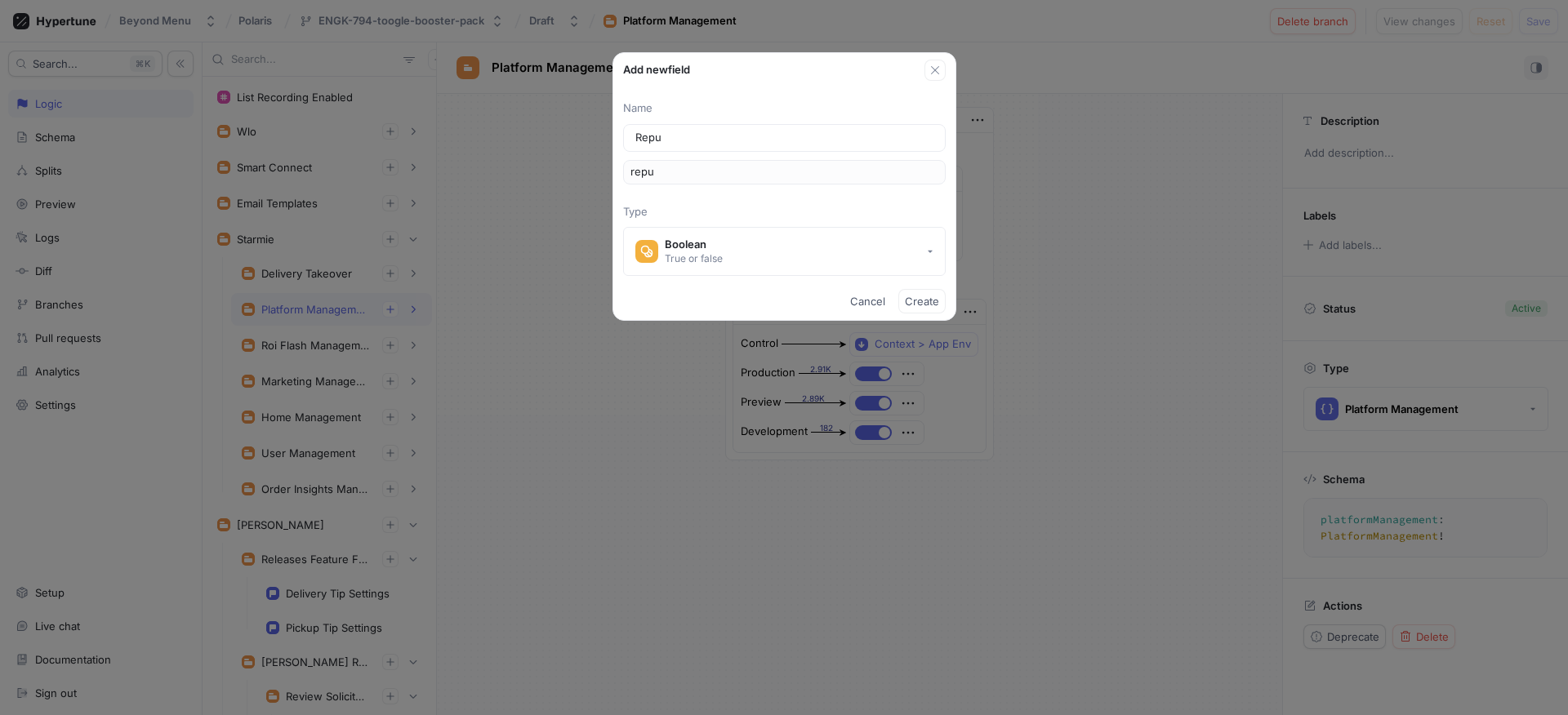
type input "reput"
type input "Reputa"
type input "reputa"
type input "Reputat"
type input "reputat"
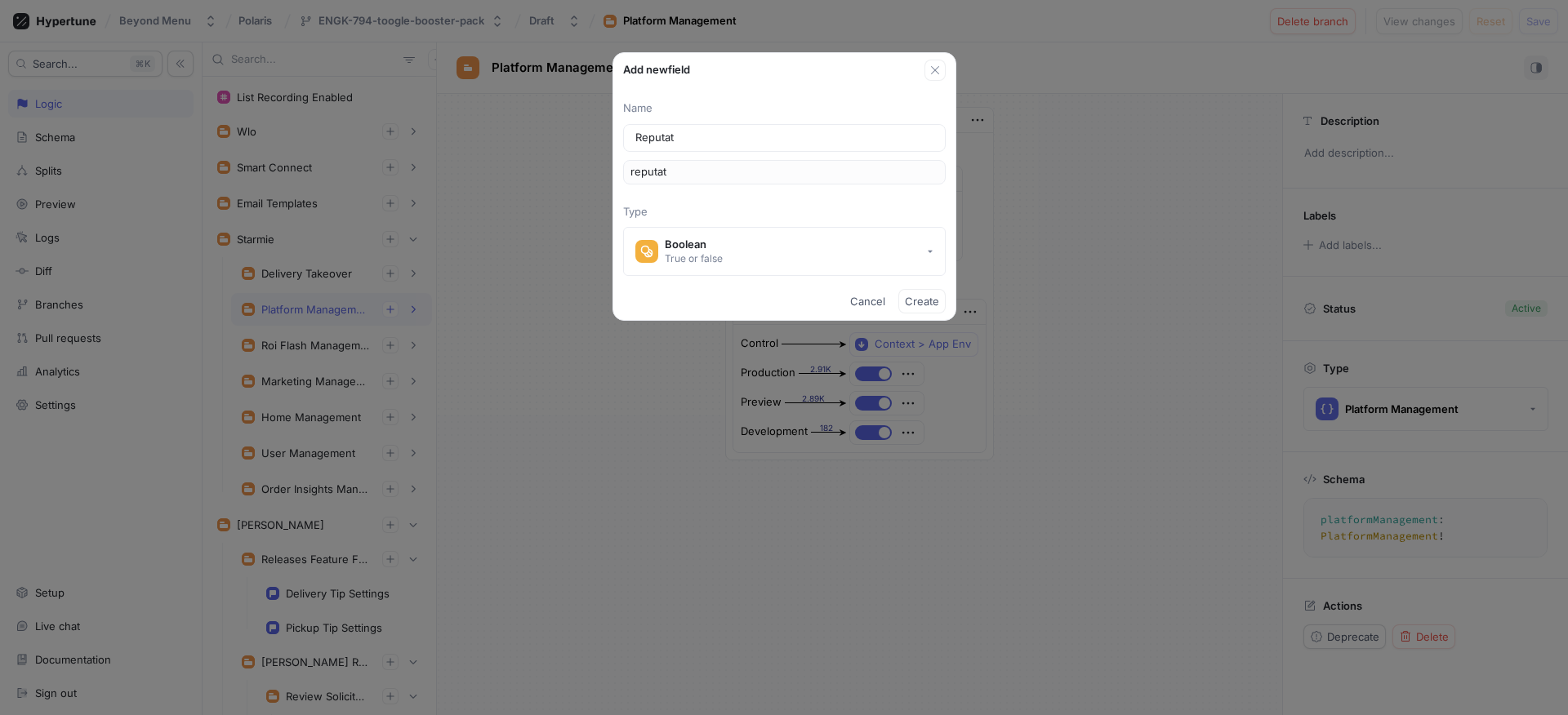
type input "Reputati"
type input "reputati"
type input "Reputatio"
type input "reputatio"
type input "Reputation"
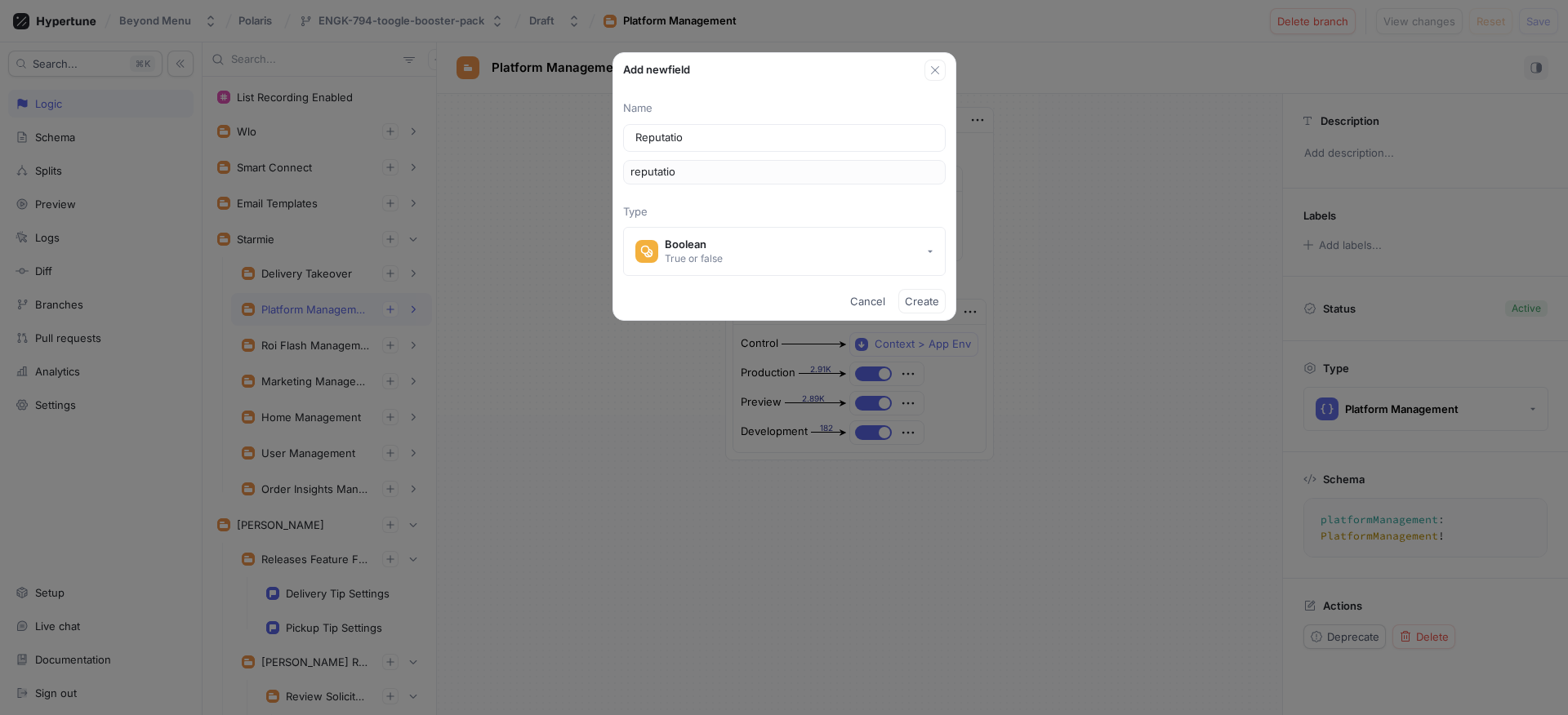
type input "reputation"
type input "ReputationM"
type input "reputationM"
type input "ReputationMa"
type input "reputationMa"
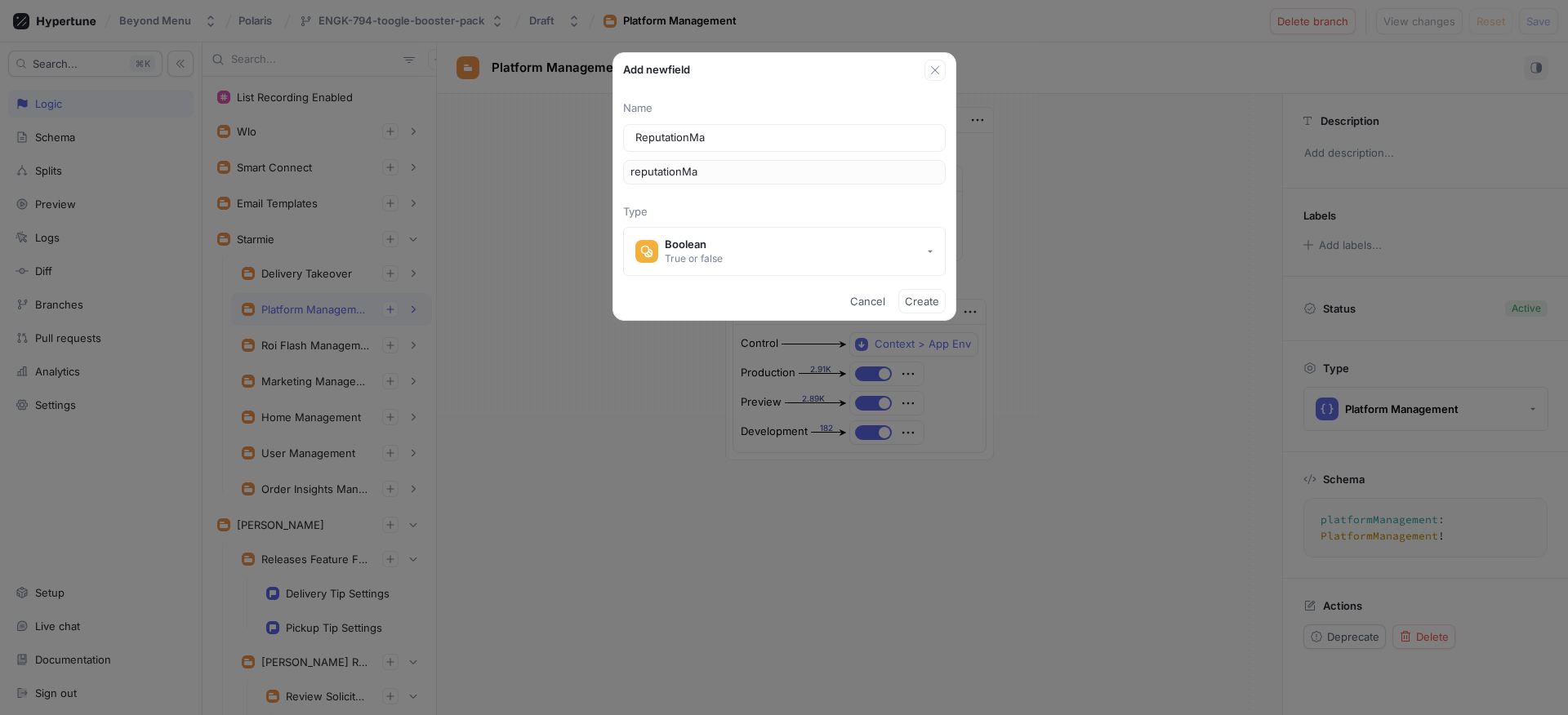
type input "ReputationMan"
type input "reputationMan"
type input "ReputationMana"
type input "reputationMana"
type input "ReputationManag"
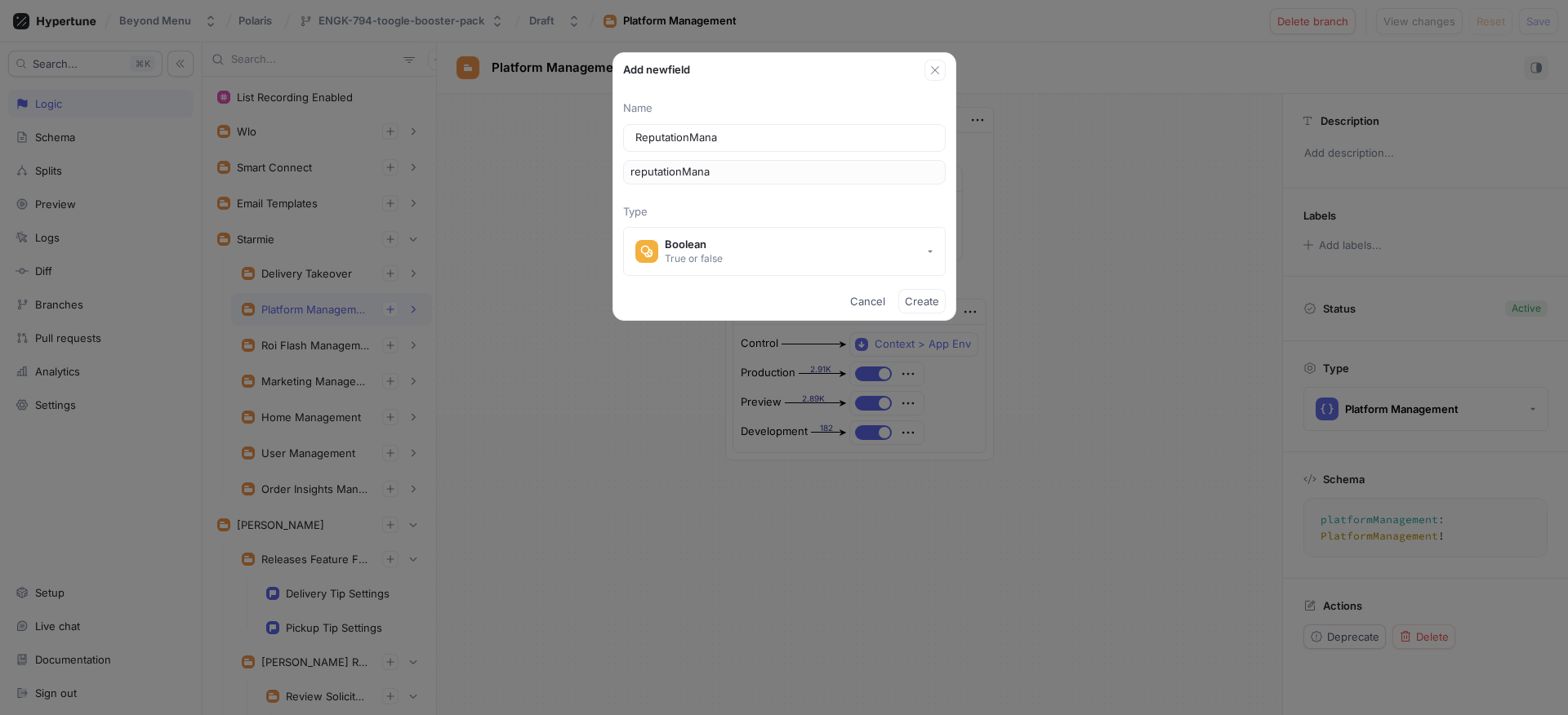
type input "reputationManag"
type input "ReputationManage"
type input "reputationManage"
type input "ReputationManagem"
type input "reputationManagem"
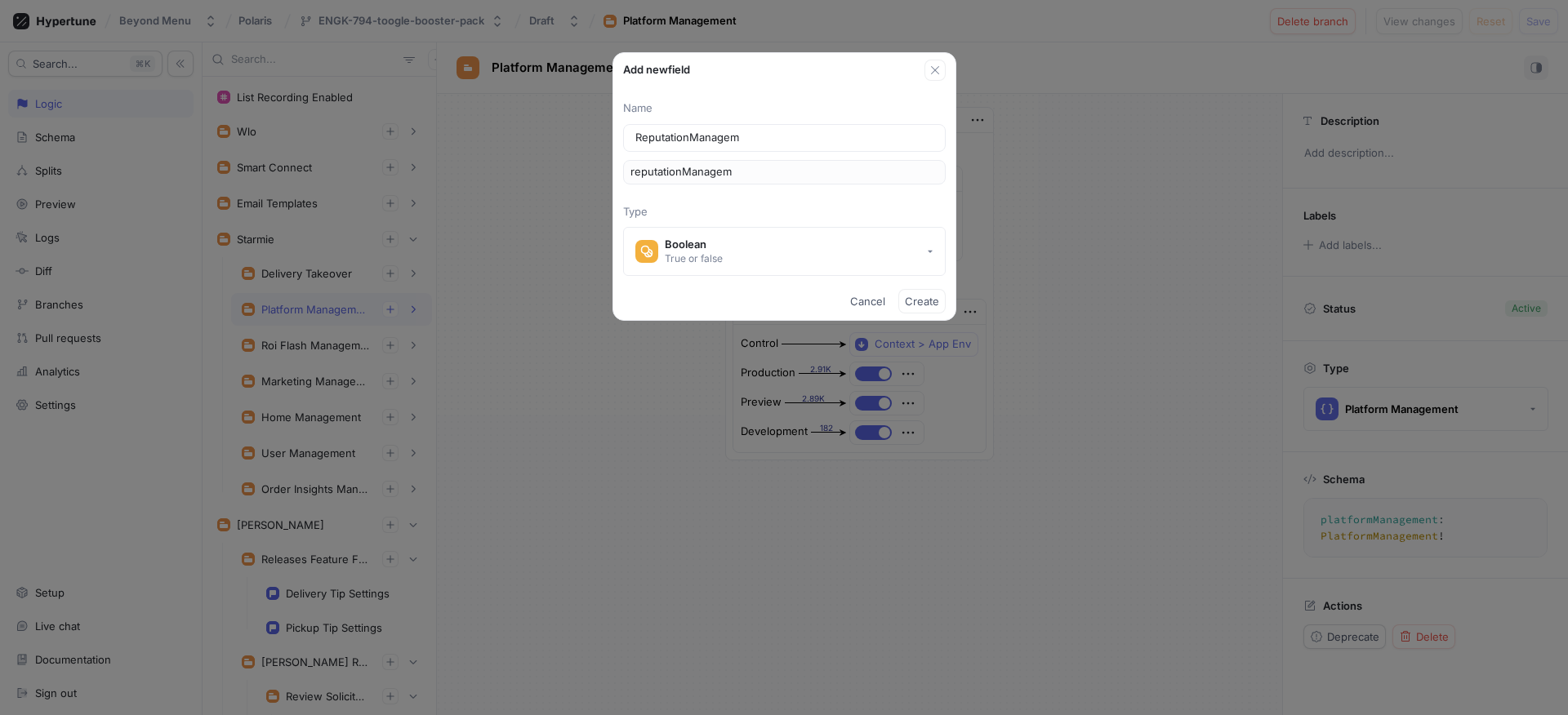
type input "ReputationManageme"
type input "reputationManageme"
type input "ReputationManagemen"
type input "reputationManagemen"
type input "ReputationManagement"
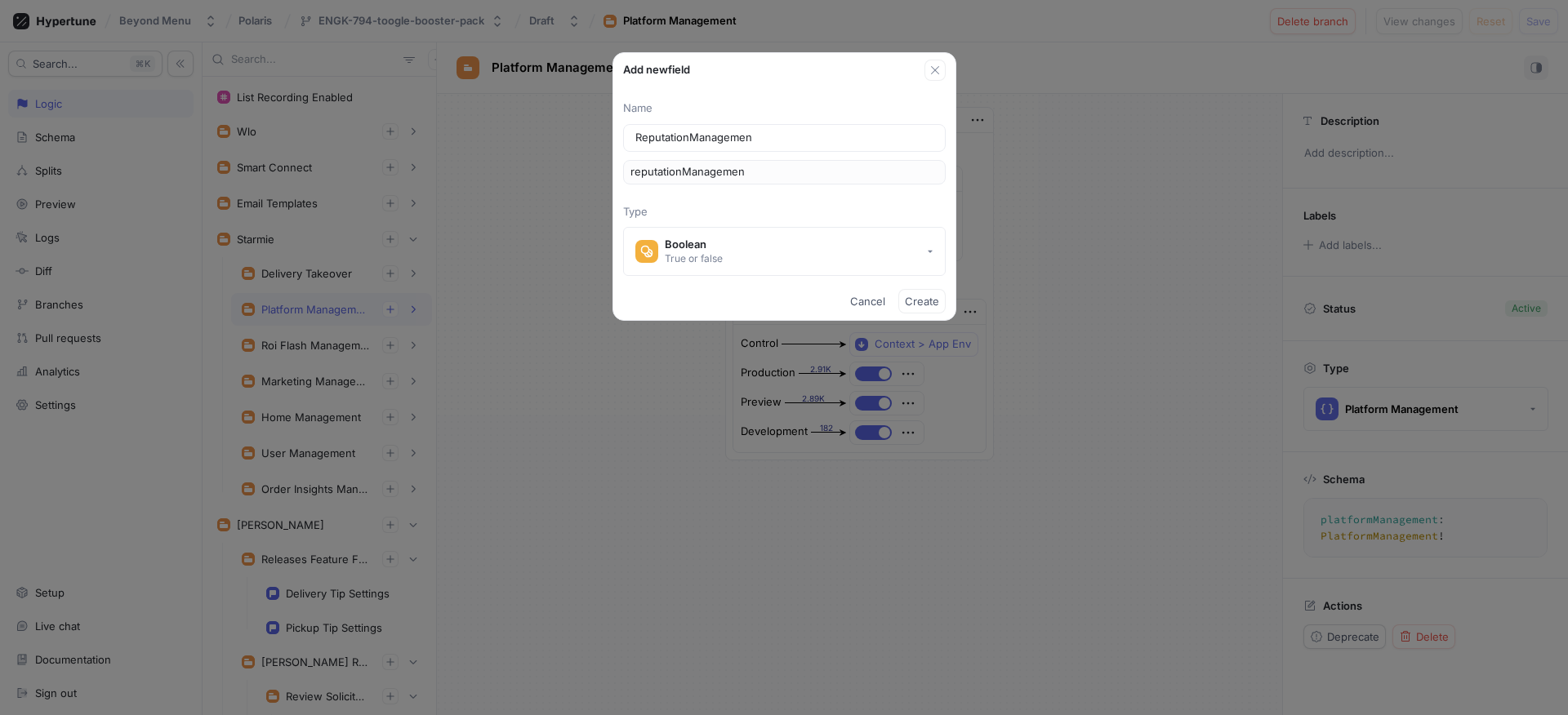
type input "reputationManagement"
click at [697, 253] on div "True or false" at bounding box center [694, 258] width 58 height 14
type input "ReputationManagement"
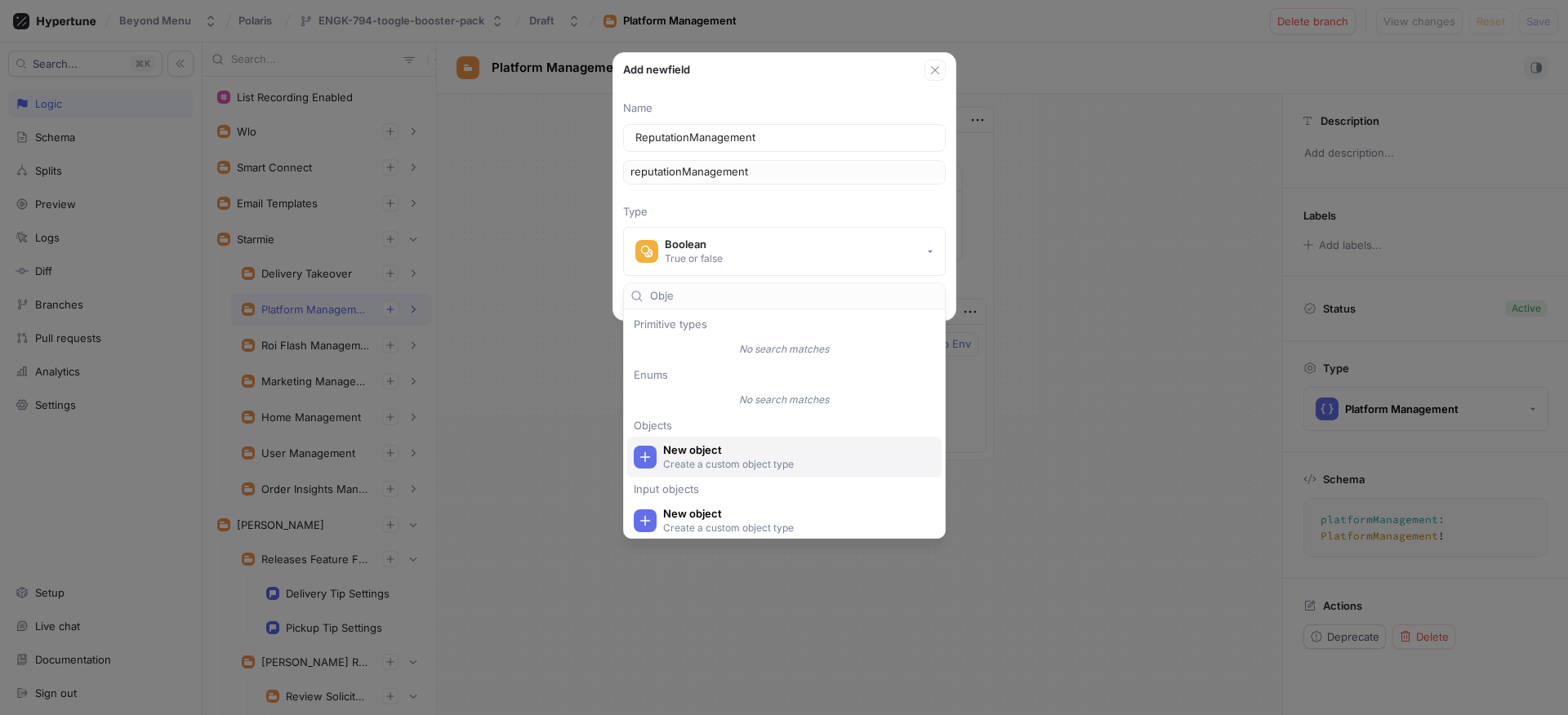
type input "Obje"
click at [708, 461] on p "Create a custom object type" at bounding box center [794, 464] width 261 height 14
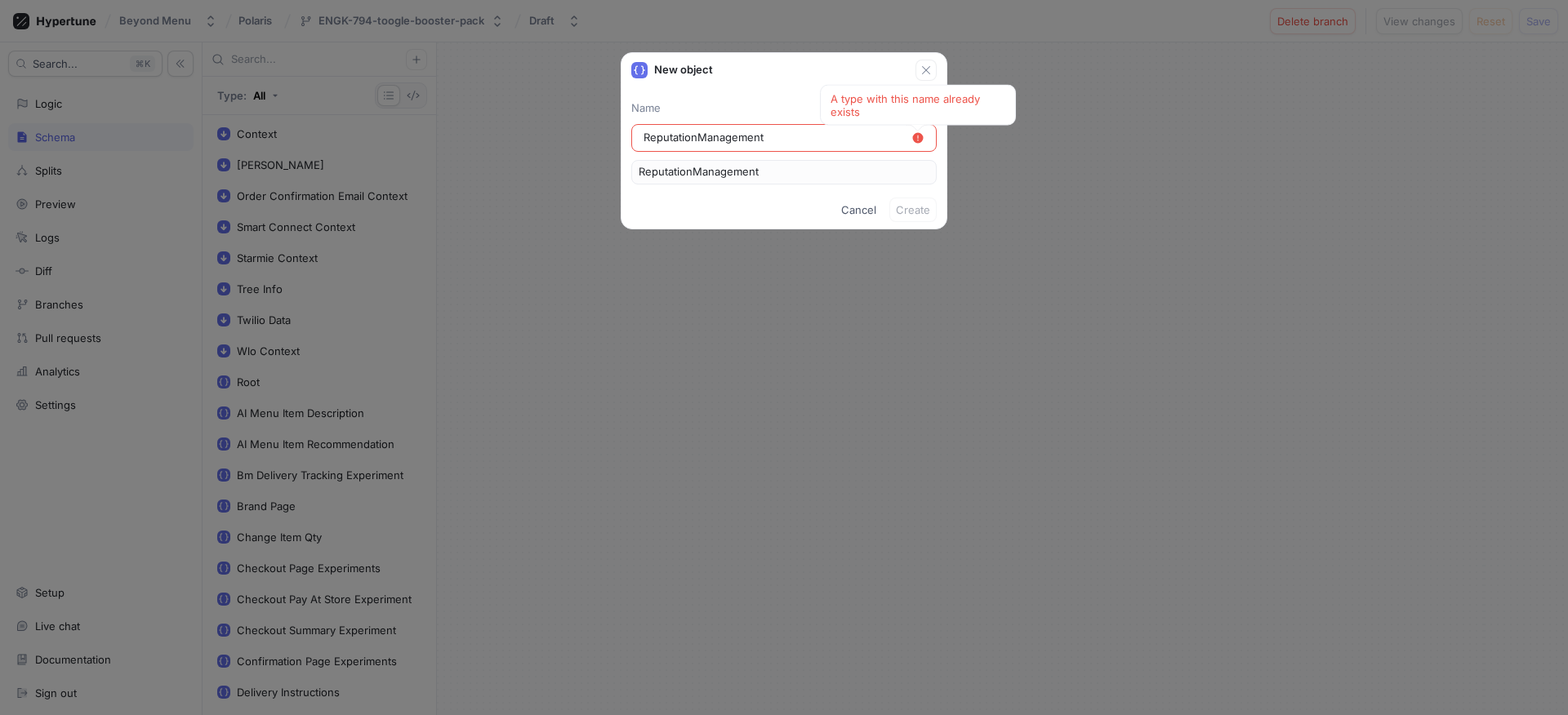
click at [640, 137] on div "ReputationManagement A type with this name already exists" at bounding box center [784, 138] width 306 height 28
click at [648, 139] on input "ReputationManagement" at bounding box center [777, 137] width 268 height 16
click at [644, 139] on input "ReputationManagement" at bounding box center [777, 137] width 268 height 16
type input "SReputationManagement"
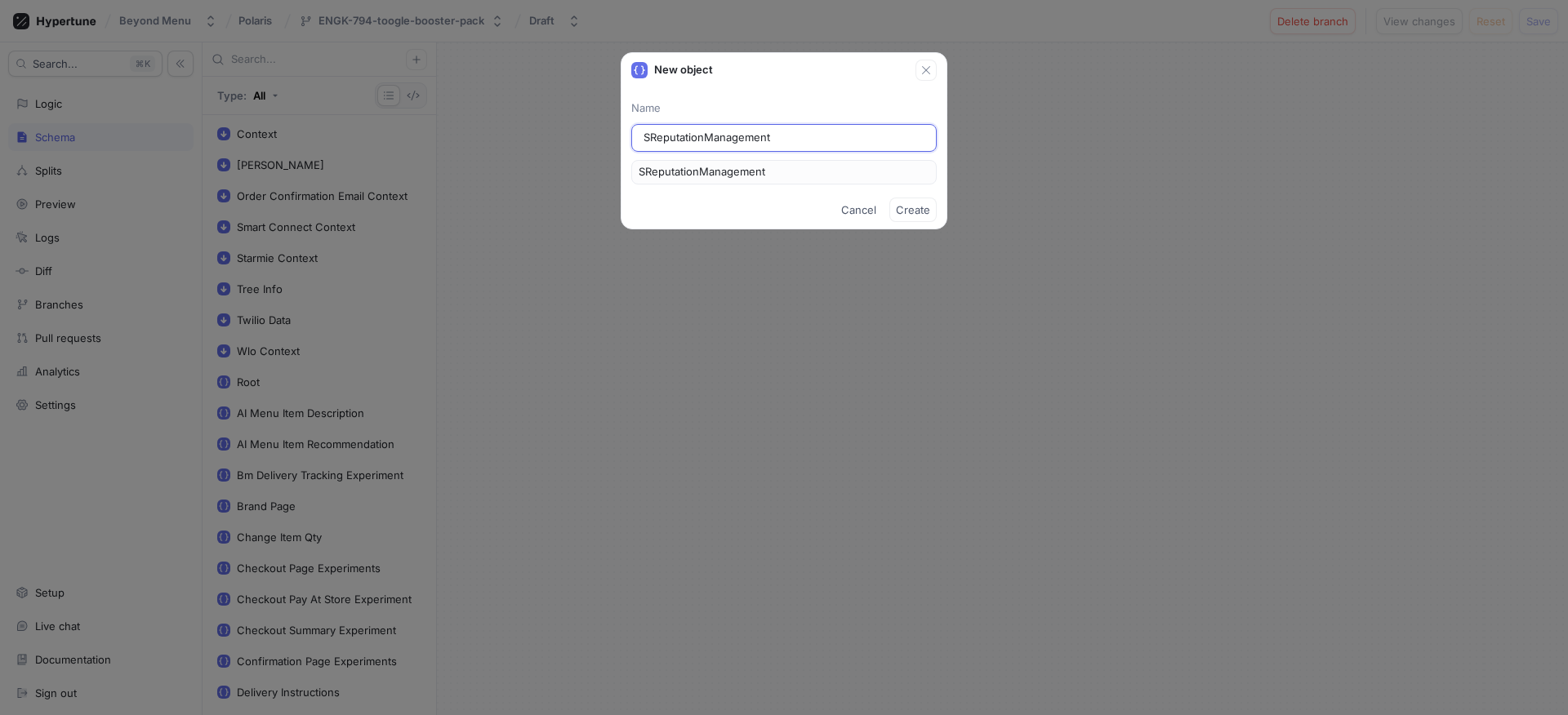
type input "StReputationManagement"
type input "StaReputationManagement"
type input "StarReputationManagement"
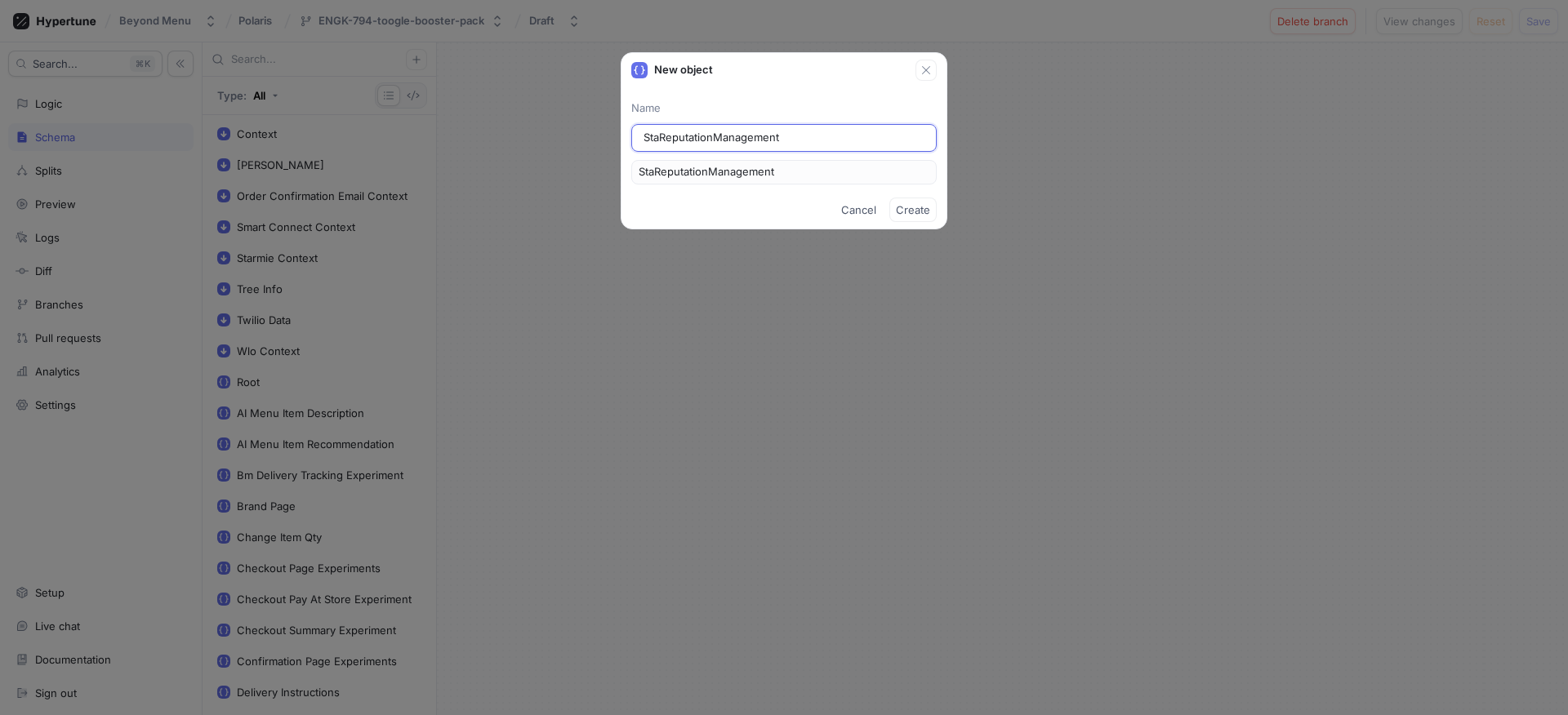
type input "StarReputationManagement"
type input "StarmReputationManagement"
type input "StarmiReputationManagement"
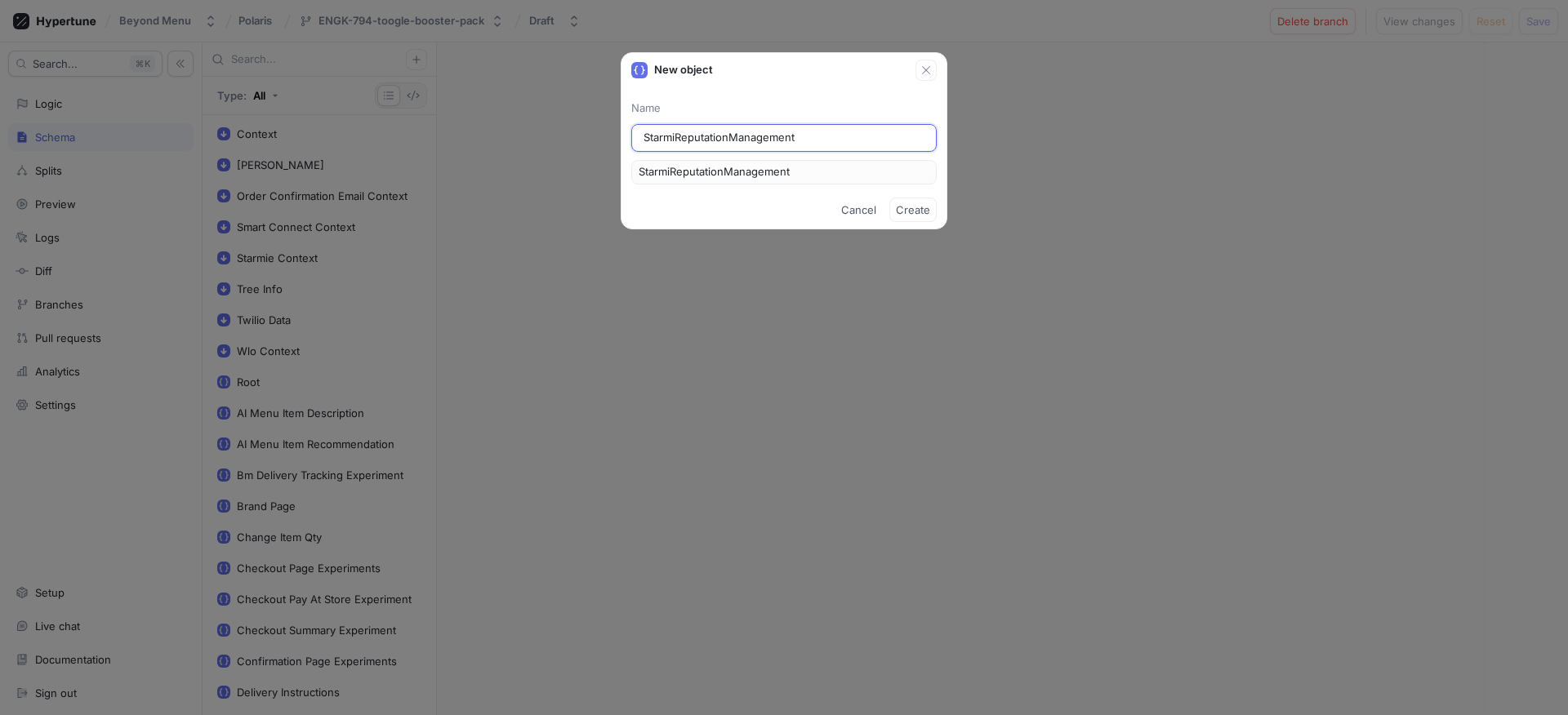
type input "StarmieReputationManagement"
click at [900, 212] on span "Create" at bounding box center [912, 210] width 34 height 9
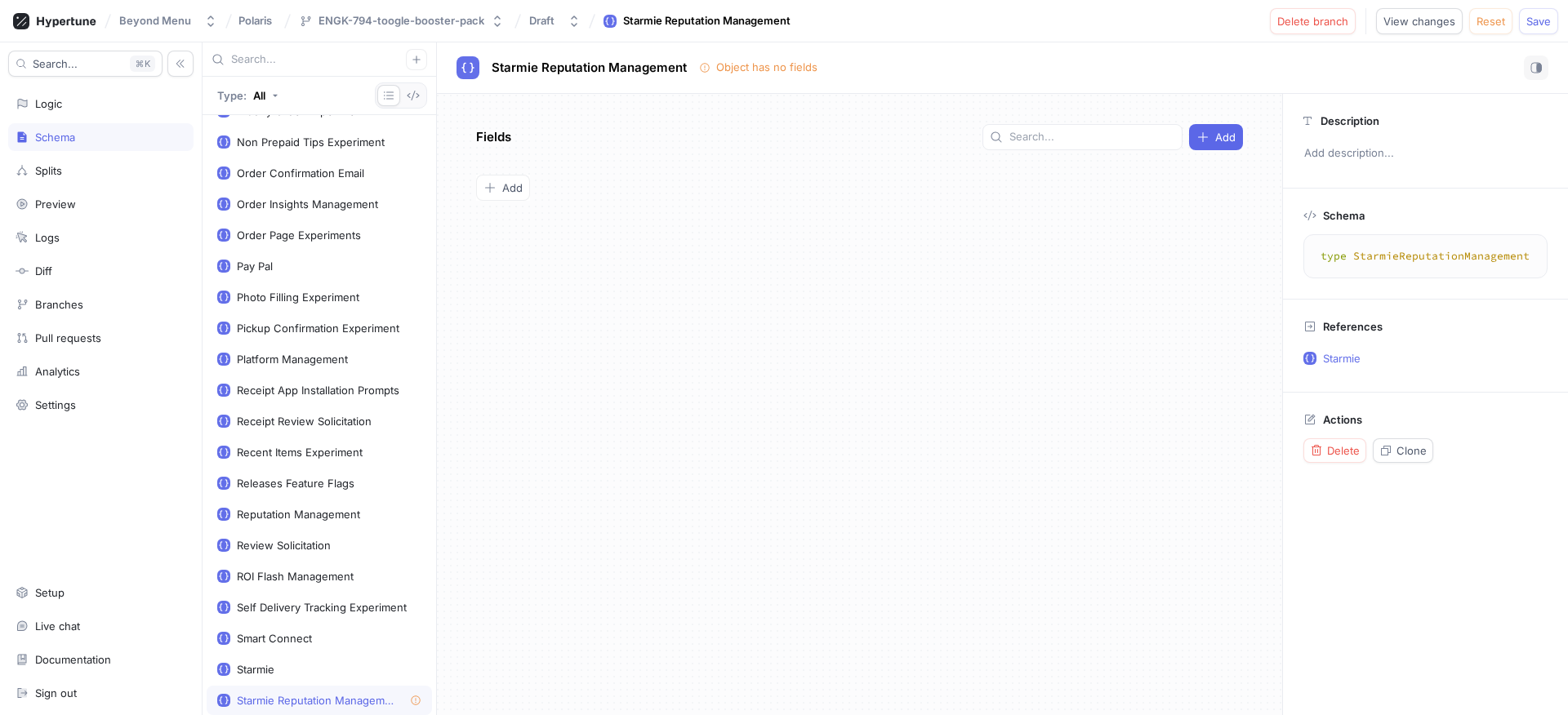
click at [748, 74] on div "Object has no fields" at bounding box center [767, 67] width 102 height 16
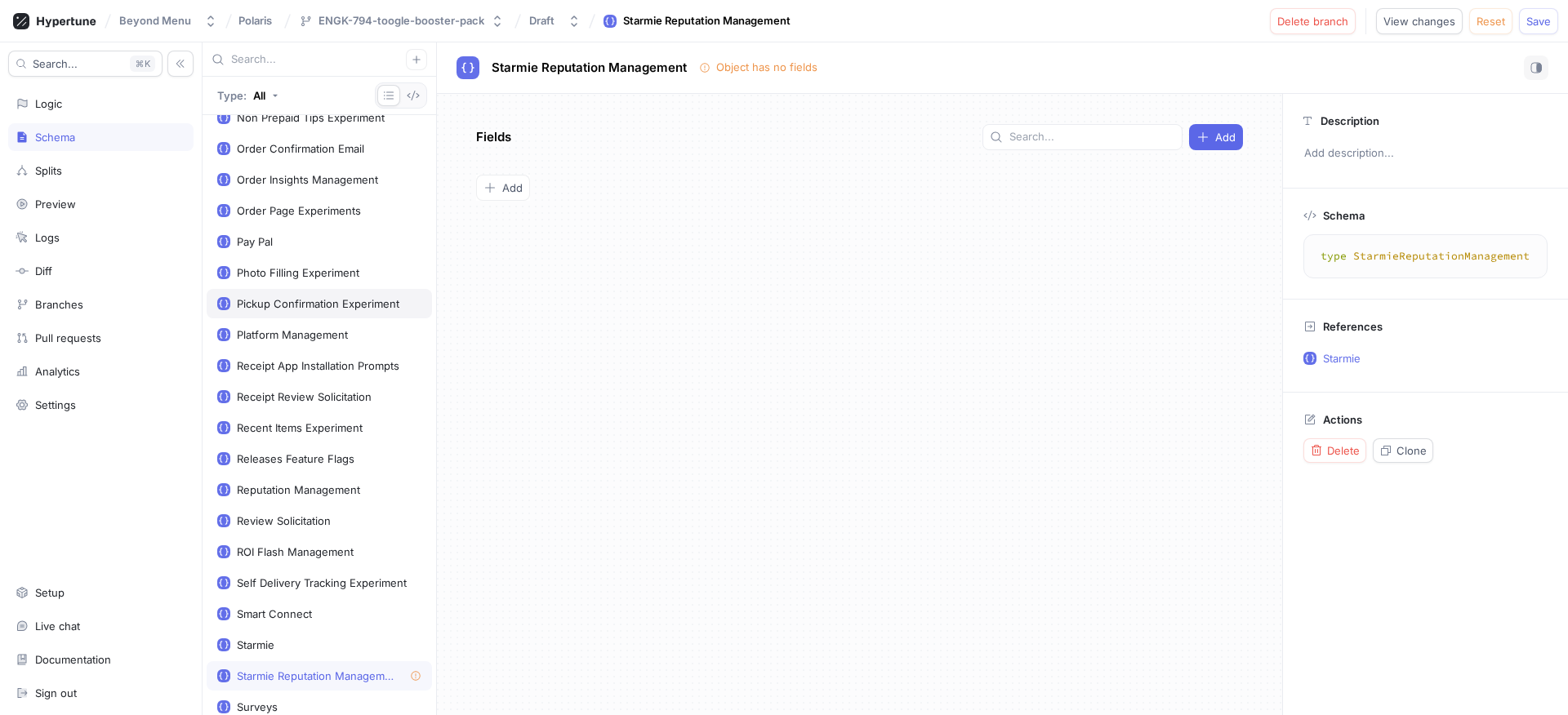
scroll to position [1227, 0]
click at [87, 108] on div "Logic" at bounding box center [100, 103] width 170 height 13
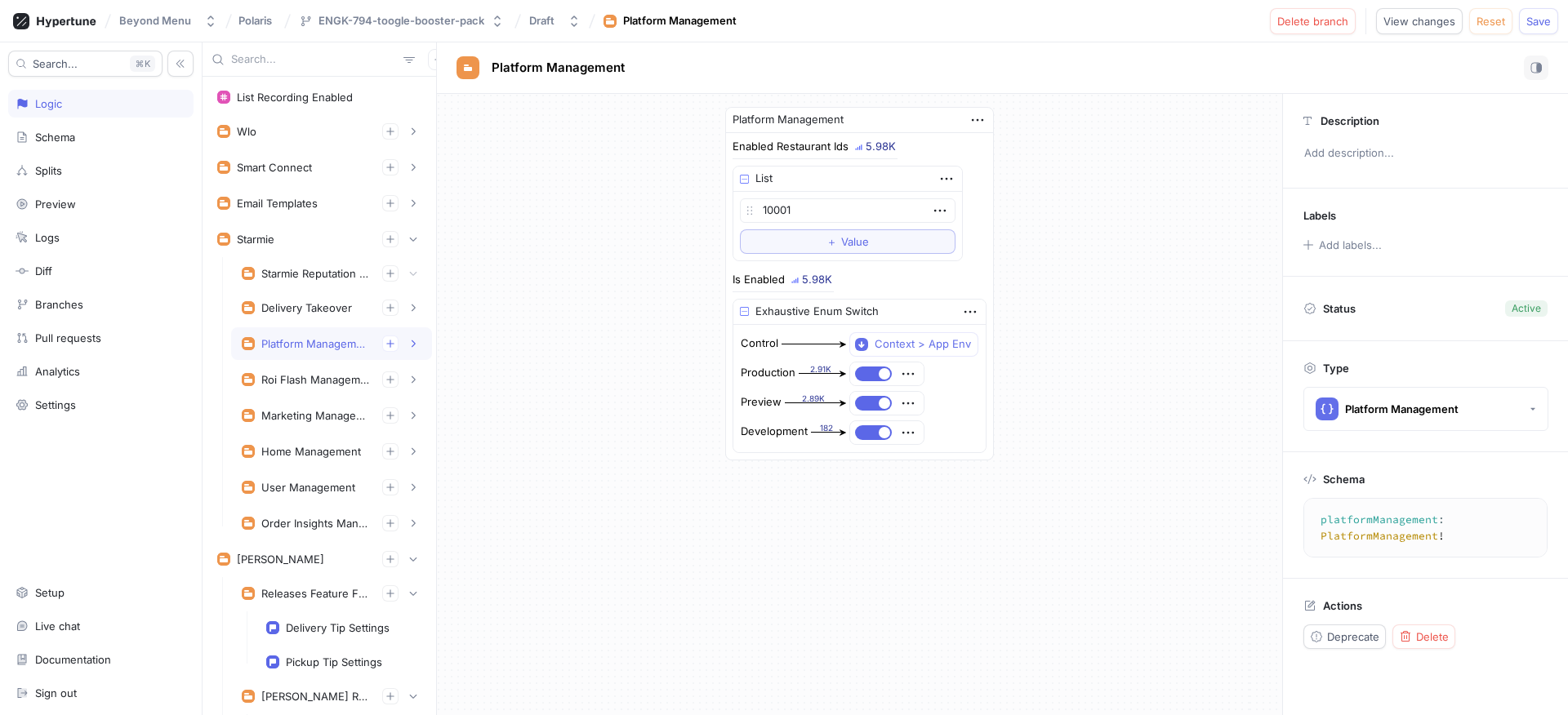
click at [323, 342] on div "Platform Management" at bounding box center [315, 344] width 108 height 13
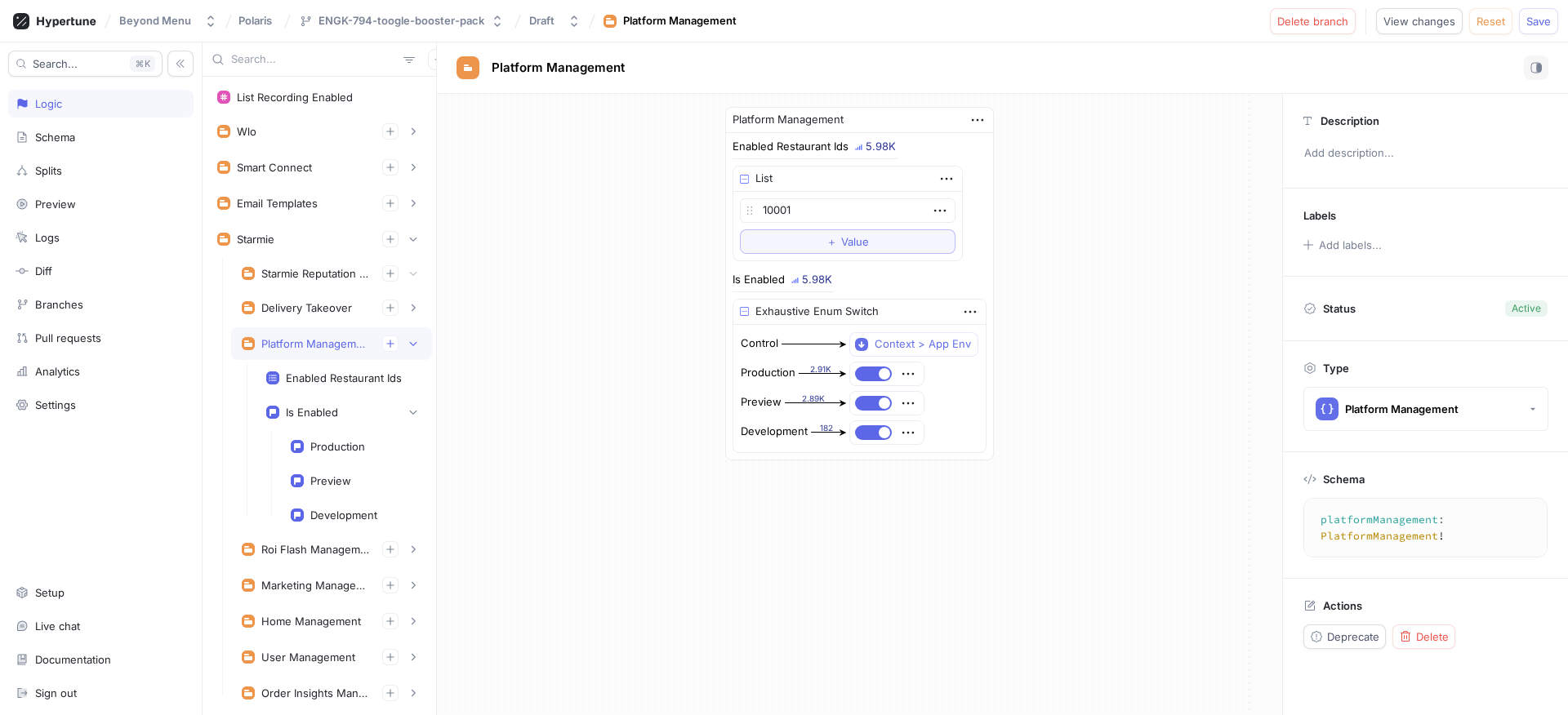
click at [355, 342] on div "Platform Management" at bounding box center [315, 344] width 108 height 13
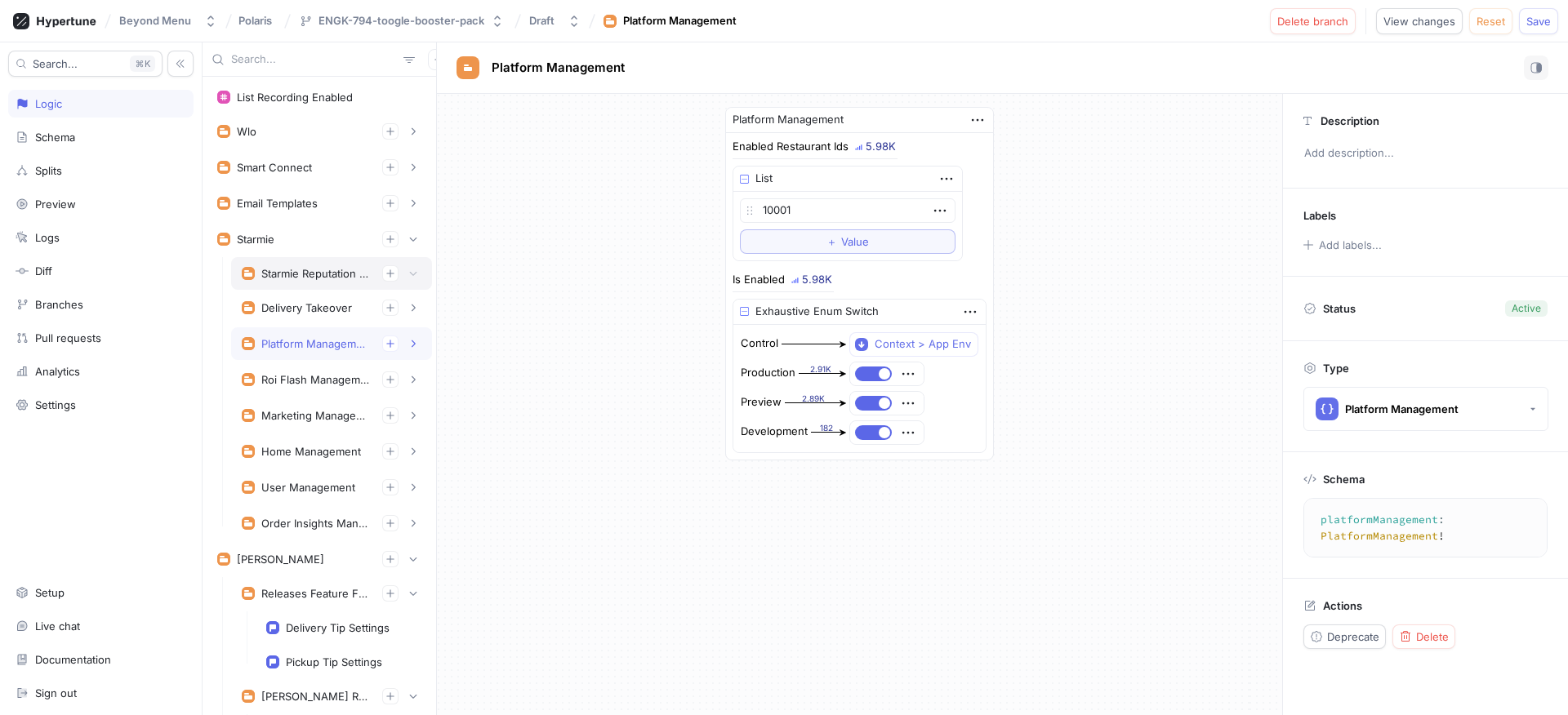
click at [330, 271] on div "Starmie Reputation Management" at bounding box center [315, 274] width 108 height 13
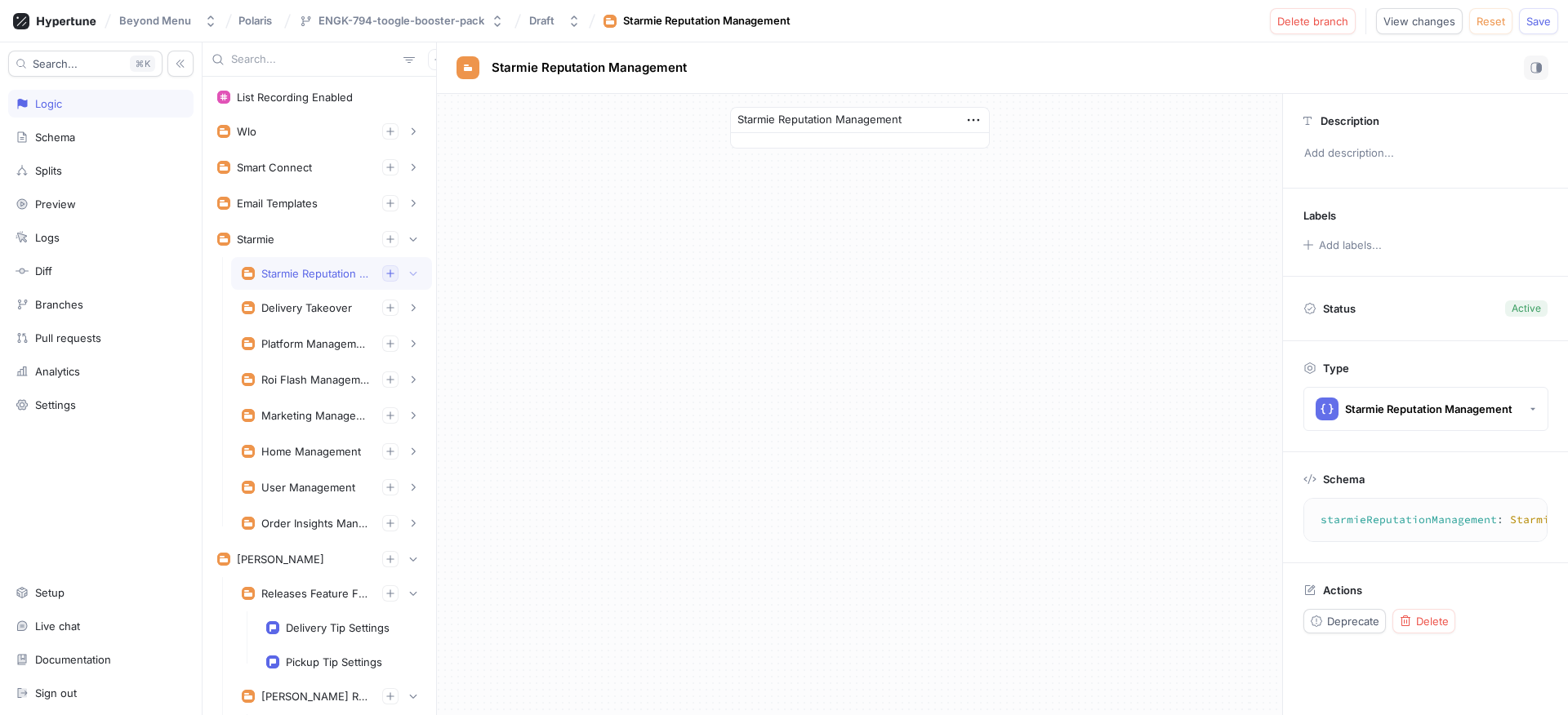
click at [386, 275] on icon "button" at bounding box center [390, 274] width 9 height 9
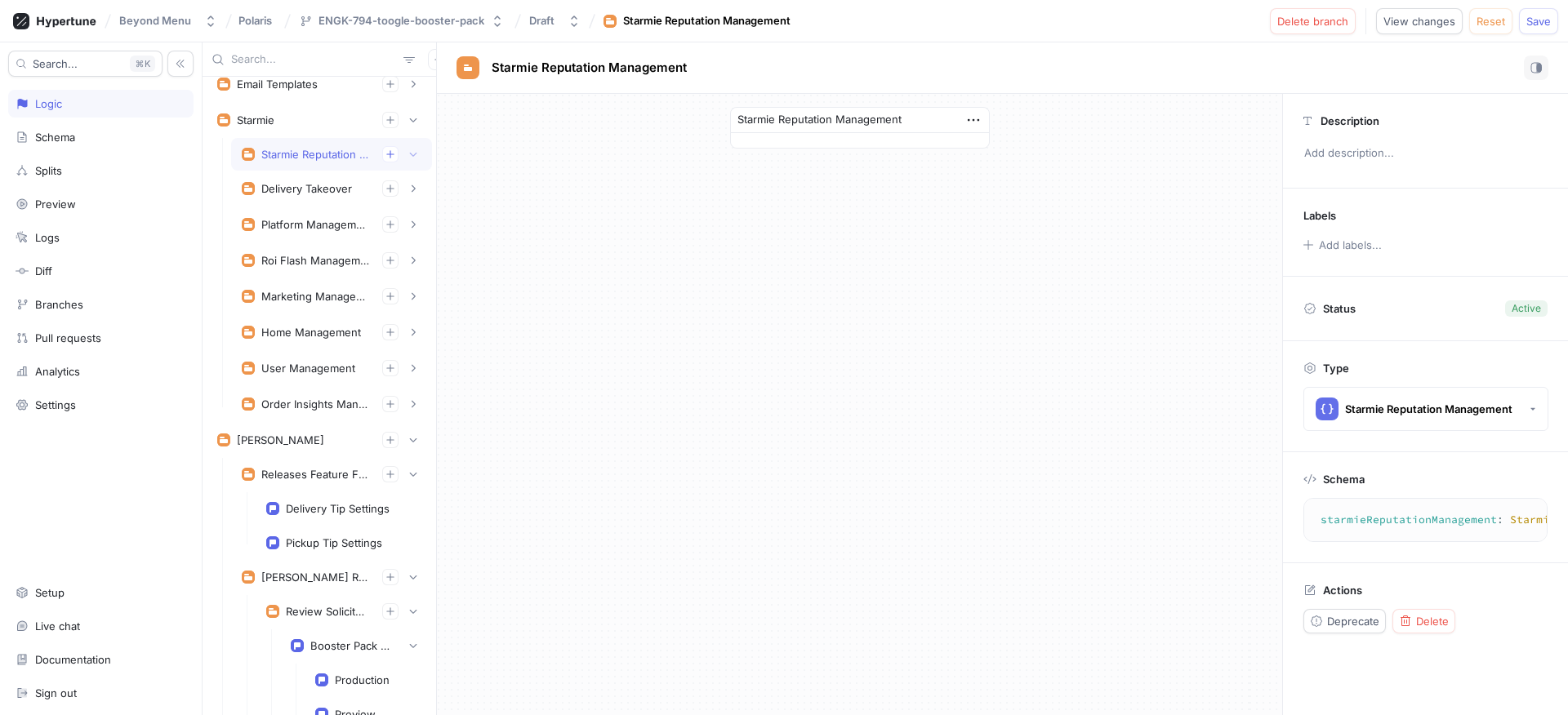
scroll to position [288, 0]
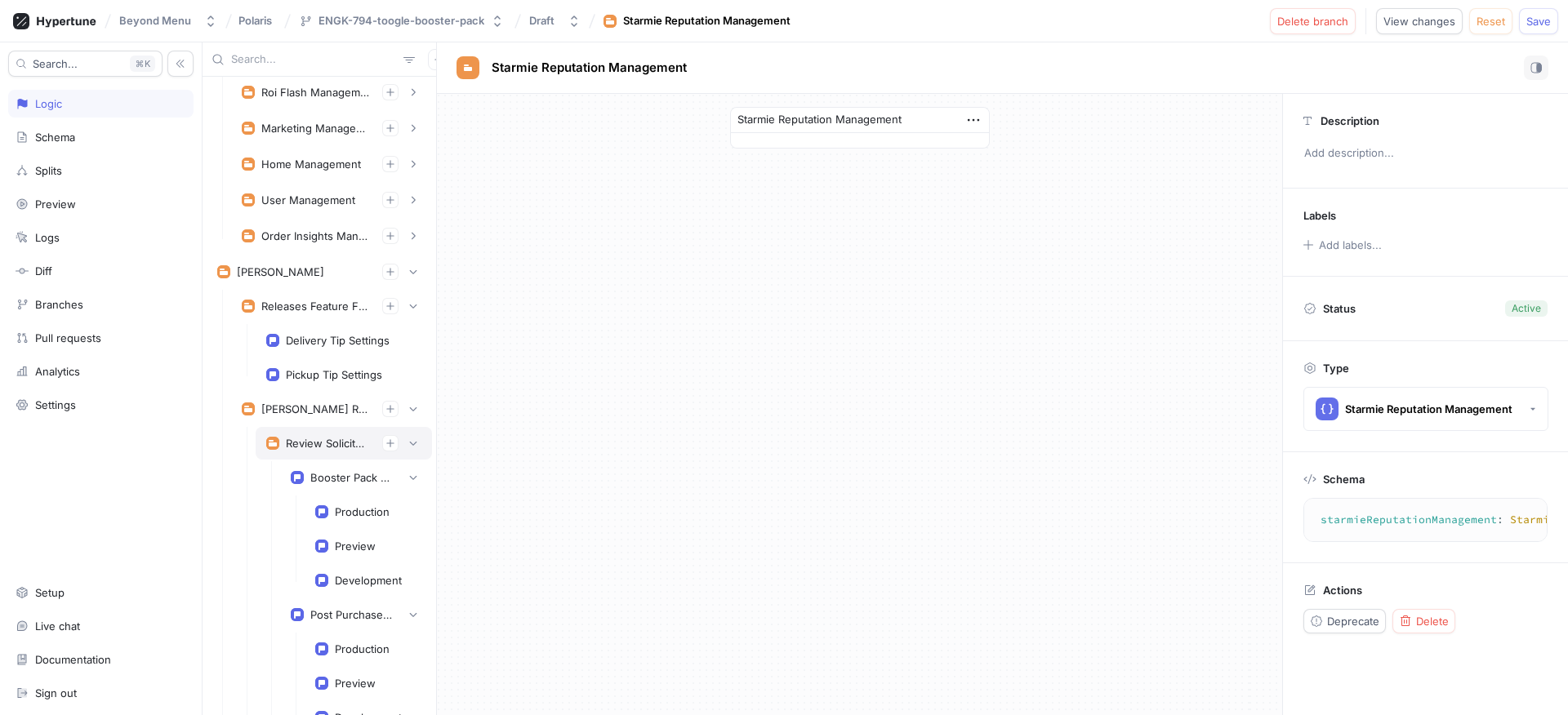
click at [308, 449] on div "Review Solicitation" at bounding box center [327, 443] width 84 height 13
type textarea "reviewSolicitation: ReviewSolicitation!"
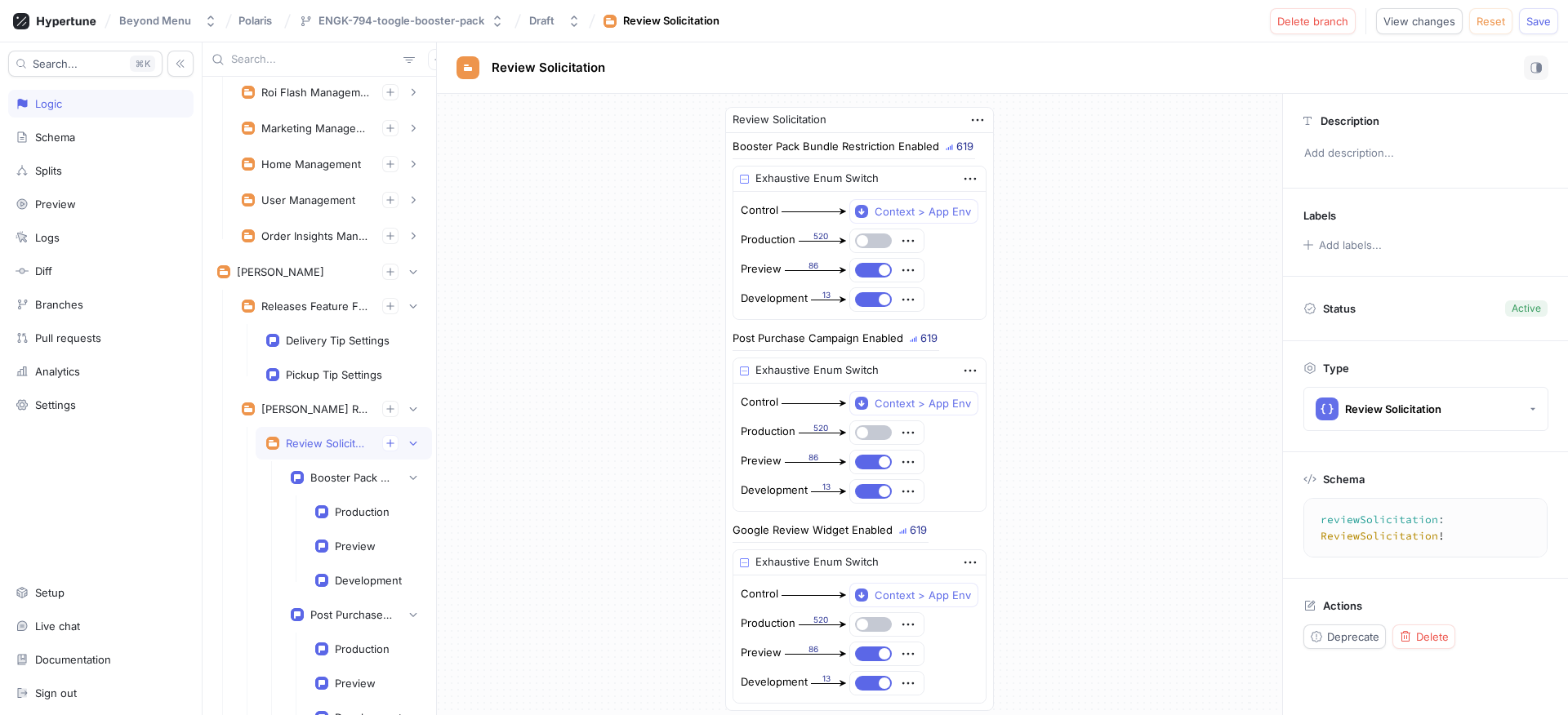
scroll to position [443, 0]
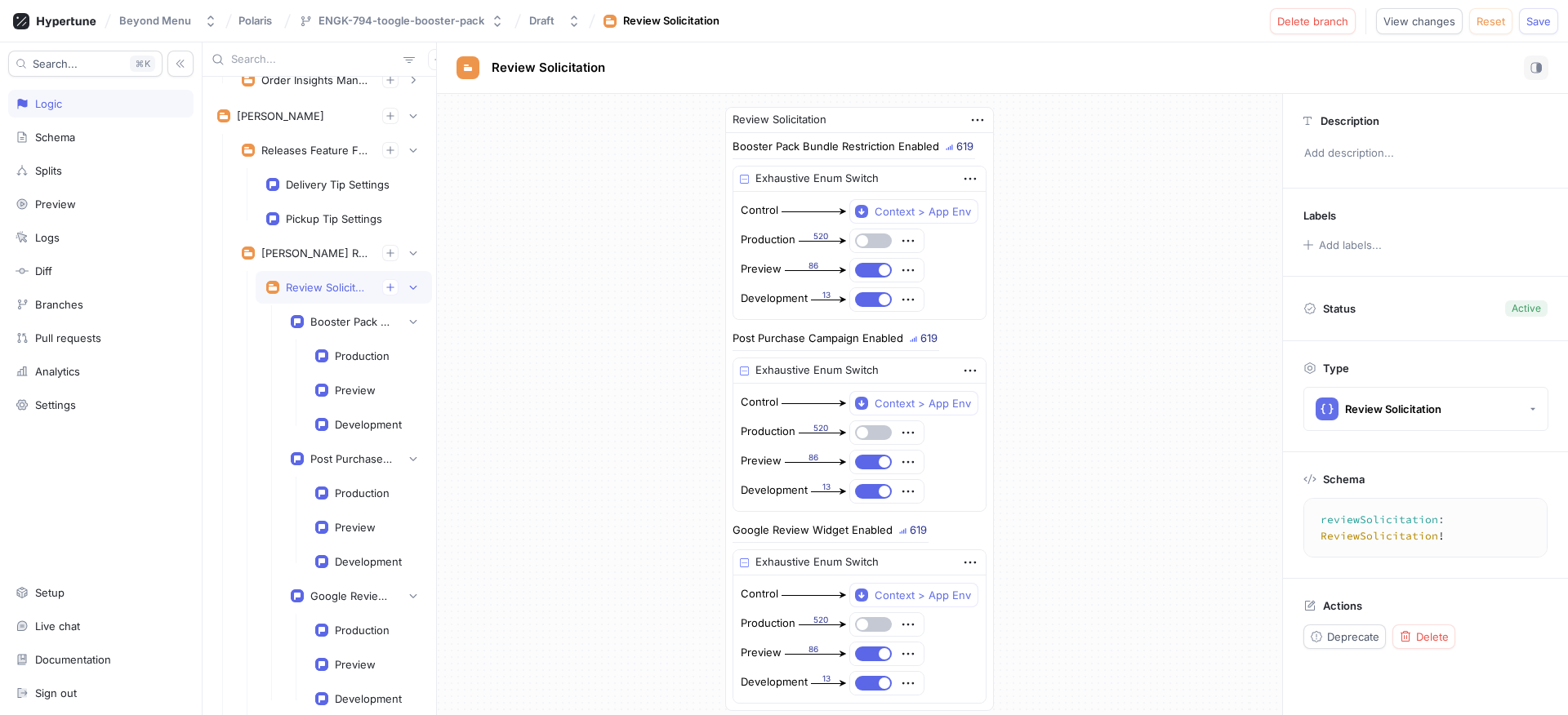
click at [1458, 517] on textarea "reviewSolicitation: ReviewSolicitation!" at bounding box center [1446, 528] width 271 height 45
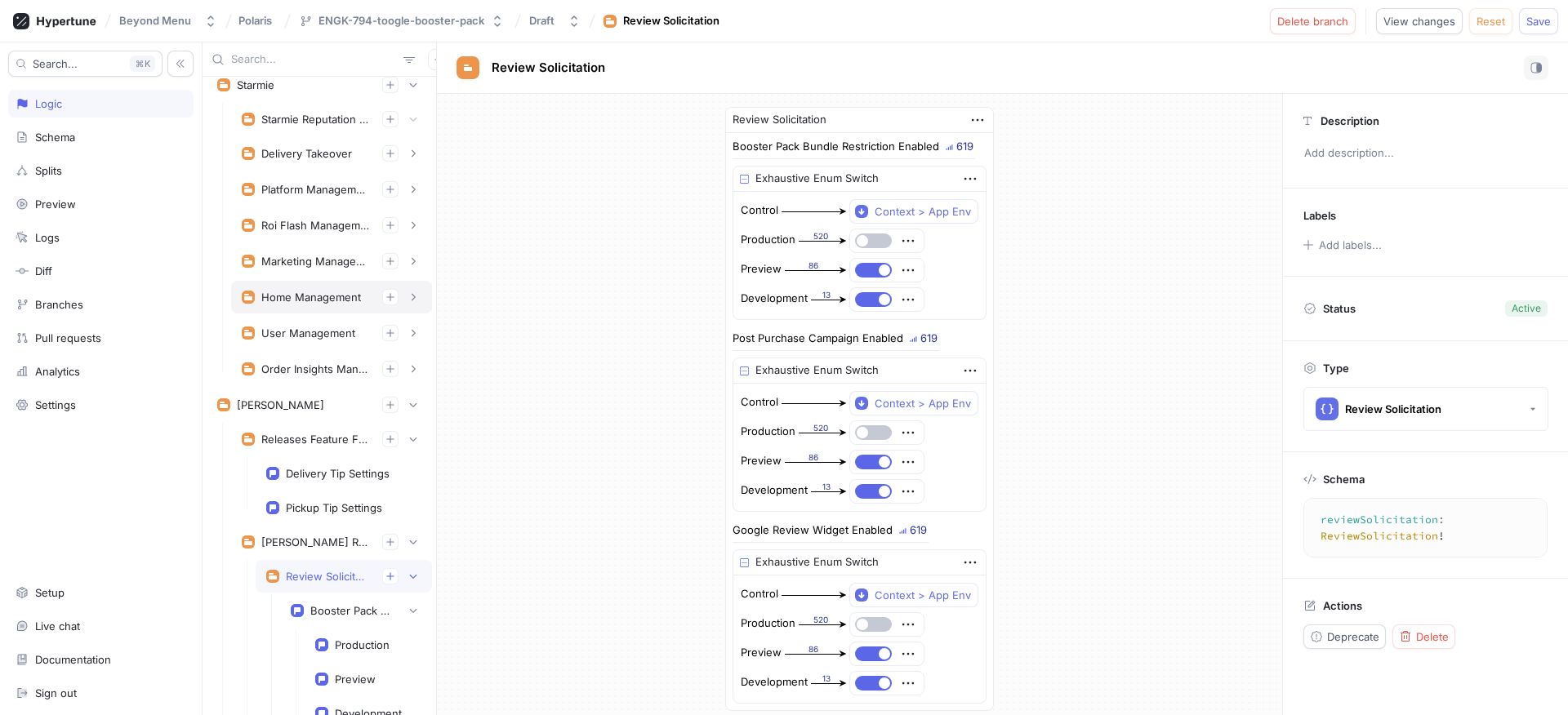
scroll to position [135, 0]
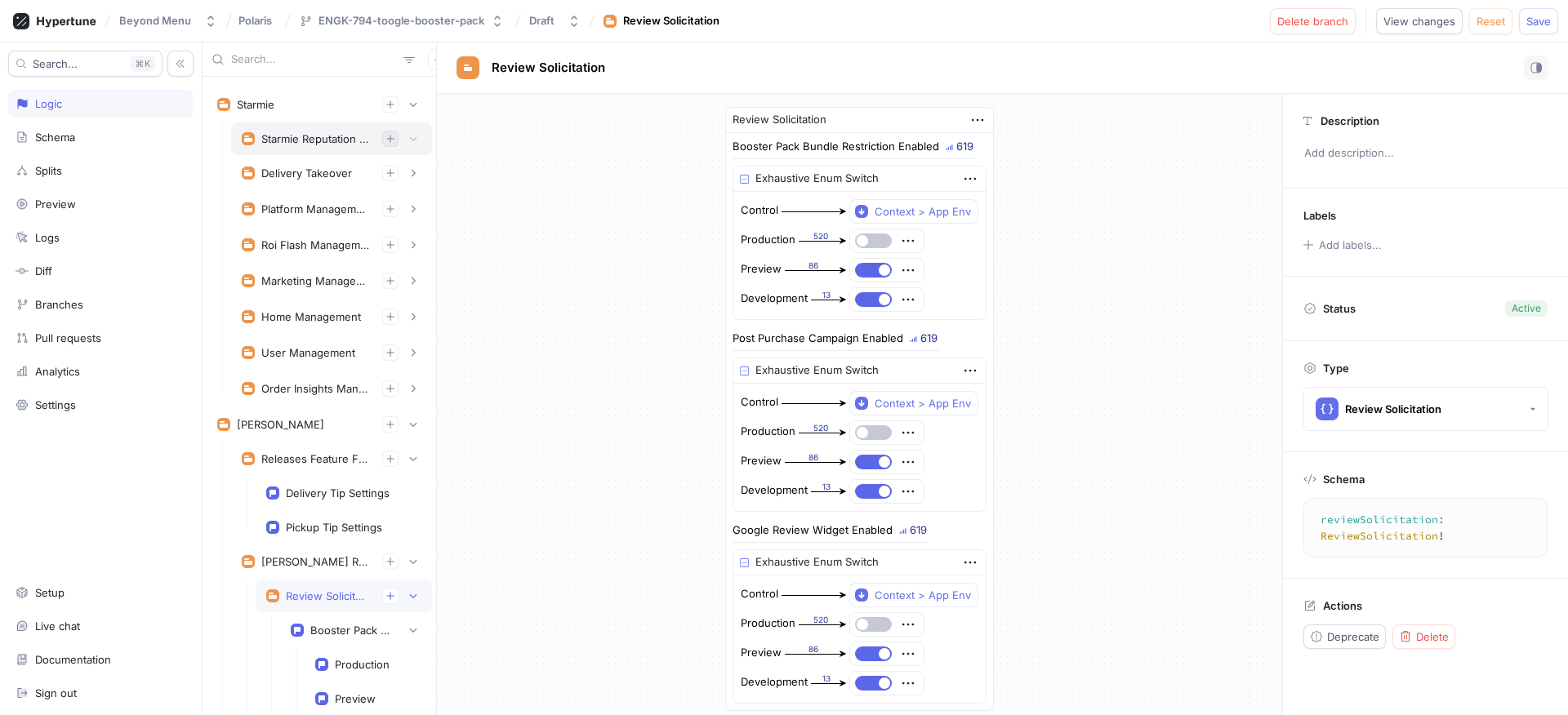
click at [386, 139] on icon "button" at bounding box center [390, 138] width 9 height 9
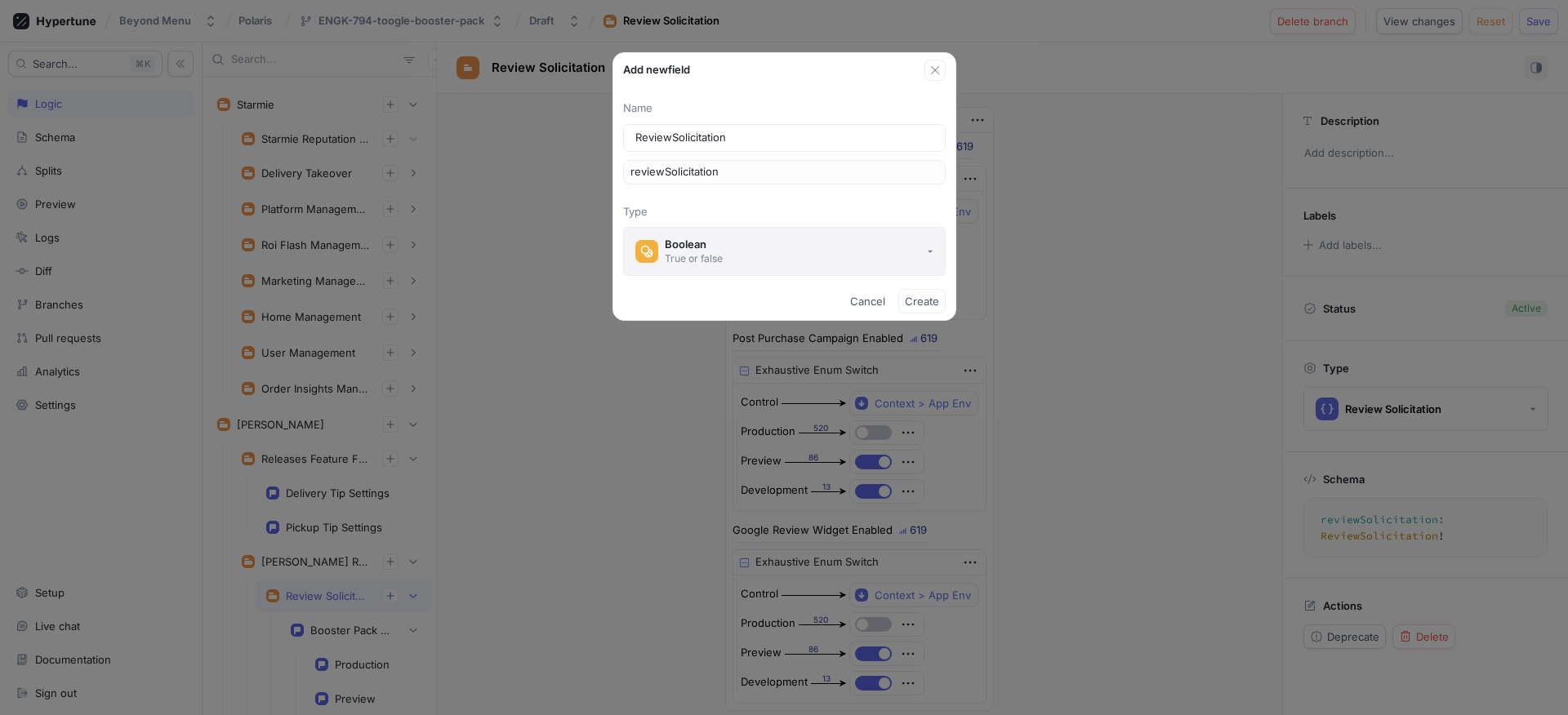
click at [709, 255] on div "True or false" at bounding box center [694, 258] width 58 height 14
type input "ReviewSolicitation"
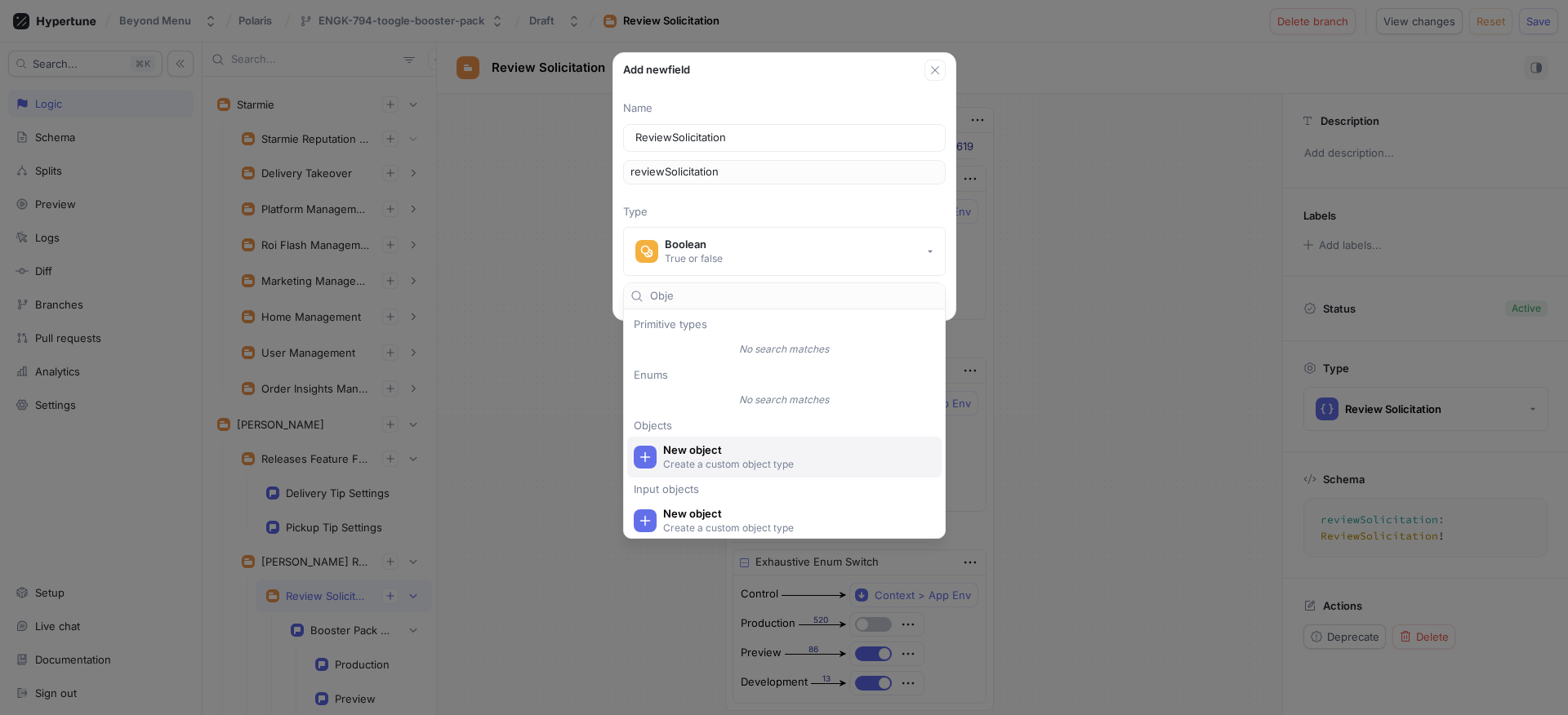
type input "Obje"
click at [711, 465] on p "Create a custom object type" at bounding box center [794, 464] width 261 height 14
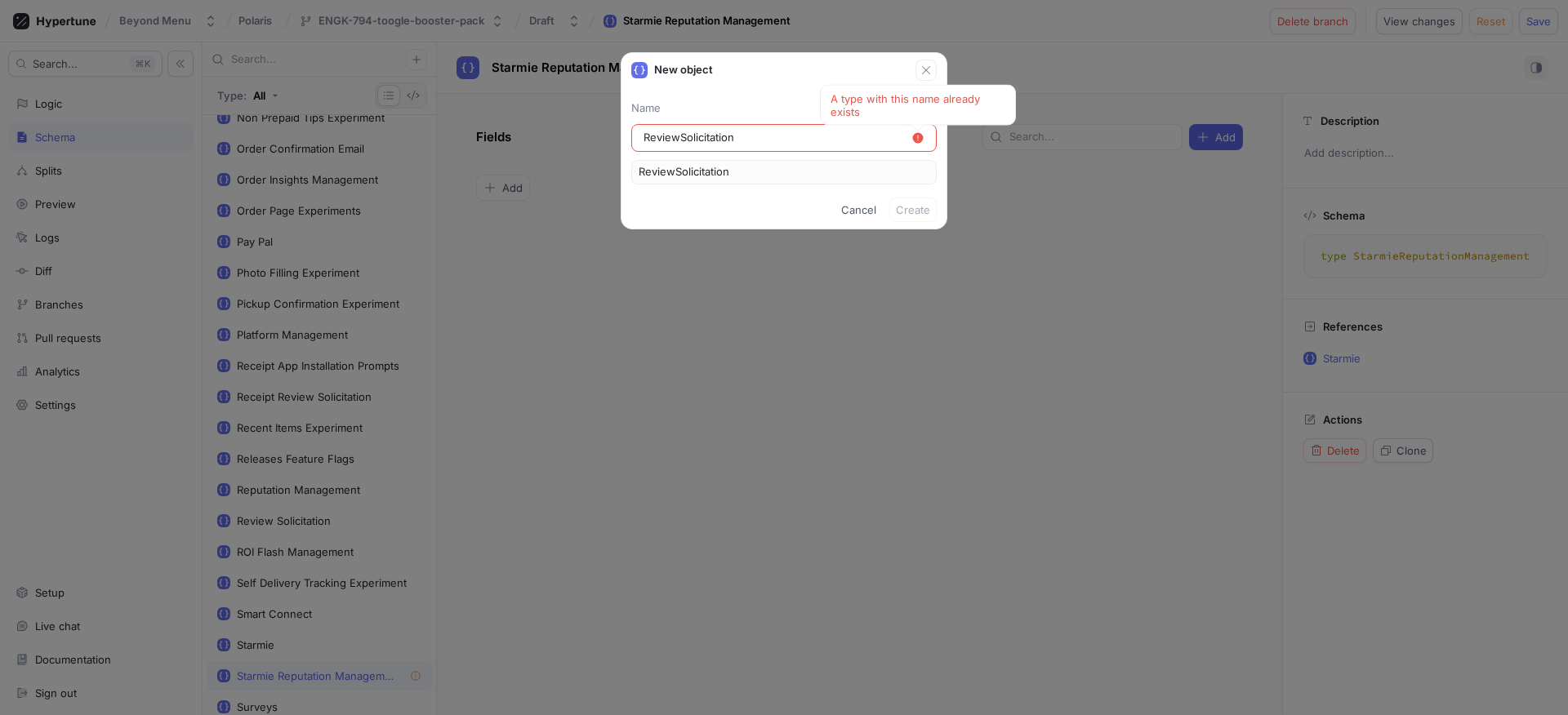
click at [782, 214] on div "Cancel Create" at bounding box center [784, 210] width 325 height 38
click at [644, 139] on input "ReviewSolicitation" at bounding box center [777, 137] width 268 height 16
type input "SReviewSolicitation"
type input "StReviewSolicitation"
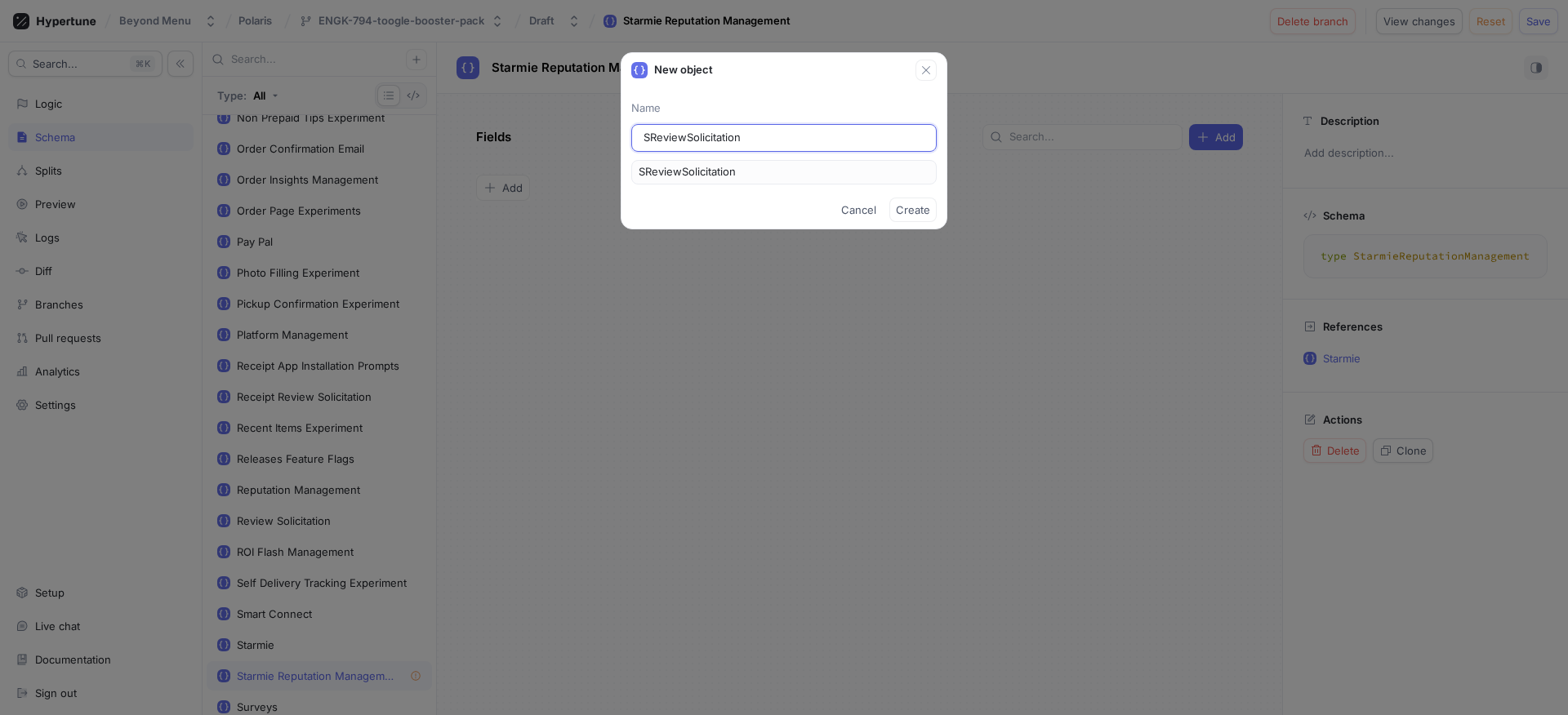
type input "StReviewSolicitation"
type input "StaReviewSolicitation"
type input "StarReviewSolicitation"
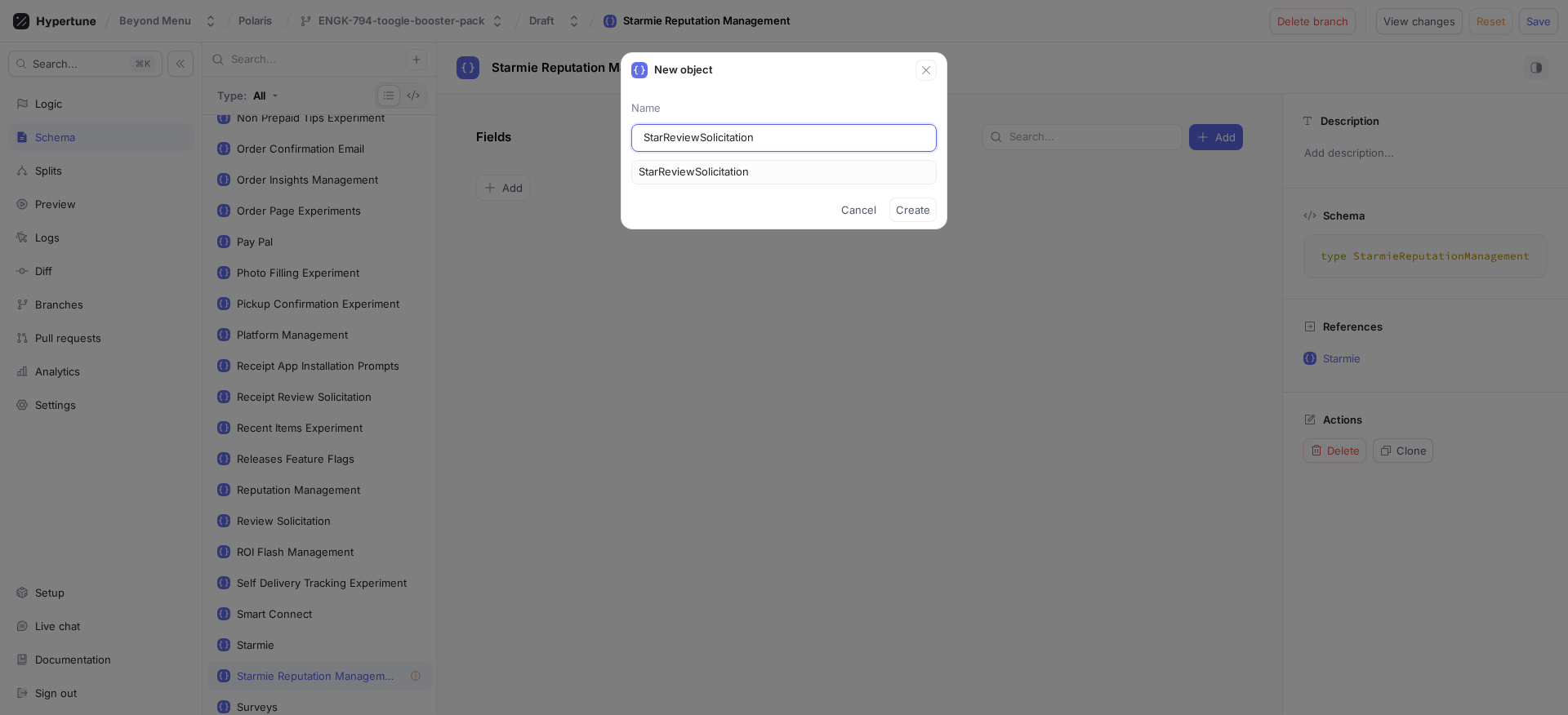
type input "StarmReviewSolicitation"
type input "StarmiReviewSolicitation"
type input "StarmieReviewSolicitation"
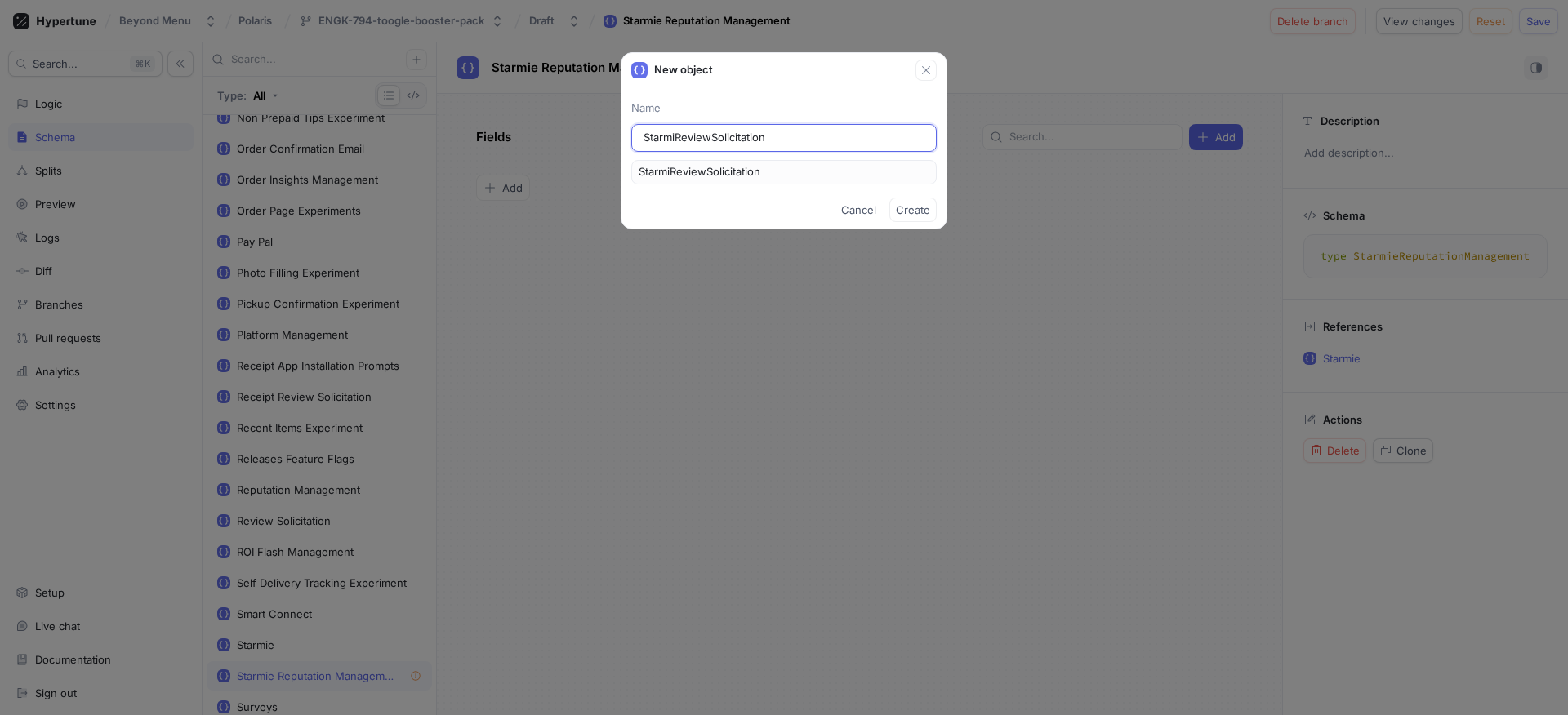
type input "StarmieReviewSolicitation"
click at [920, 207] on span "Create" at bounding box center [912, 210] width 34 height 9
type textarea "type StarmieReviewSolicitation"
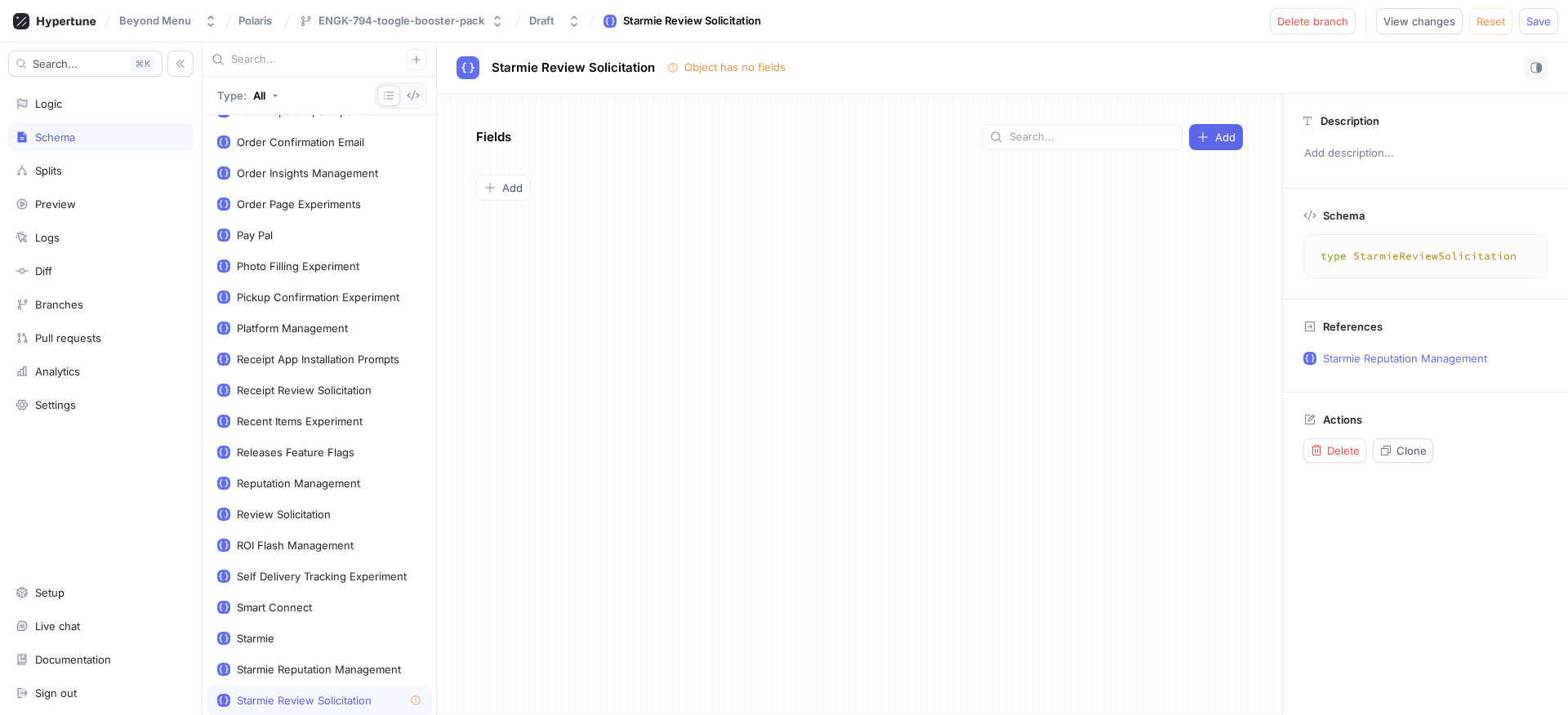
scroll to position [947, 0]
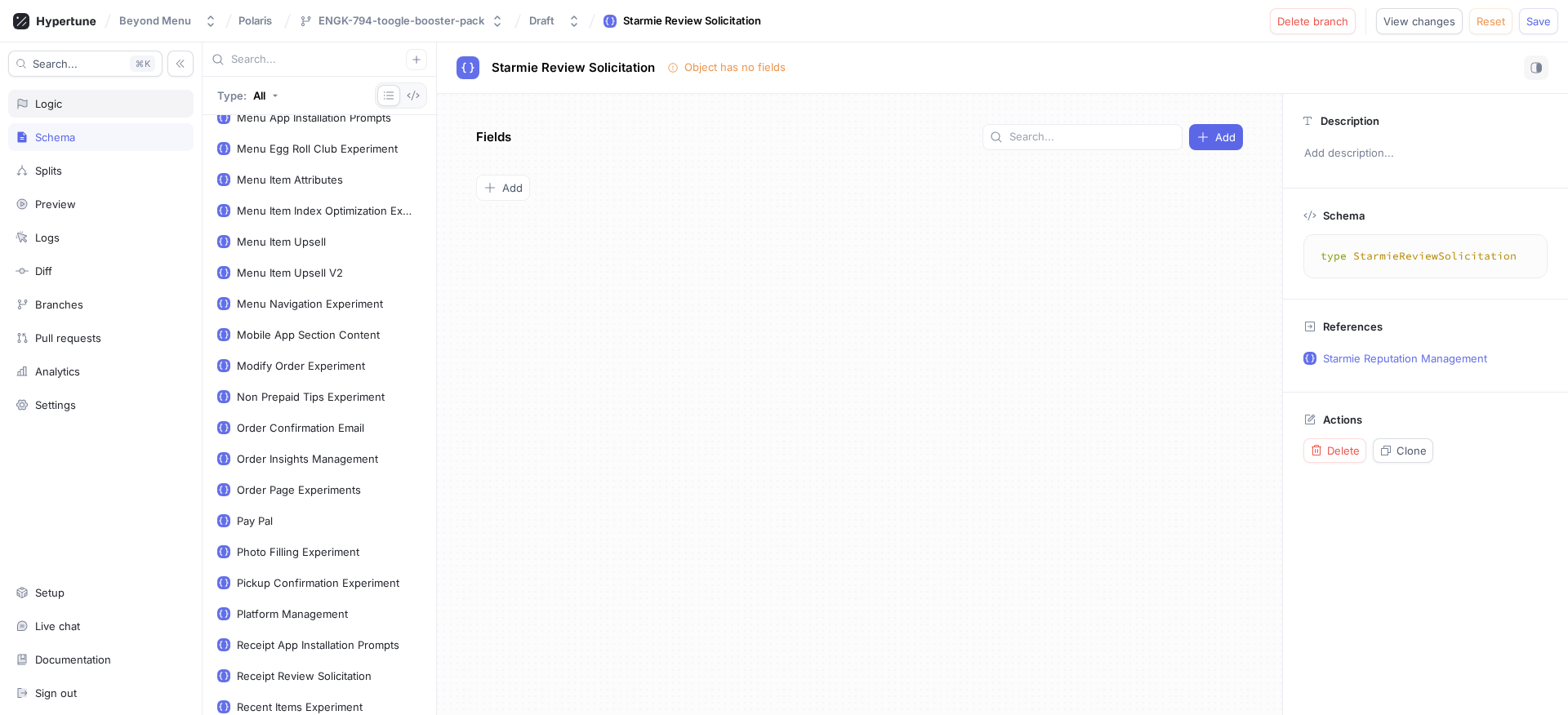
click at [103, 103] on div "Logic" at bounding box center [100, 103] width 170 height 13
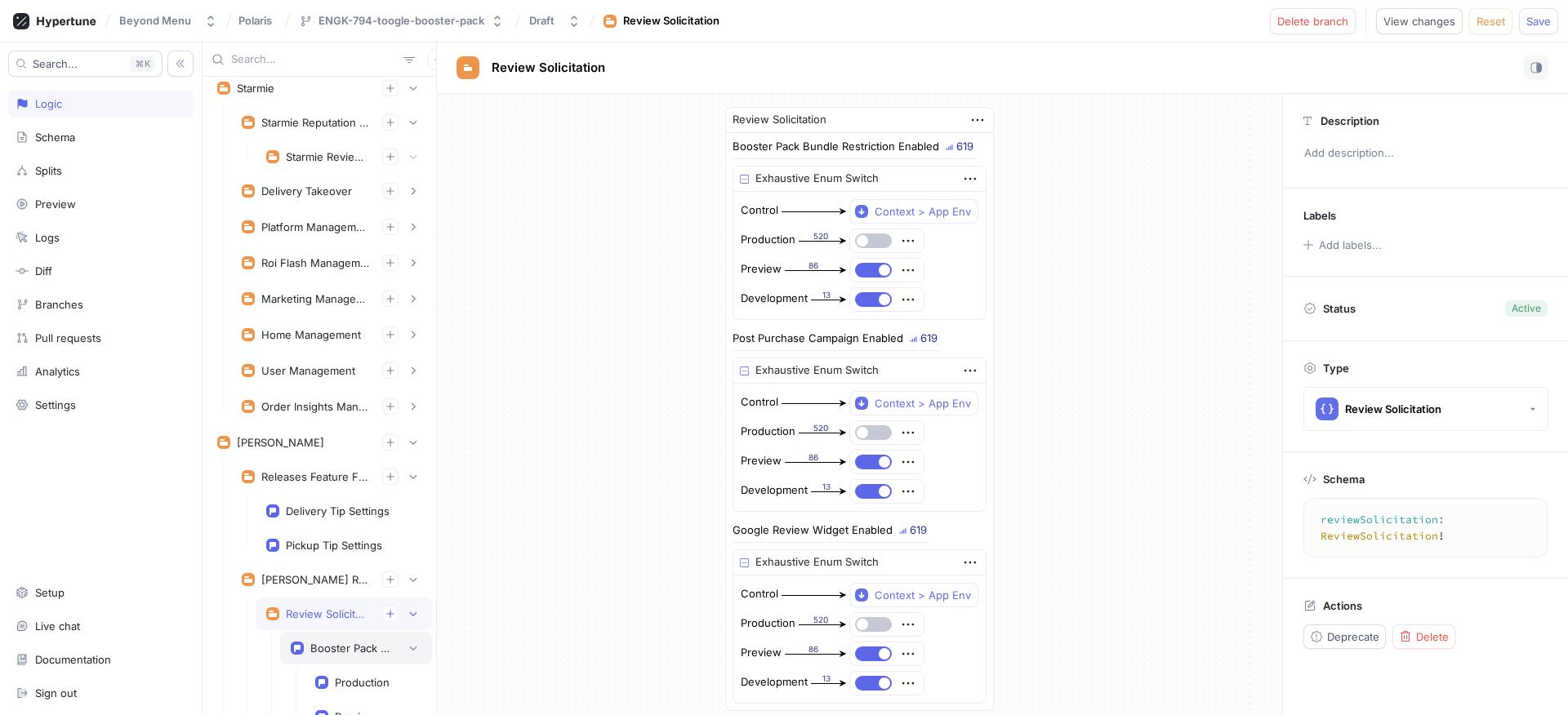
click at [350, 638] on div "Booster Pack Bundle Restriction Enabled" at bounding box center [356, 648] width 151 height 33
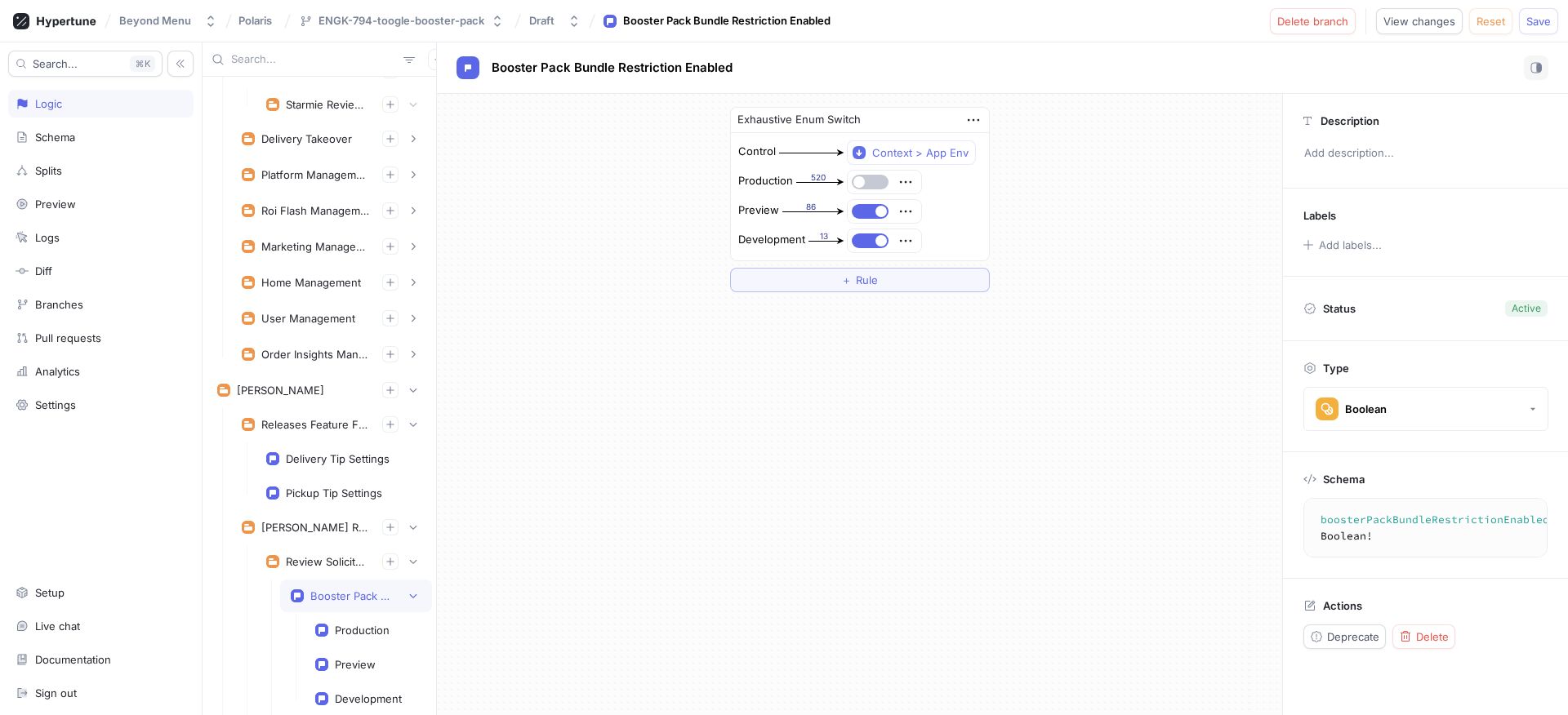
click at [1362, 524] on textarea "boosterPackBundleRestrictionEnabled: Boolean!" at bounding box center [1466, 528] width 312 height 45
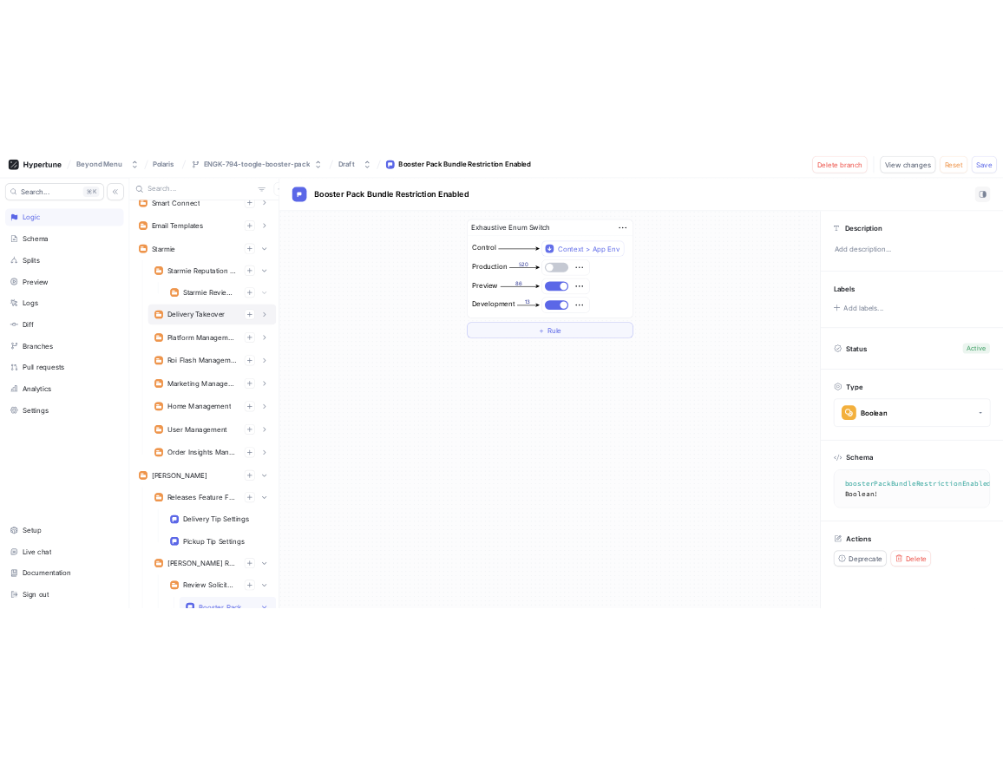
scroll to position [0, 0]
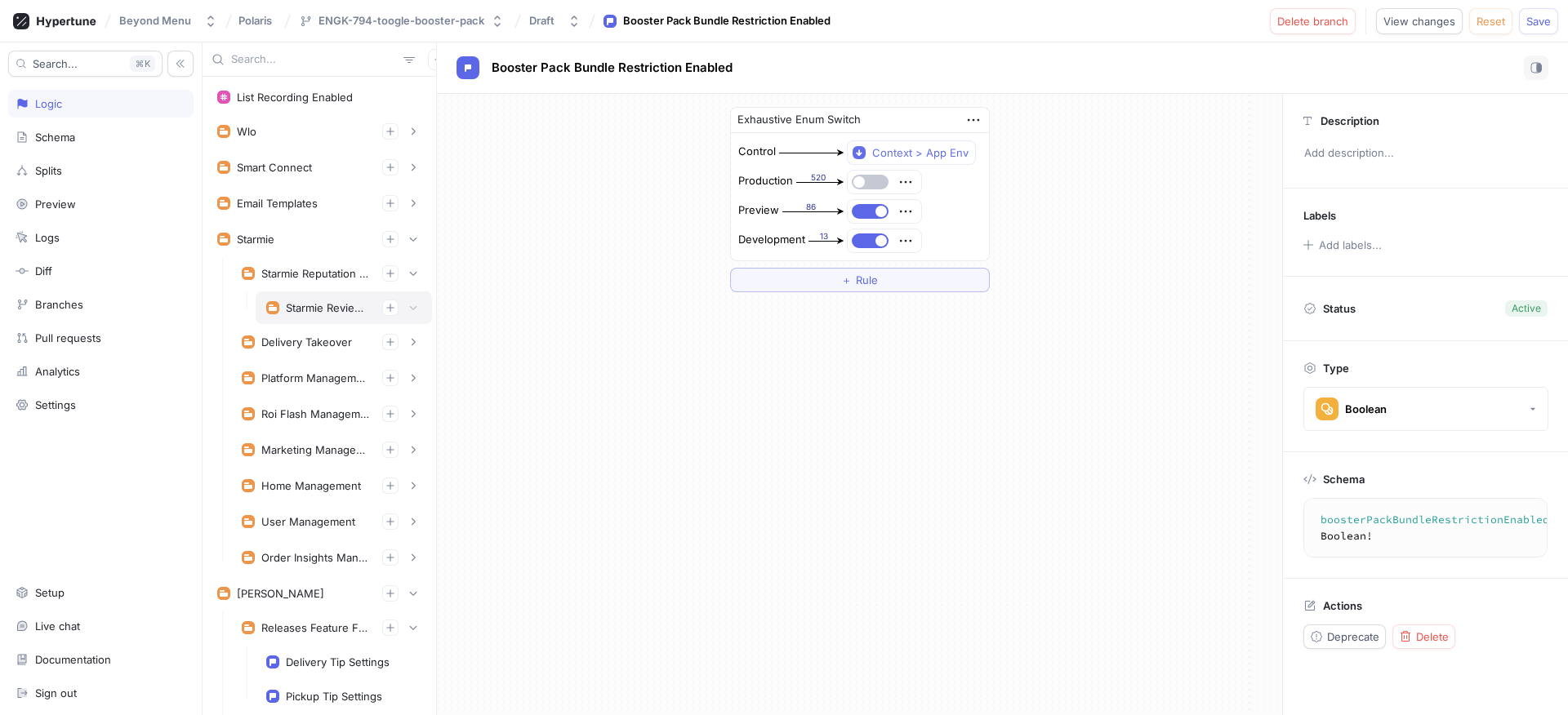
click at [329, 308] on div "Starmie Review Solicitation" at bounding box center [327, 308] width 84 height 13
type textarea "starmieReviewSolicitation: StarmieReviewSolicitation!"
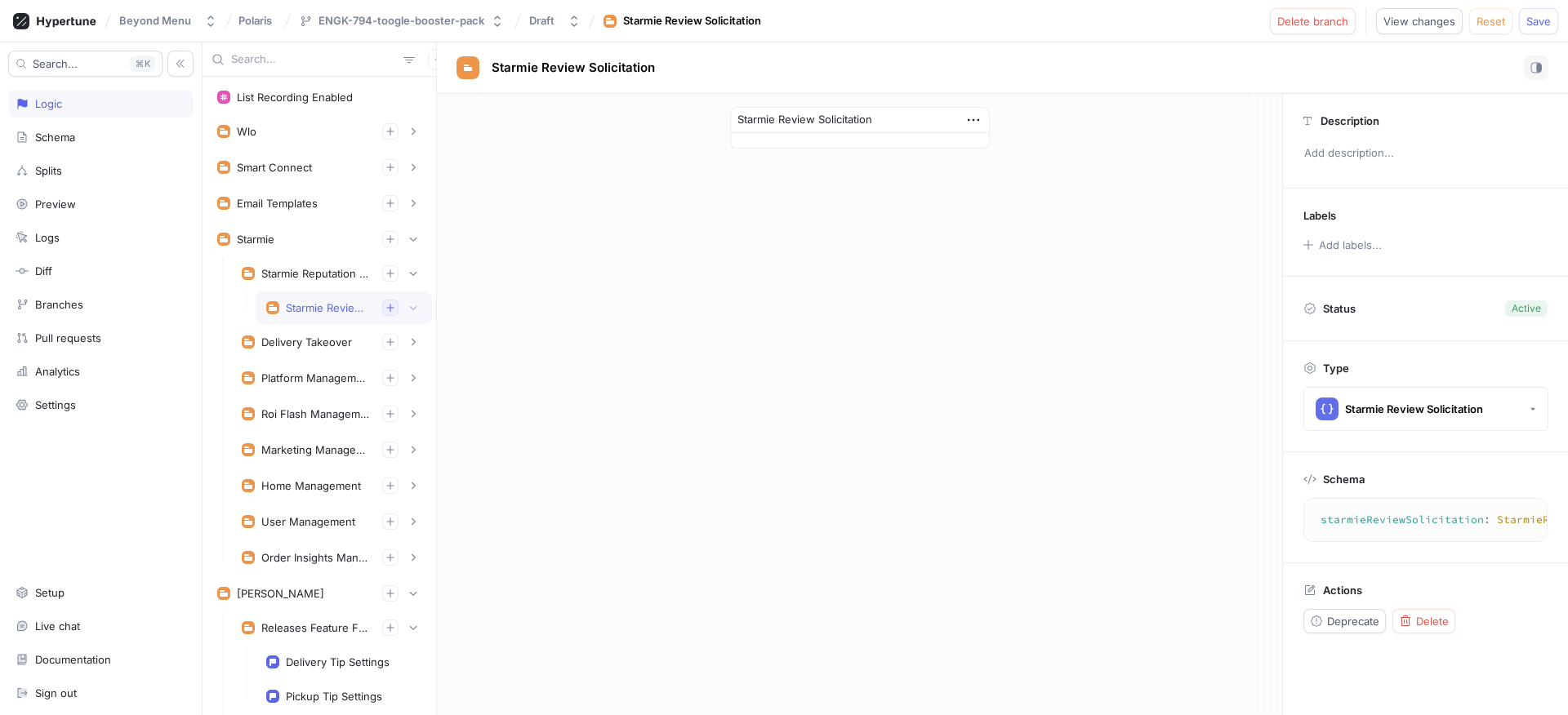
click at [386, 307] on icon "button" at bounding box center [390, 308] width 9 height 9
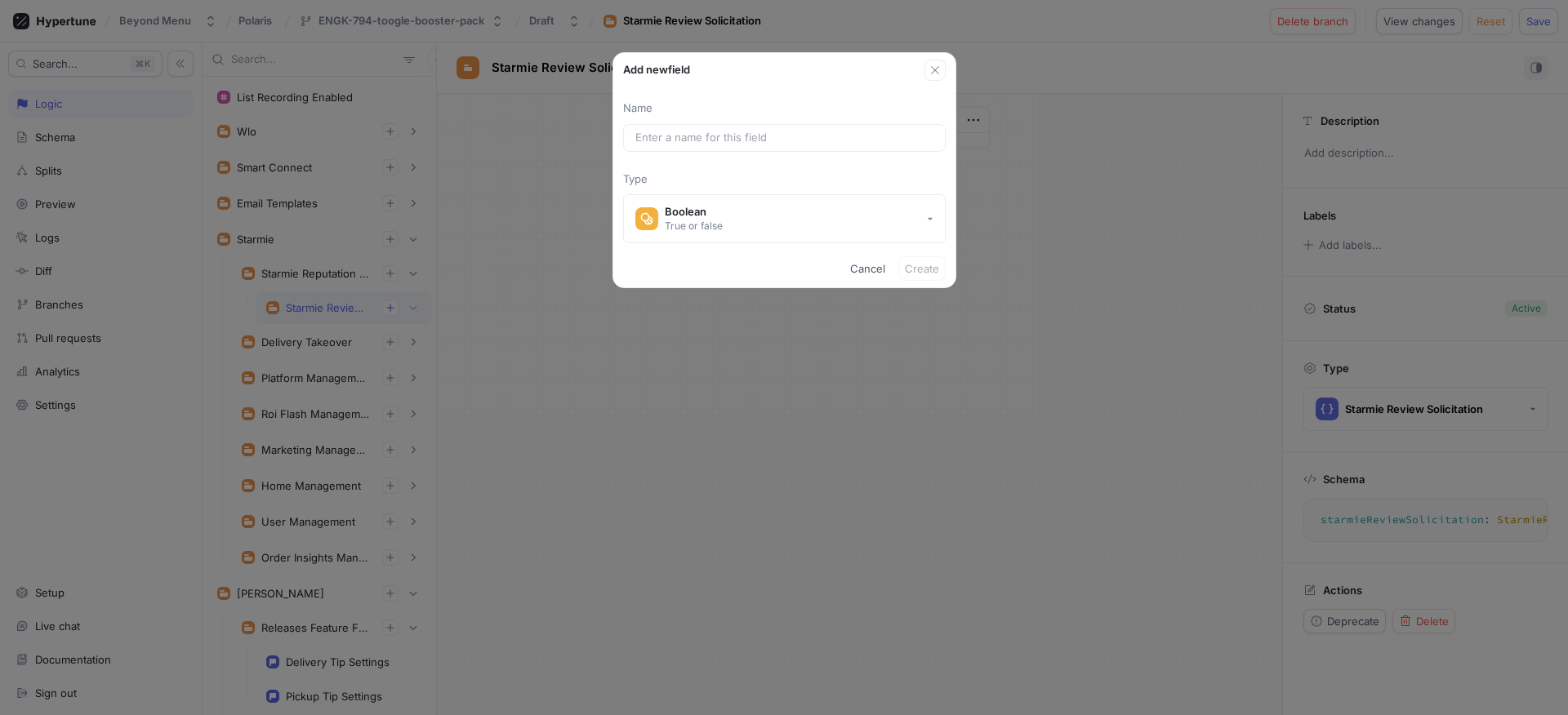
type input "boosterPackBundleRestrictionEnabled"
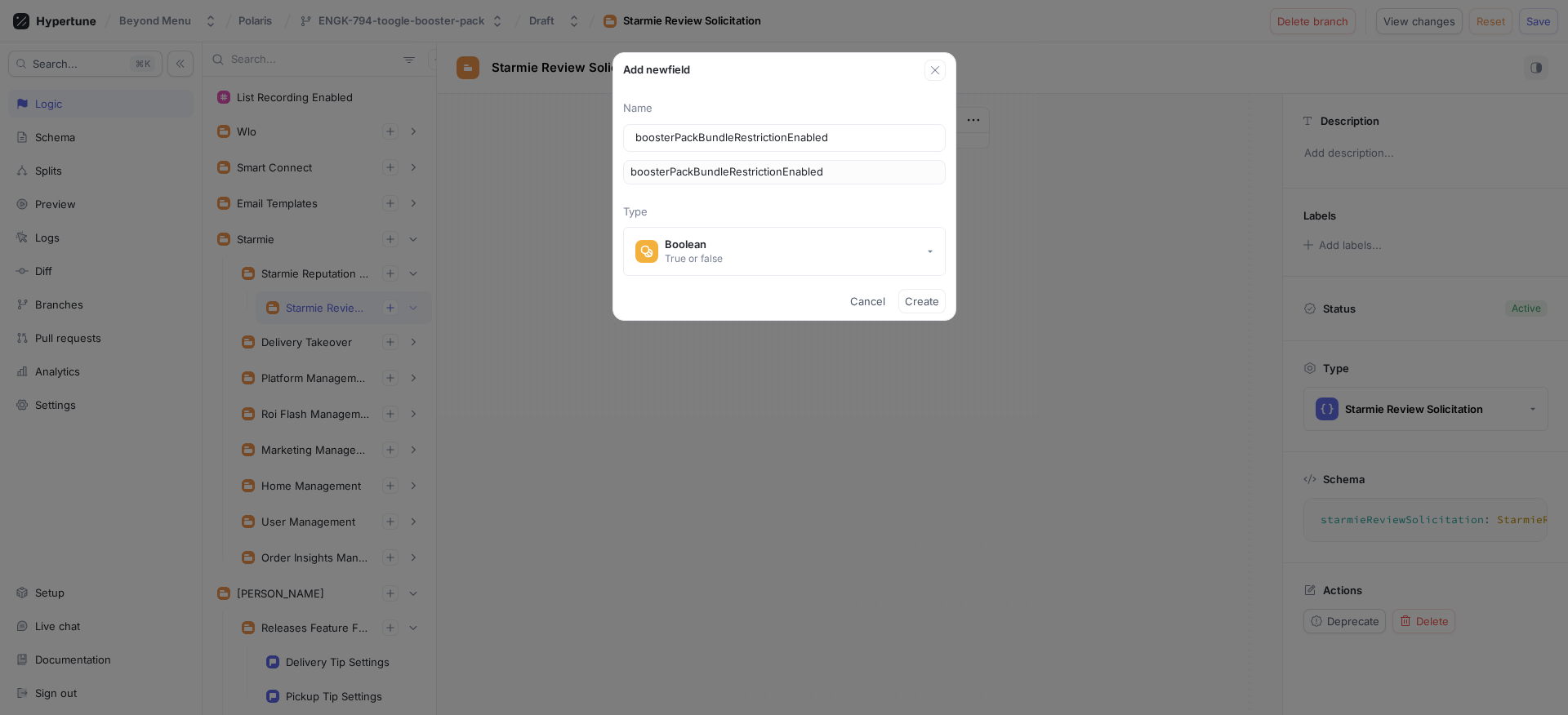
drag, startPoint x: 641, startPoint y: 139, endPoint x: 556, endPoint y: 135, distance: 85.1
click at [556, 135] on div "Add new field Name boosterPackBundleRestrictionEnabled boosterPackBundleRestric…" at bounding box center [784, 358] width 1568 height 715
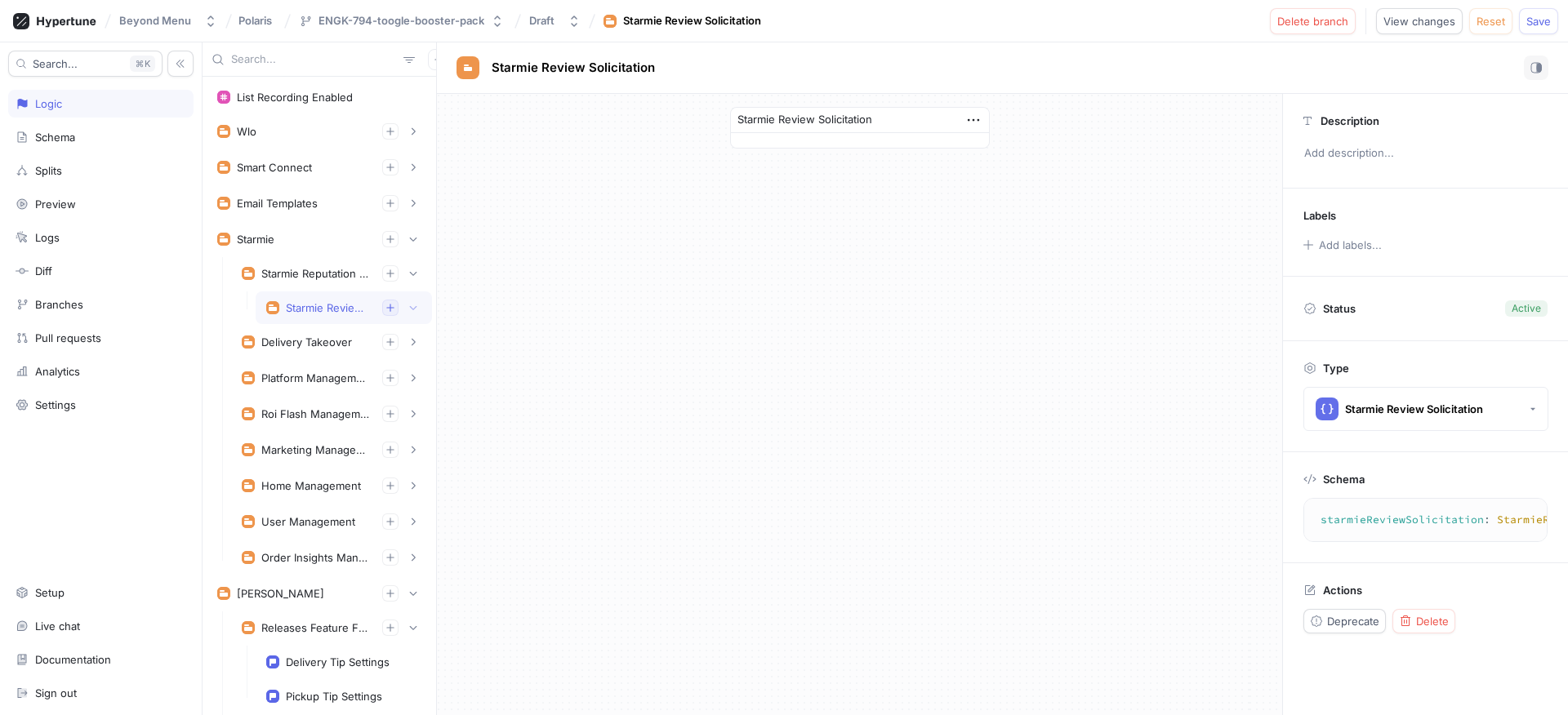
click at [387, 308] on icon "button" at bounding box center [390, 308] width 8 height 8
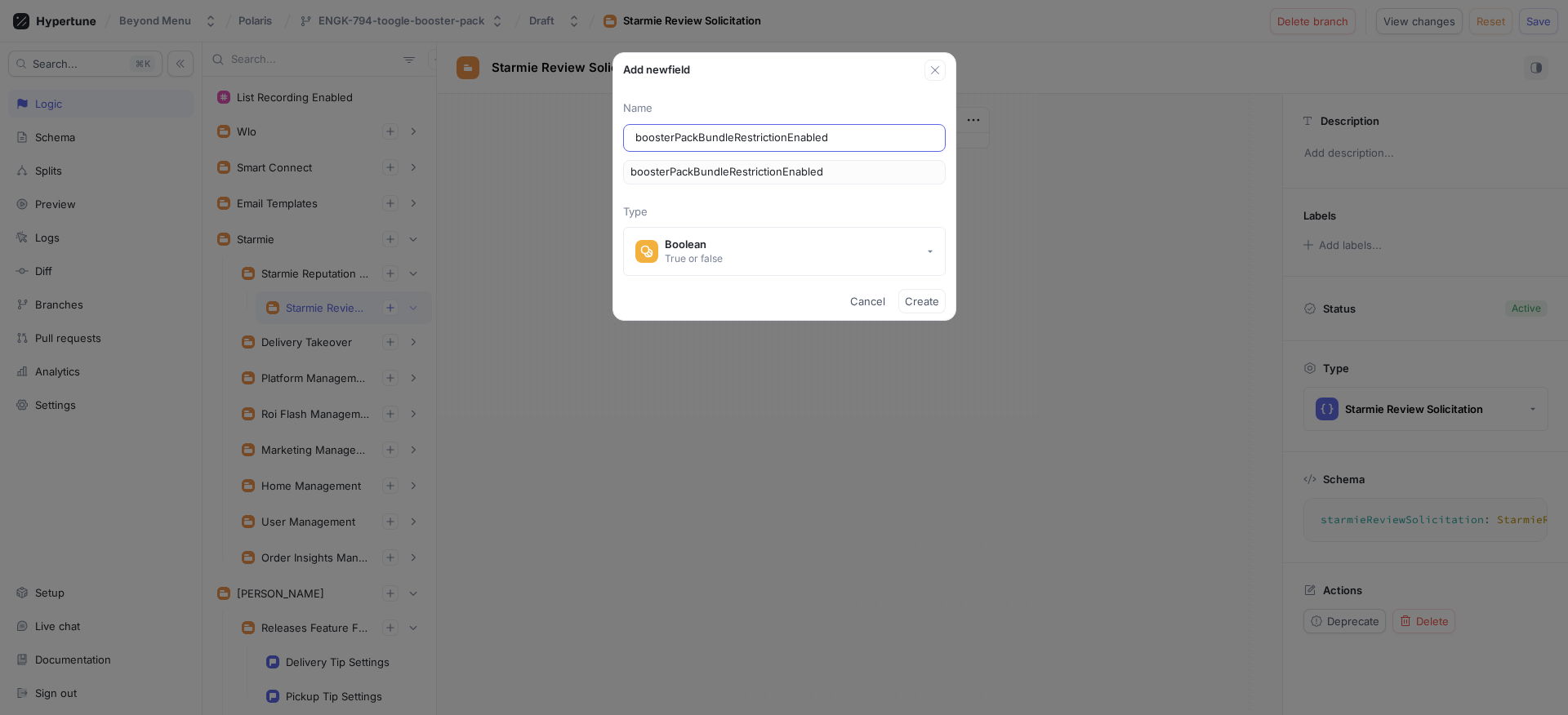
click at [642, 139] on input "boosterPackBundleRestrictionEnabled" at bounding box center [784, 137] width 298 height 16
type input "oosterPackBundleRestrictionEnabled"
type input "BoosterPackBundleRestrictionEnabled"
type input "boosterPackBundleRestrictionEnabled"
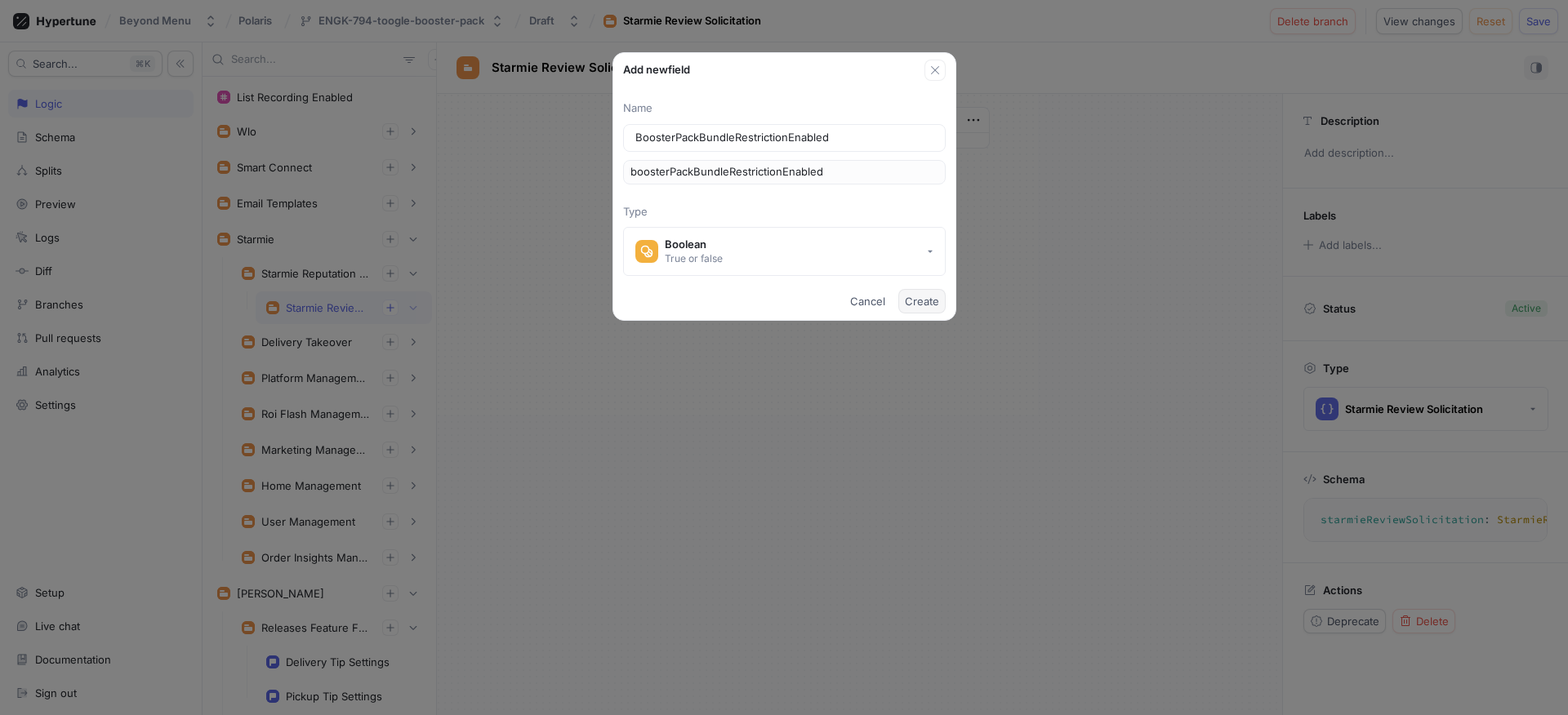
type input "BoosterPackBundleRestrictionEnabled"
click at [904, 299] on button "Create" at bounding box center [922, 301] width 47 height 24
type textarea "boosterPackBundleRestrictionEnabled: Boolean!"
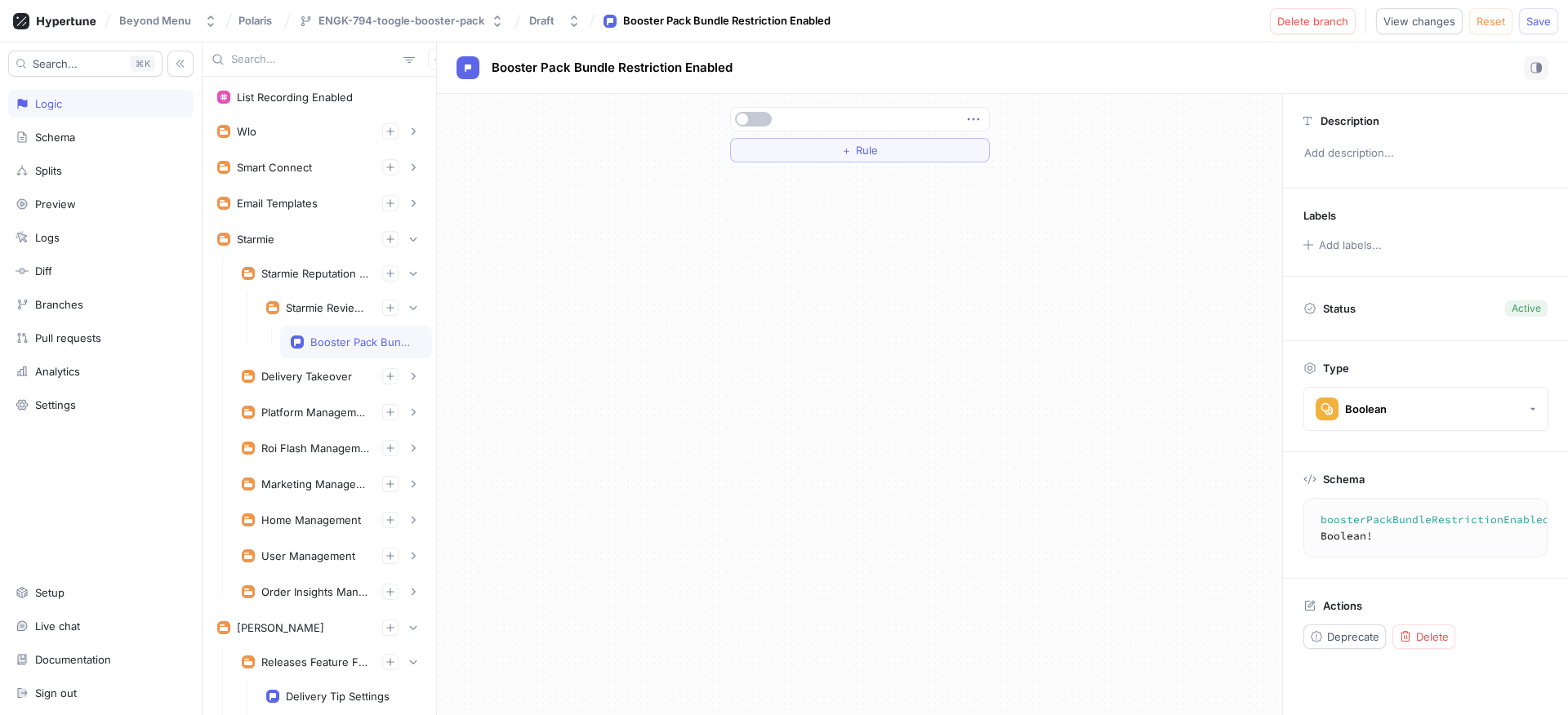
click at [976, 115] on icon "button" at bounding box center [973, 119] width 18 height 18
click at [986, 142] on div "Delete" at bounding box center [1038, 150] width 139 height 28
click at [962, 123] on button "Select expression..." at bounding box center [860, 119] width 260 height 24
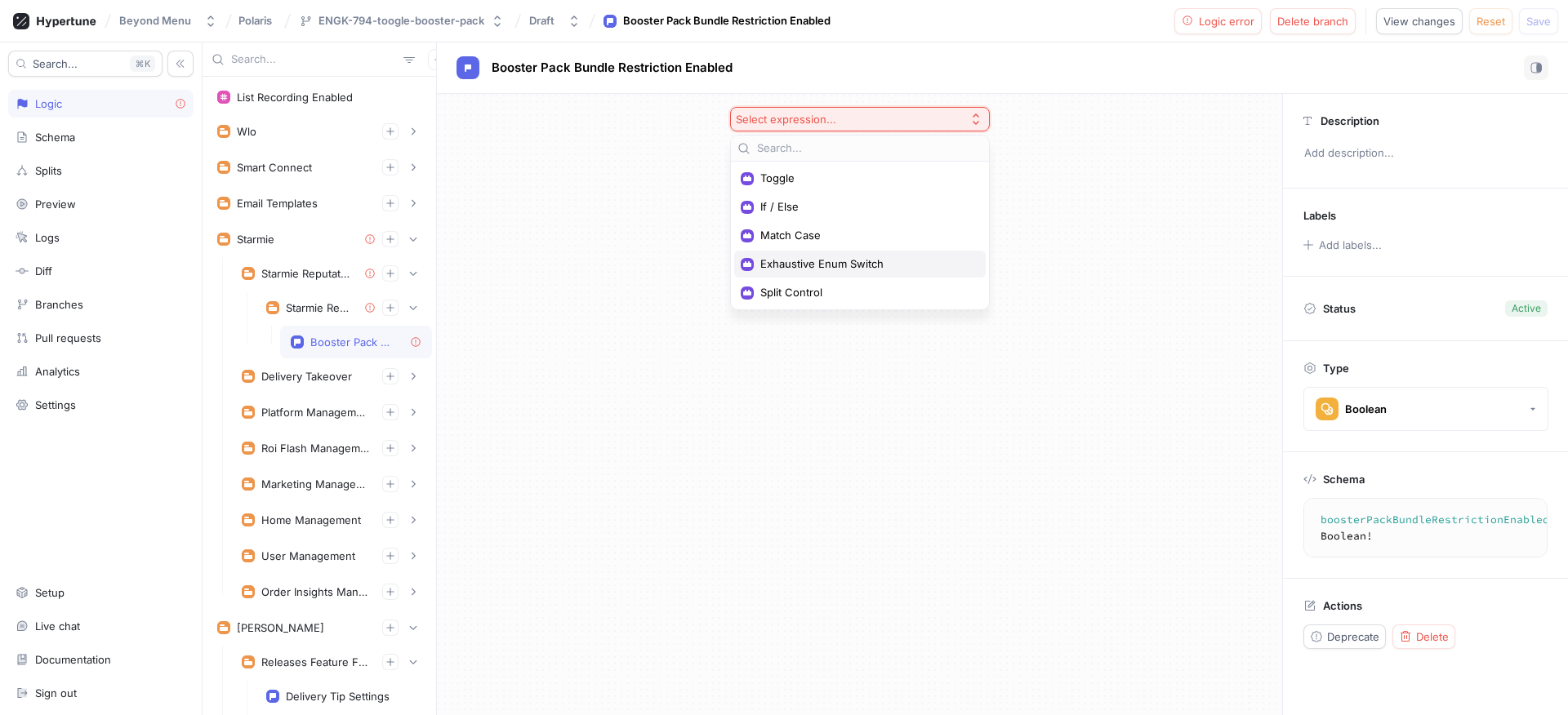
click at [860, 269] on span "Exhaustive Enum Switch" at bounding box center [865, 263] width 211 height 14
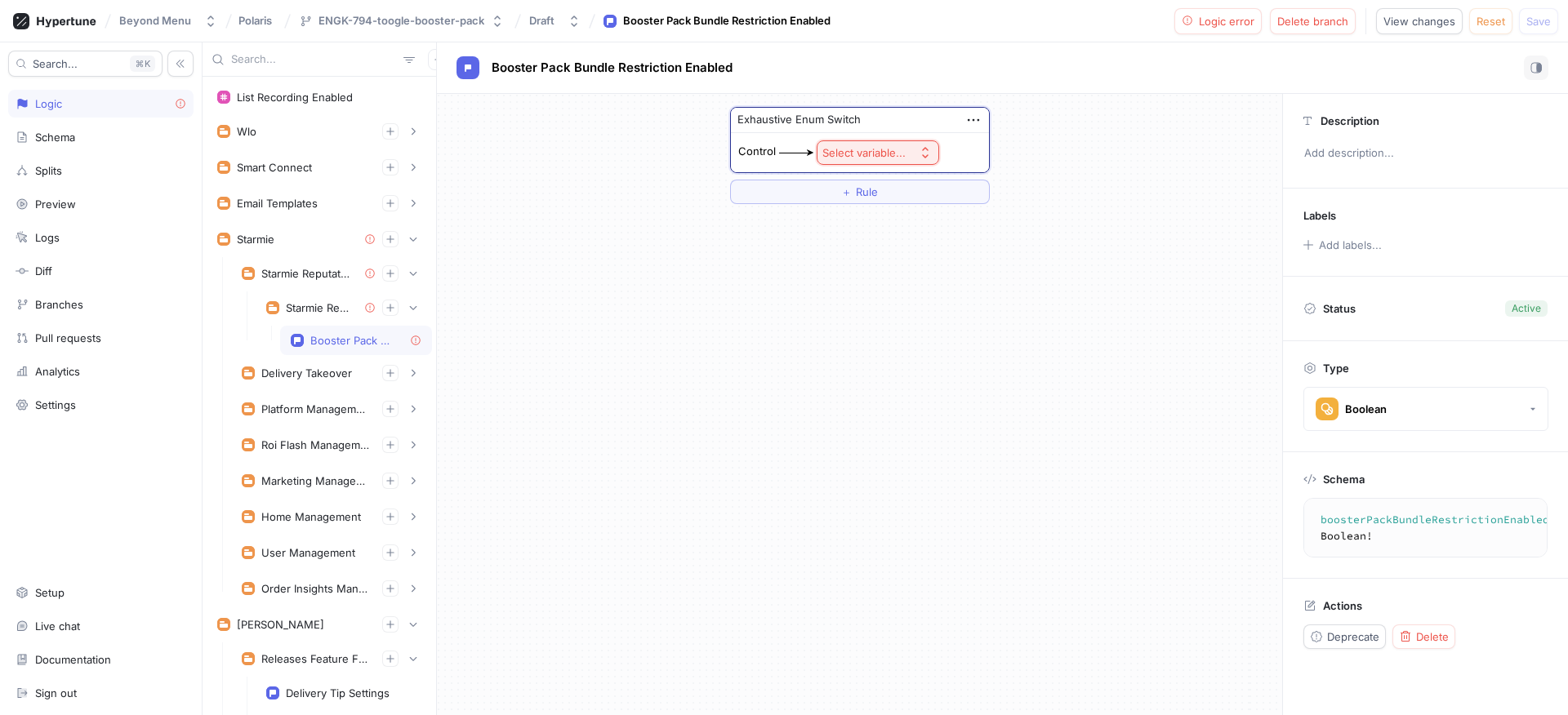
click at [854, 147] on div "Select variable..." at bounding box center [863, 152] width 84 height 14
click at [867, 205] on span "Context > App Env" at bounding box center [923, 212] width 151 height 14
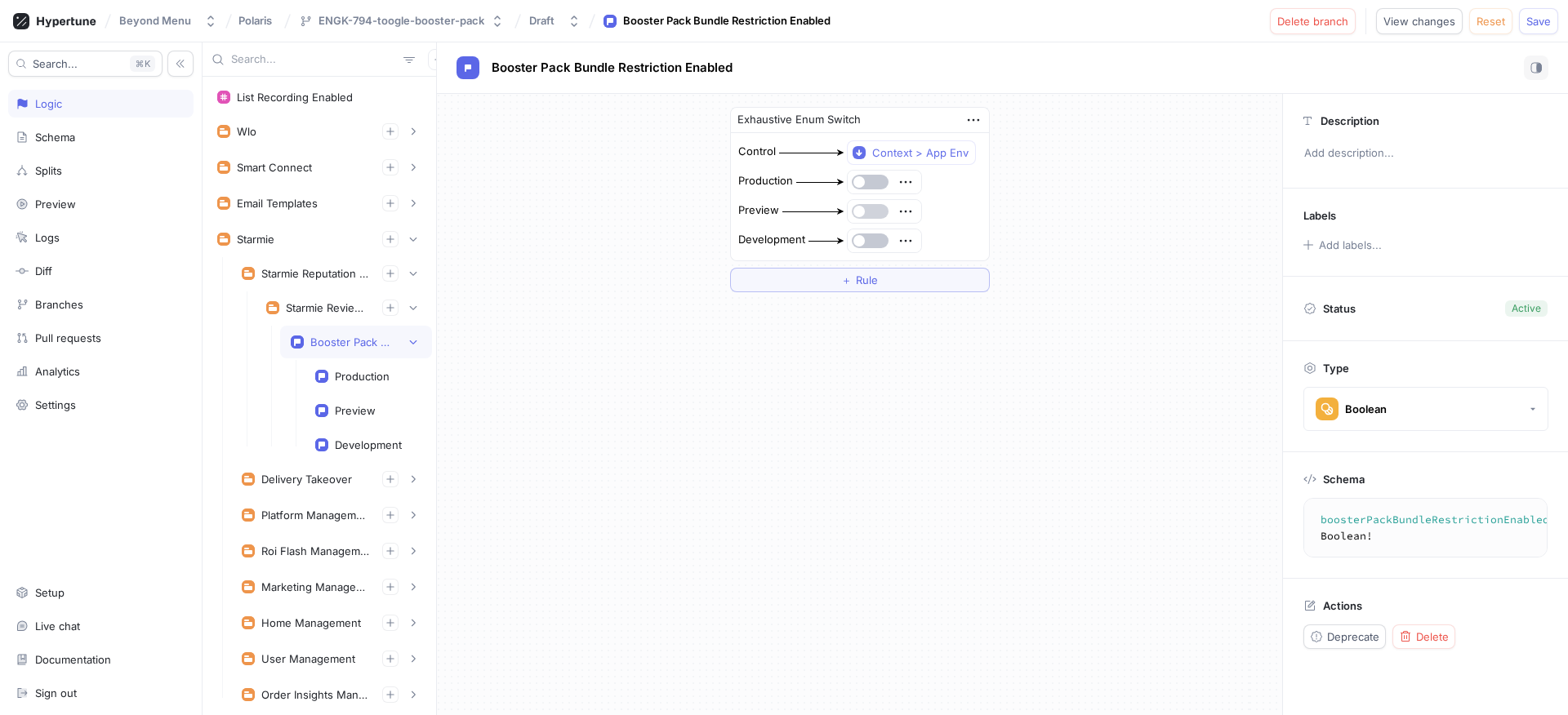
click at [871, 207] on button "button" at bounding box center [869, 212] width 37 height 15
click at [876, 238] on button "button" at bounding box center [869, 241] width 37 height 15
click at [1160, 150] on div "Exhaustive Enum Switch Control Context > App Env Production Preview Development…" at bounding box center [859, 199] width 845 height 212
click at [1531, 22] on span "Save" at bounding box center [1538, 21] width 24 height 9
